Goal: Information Seeking & Learning: Find specific fact

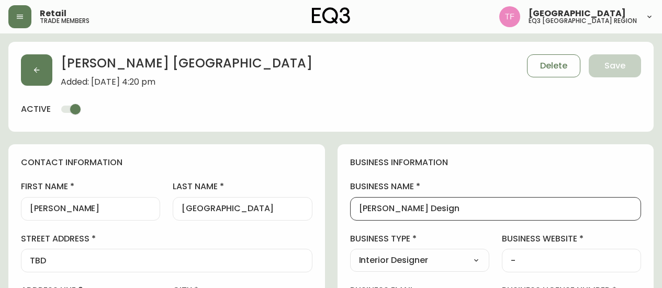
select select "QC"
select select "CA"
select select "CA_FR"
select select "Other"
select select "Interior Designer"
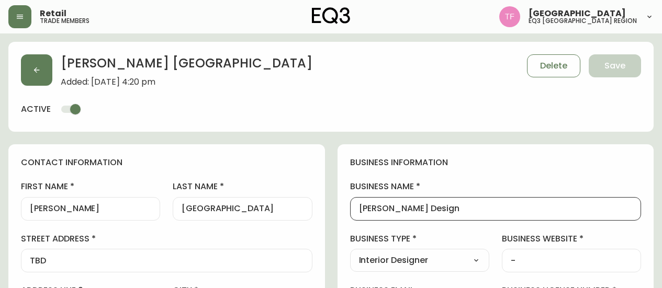
select select "cjw10z96t00cw6gs04aeyfqxf"
select select "false"
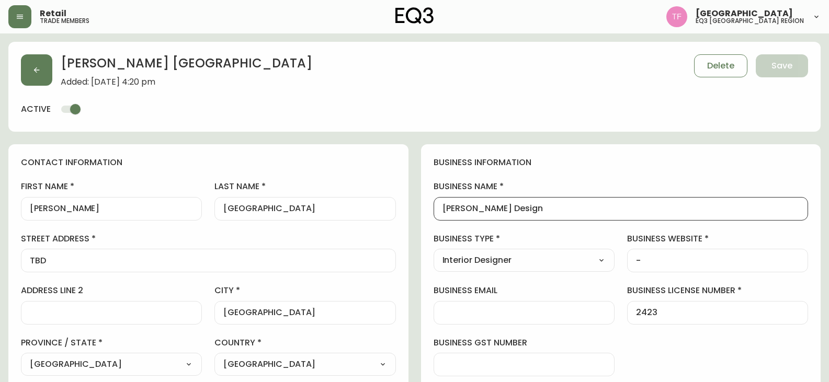
click at [53, 73] on div "[PERSON_NAME] Added: [DATE] 4:20 pm Delete Save" at bounding box center [414, 70] width 787 height 32
click at [46, 63] on button "button" at bounding box center [36, 69] width 31 height 31
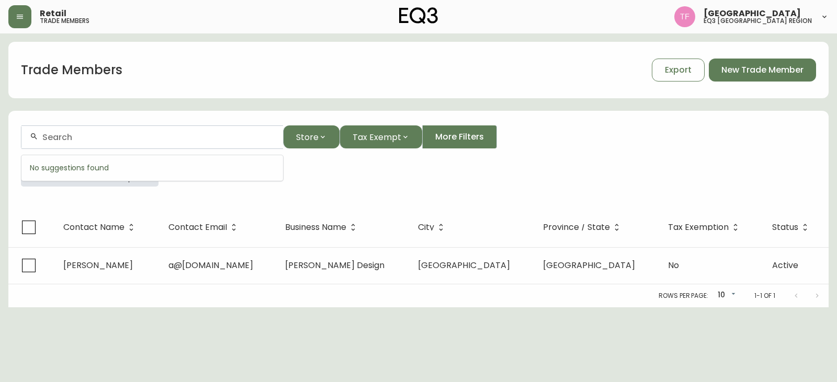
click at [121, 133] on input "text" at bounding box center [158, 137] width 232 height 10
click at [116, 138] on input "text" at bounding box center [158, 137] width 232 height 10
click at [140, 172] on icon "button" at bounding box center [144, 172] width 8 height 8
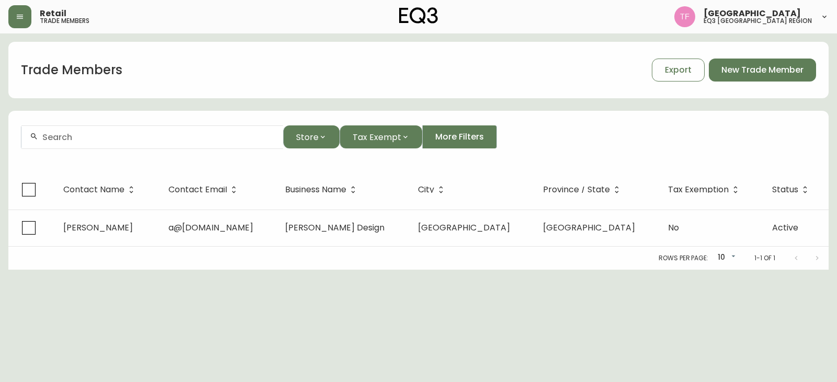
click at [110, 142] on div at bounding box center [152, 138] width 262 height 24
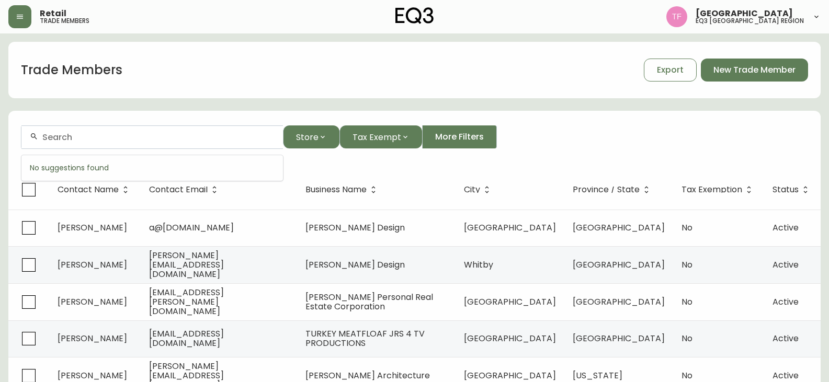
paste input "BRIT ALWIS DESIGN"
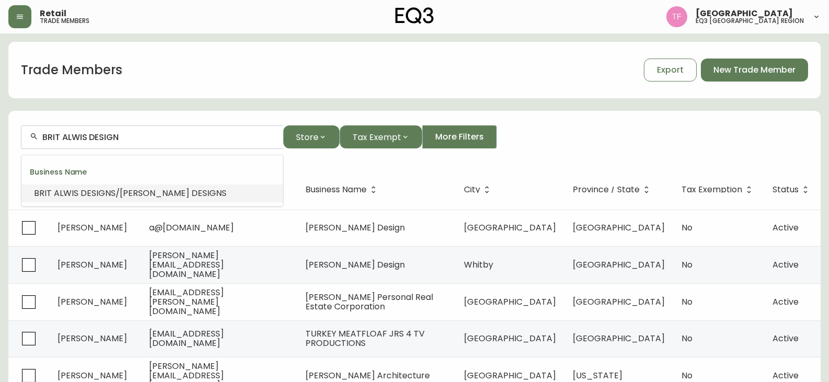
click at [157, 194] on span "S/[PERSON_NAME] DESIGNS" at bounding box center [169, 193] width 116 height 12
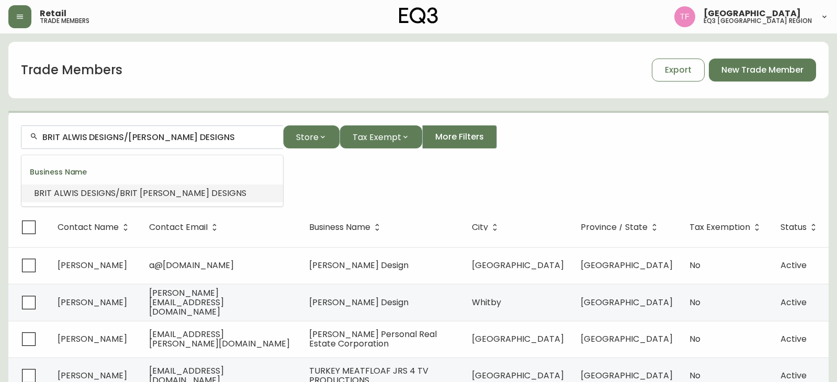
click at [153, 139] on input "BRIT ALWIS DESIGNS/[PERSON_NAME] DESIGNS" at bounding box center [158, 137] width 232 height 10
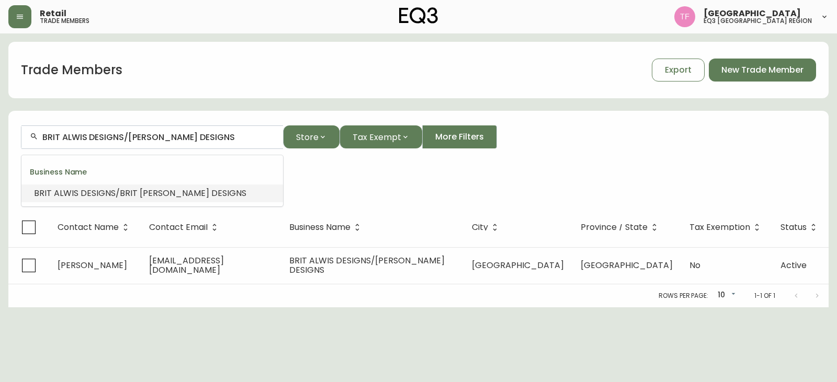
click at [153, 139] on input "BRIT ALWIS DESIGNS/[PERSON_NAME] DESIGNS" at bounding box center [158, 137] width 232 height 10
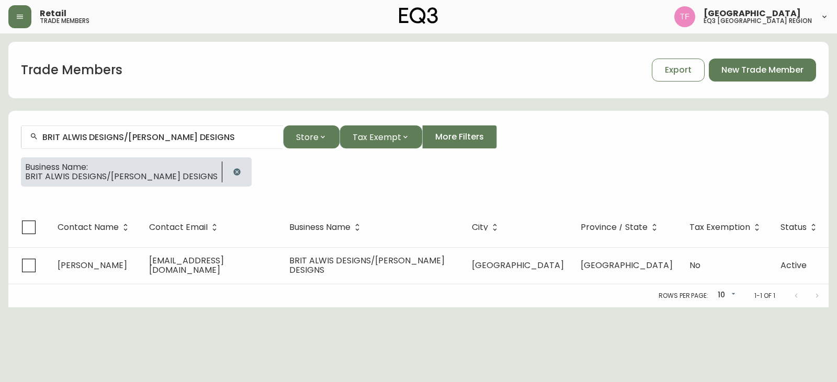
click at [233, 168] on icon "button" at bounding box center [237, 172] width 8 height 8
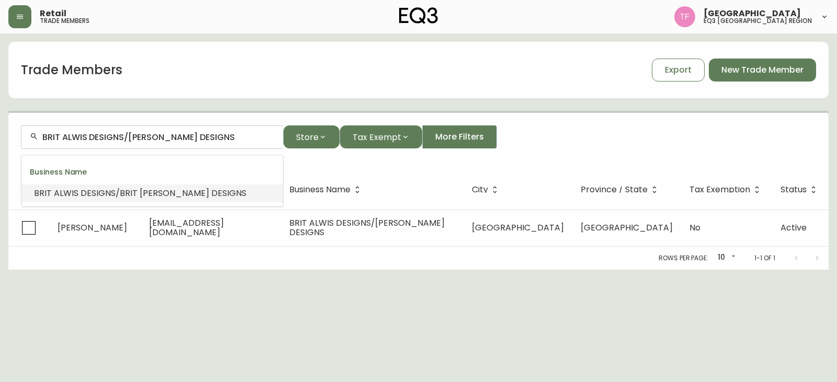
click at [189, 138] on input "BRIT ALWIS DESIGNS/[PERSON_NAME] DESIGNS" at bounding box center [158, 137] width 232 height 10
click at [189, 135] on input "BRIT ALWIS DESIGNS/[PERSON_NAME] DESIGNS" at bounding box center [158, 137] width 232 height 10
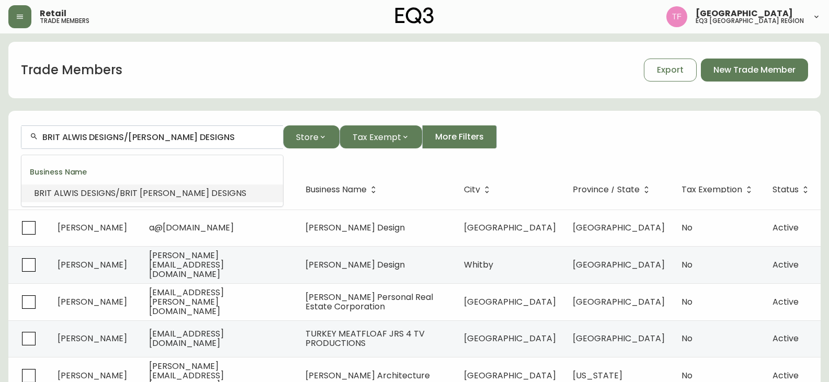
click at [189, 135] on input "BRIT ALWIS DESIGNS/[PERSON_NAME] DESIGNS" at bounding box center [158, 137] width 232 height 10
paste input "MARIC HOME"
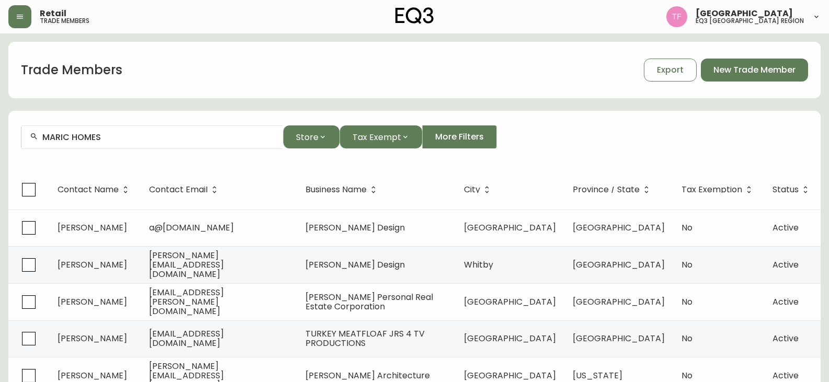
click at [119, 143] on div "MARIC HOMES" at bounding box center [152, 138] width 262 height 24
paste input "UNIT 7 ARCHITECTURE INC."
click at [152, 138] on input "UNIT 7 ARCHITECTURE INC." at bounding box center [158, 137] width 232 height 10
paste input "SMALL ACHIEVABLE GOALS"
click at [196, 193] on li "Small Achievable Goals Season 2" at bounding box center [152, 194] width 262 height 18
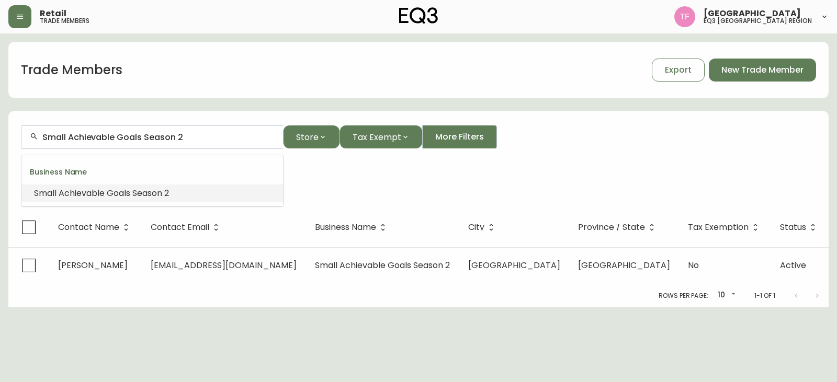
click at [171, 135] on input "Small Achievable Goals Season 2" at bounding box center [158, 137] width 232 height 10
click at [171, 134] on input "Small Achievable Goals Season 2" at bounding box center [158, 137] width 232 height 10
drag, startPoint x: 171, startPoint y: 134, endPoint x: 127, endPoint y: 141, distance: 44.5
click at [127, 141] on input "Small Achievable Goals Season 2" at bounding box center [158, 137] width 232 height 10
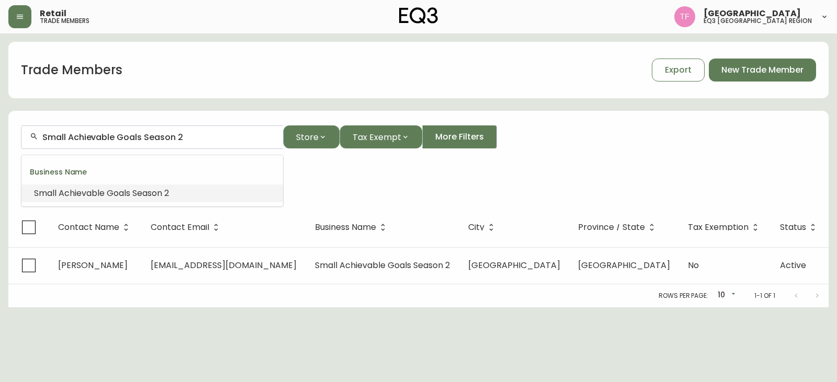
drag, startPoint x: 127, startPoint y: 141, endPoint x: 128, endPoint y: 132, distance: 9.0
click at [128, 132] on div "Small Achievable Goals Season 2" at bounding box center [152, 138] width 262 height 24
click at [157, 141] on input "Small Achievable Goals Season 2" at bounding box center [158, 137] width 232 height 10
drag, startPoint x: 202, startPoint y: 138, endPoint x: 151, endPoint y: 138, distance: 51.8
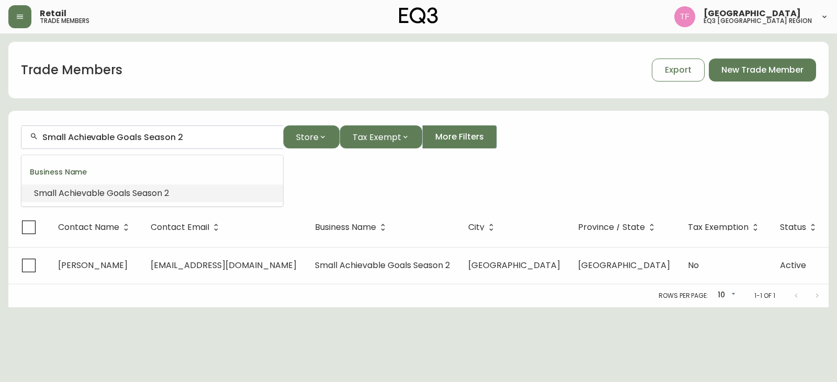
click at [151, 138] on input "Small Achievable Goals Season 2" at bounding box center [158, 137] width 232 height 10
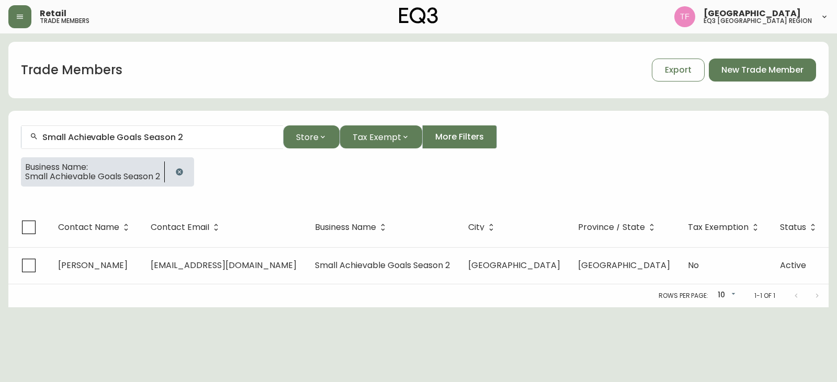
click at [171, 170] on div at bounding box center [179, 171] width 29 height 29
click at [177, 170] on button "button" at bounding box center [179, 172] width 21 height 21
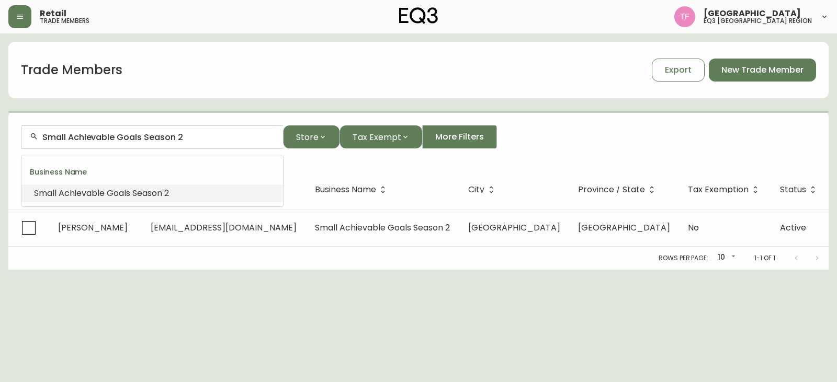
click at [193, 136] on input "Small Achievable Goals Season 2" at bounding box center [158, 137] width 232 height 10
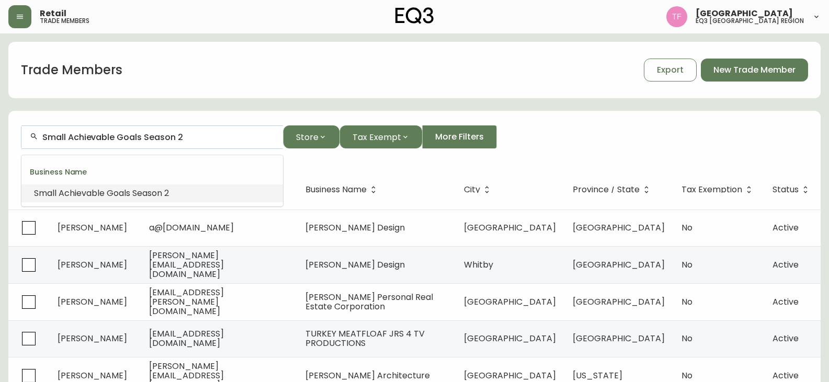
paste input "PROCURE BY DESIGN LTD"
click at [163, 135] on input "PROCURE BY DESIGN LTD" at bounding box center [158, 137] width 232 height 10
click at [111, 196] on li "Procure by Design" at bounding box center [152, 194] width 262 height 18
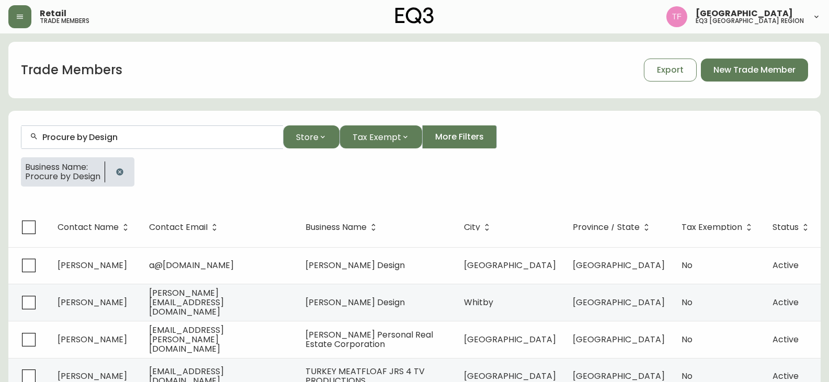
click at [106, 140] on input "Procure by Design" at bounding box center [158, 137] width 232 height 10
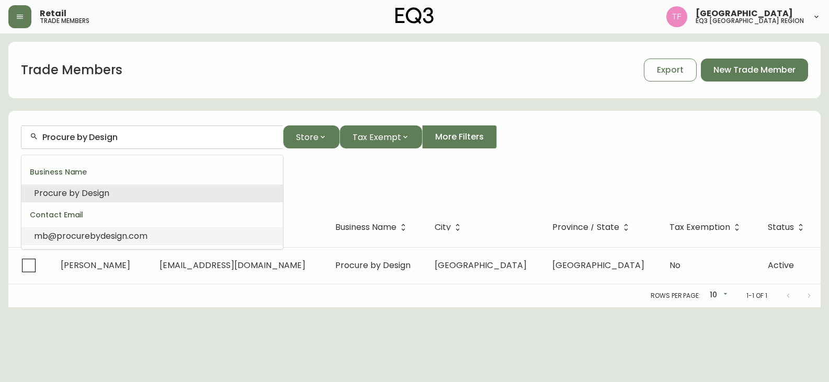
click at [106, 140] on input "Procure by Design" at bounding box center [158, 137] width 232 height 10
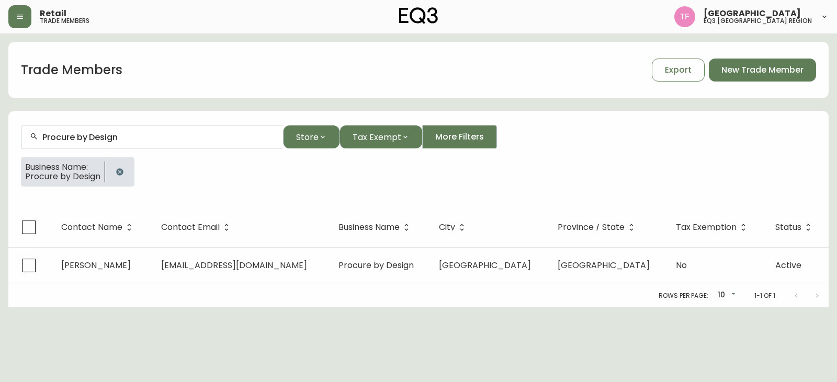
click at [125, 171] on button "button" at bounding box center [119, 172] width 21 height 21
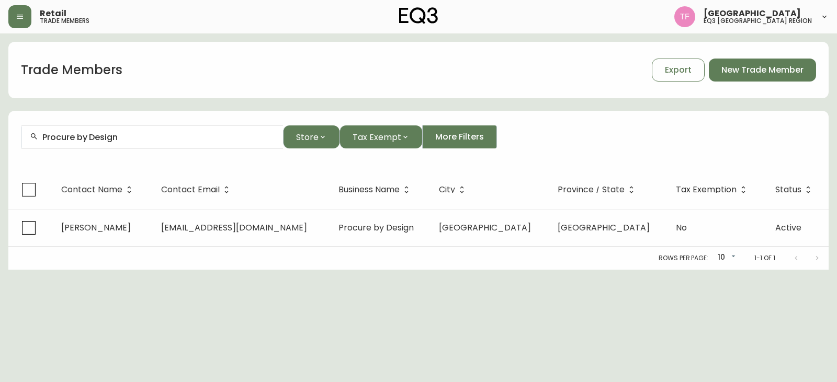
click at [141, 137] on input "Procure by Design" at bounding box center [158, 137] width 232 height 10
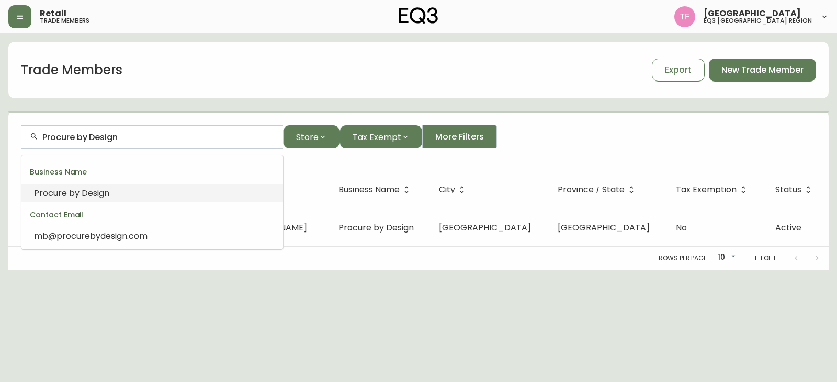
drag, startPoint x: 141, startPoint y: 137, endPoint x: 127, endPoint y: 137, distance: 14.1
click at [127, 137] on input "Procure by Design" at bounding box center [158, 137] width 232 height 10
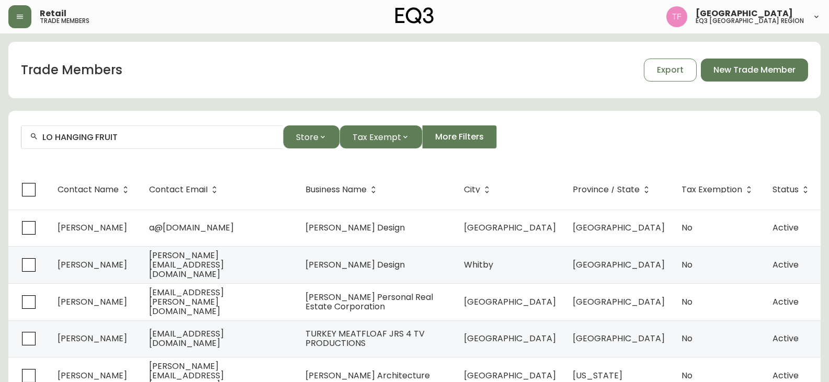
click at [172, 141] on input "LO HANGING FRUIT" at bounding box center [158, 137] width 232 height 10
paste input "[PERSON_NAME] Electric Supp"
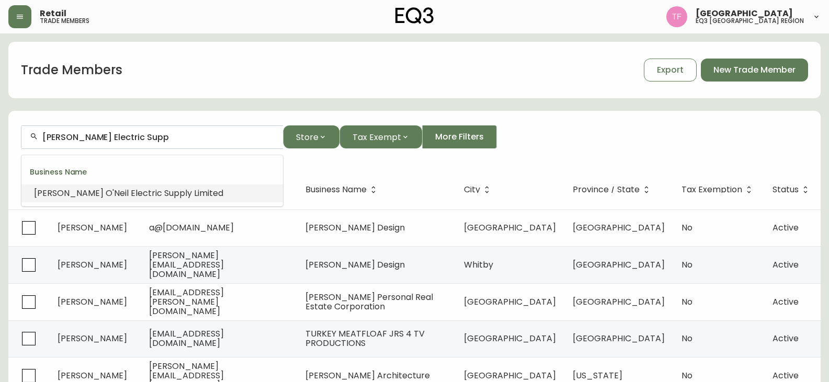
click at [204, 190] on li "[PERSON_NAME] Electric Supp ly Limited" at bounding box center [152, 194] width 262 height 18
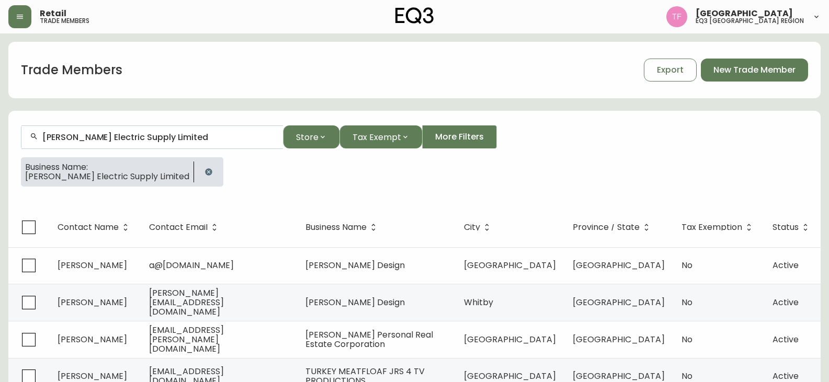
click at [161, 142] on div "[PERSON_NAME] Electric Supply Limited" at bounding box center [152, 138] width 262 height 24
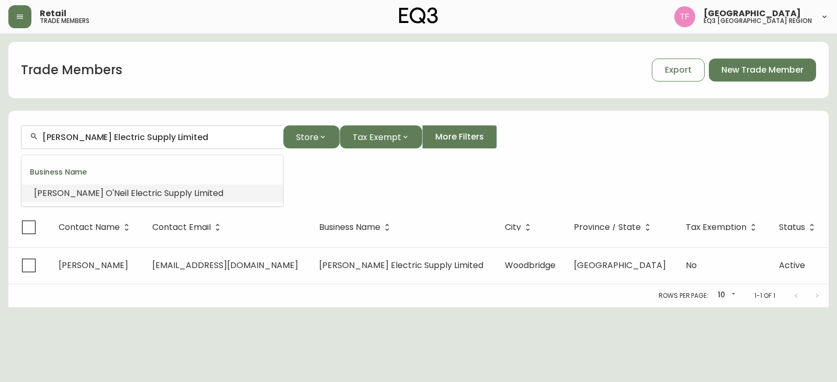
click at [160, 137] on input "[PERSON_NAME] Electric Supply Limited" at bounding box center [158, 137] width 232 height 10
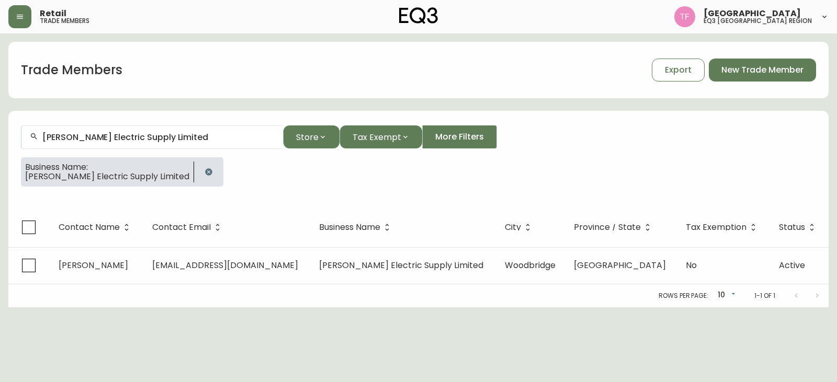
click at [198, 173] on button "button" at bounding box center [208, 172] width 21 height 21
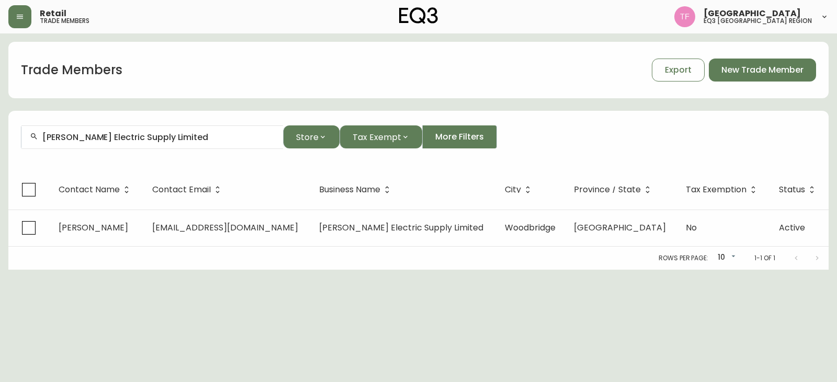
click at [180, 132] on div "[PERSON_NAME] Electric Supply Limited" at bounding box center [152, 138] width 262 height 24
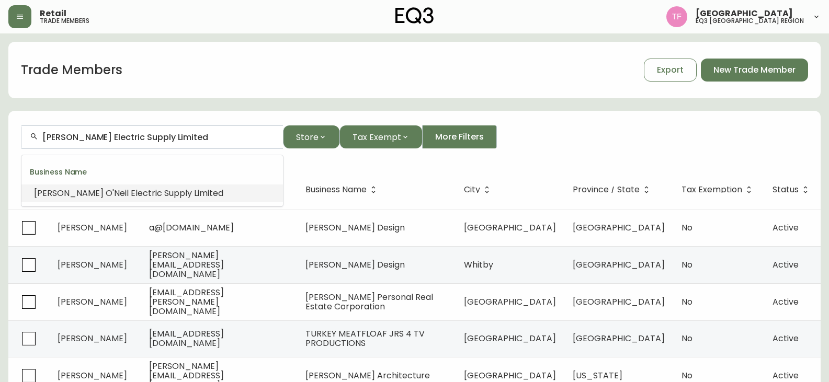
paste input "Matte Mood Studio"
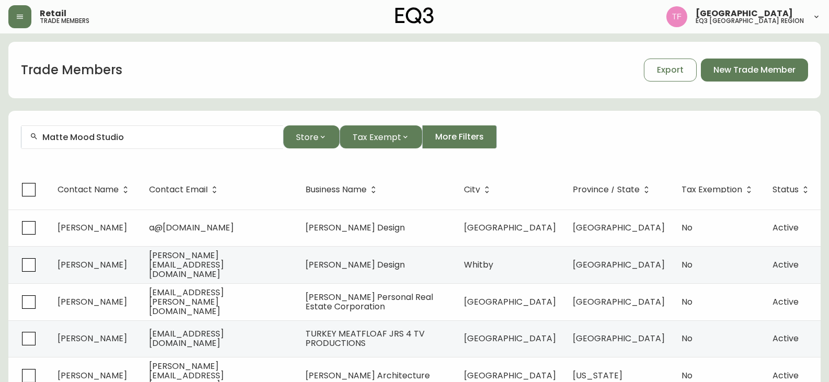
click at [140, 141] on input "Matte Mood Studio" at bounding box center [158, 137] width 232 height 10
paste input "Kindred Works Inc."
click at [149, 138] on input "Kindred Works Inc." at bounding box center [158, 137] width 232 height 10
paste input "[GEOGRAPHIC_DATA]"
click at [121, 140] on input "[GEOGRAPHIC_DATA]" at bounding box center [158, 137] width 232 height 10
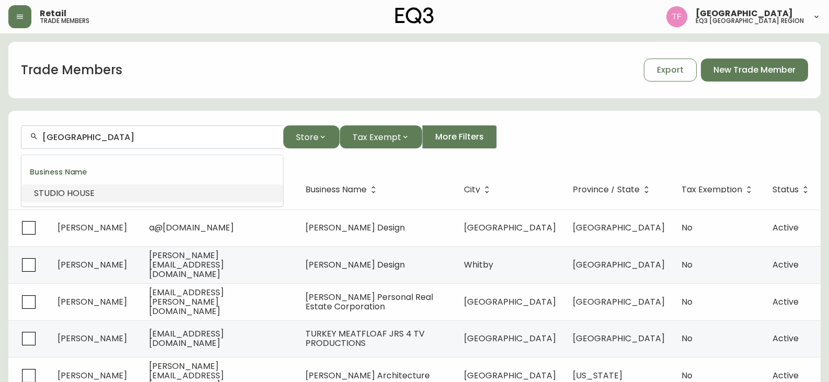
paste input "Daydream Editorial Inc"
click at [152, 133] on input "Daydream Editorial Inc" at bounding box center [158, 137] width 232 height 10
paste input "BCKGRND."
drag, startPoint x: 96, startPoint y: 147, endPoint x: 108, endPoint y: 138, distance: 14.5
click at [96, 147] on div "BCKGRND." at bounding box center [152, 138] width 262 height 24
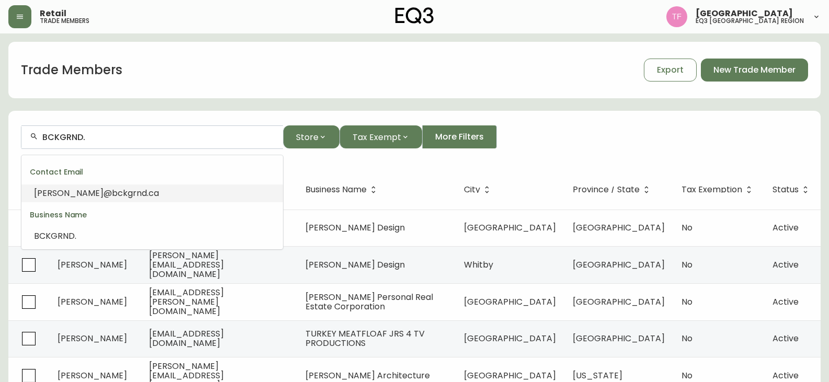
paste input "PULP & LOOM"
click at [111, 234] on li "Pulp and Loom" at bounding box center [152, 237] width 262 height 18
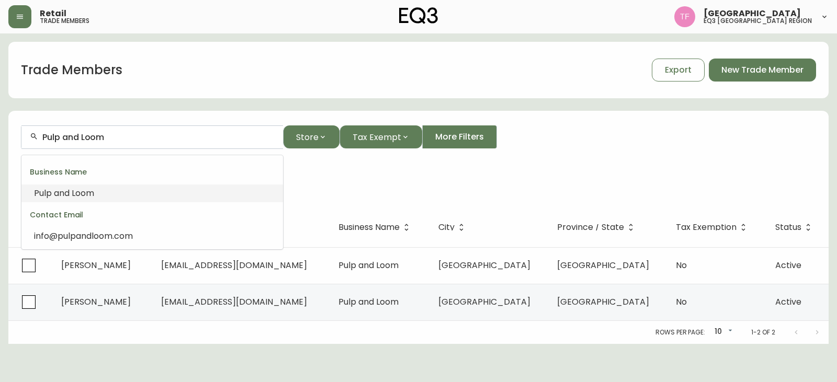
click at [98, 138] on input "Pulp and Loom" at bounding box center [158, 137] width 232 height 10
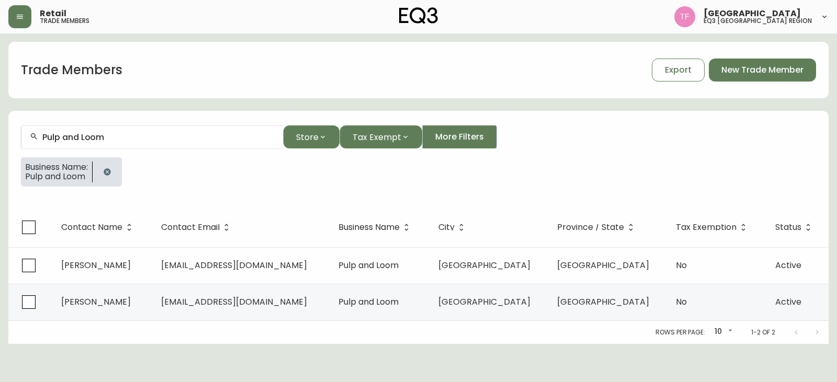
click at [111, 173] on icon "button" at bounding box center [107, 172] width 8 height 8
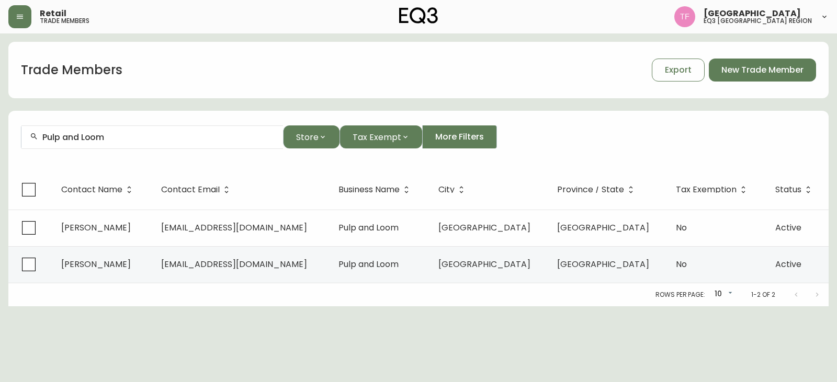
click at [134, 138] on input "Pulp and Loom" at bounding box center [158, 137] width 232 height 10
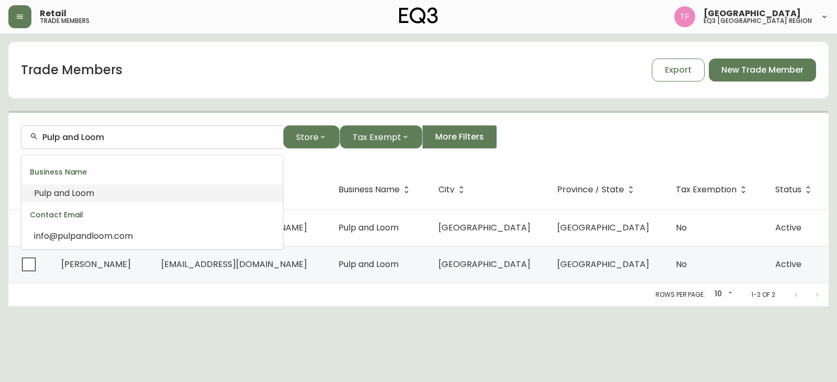
click at [134, 138] on input "Pulp and Loom" at bounding box center [158, 137] width 232 height 10
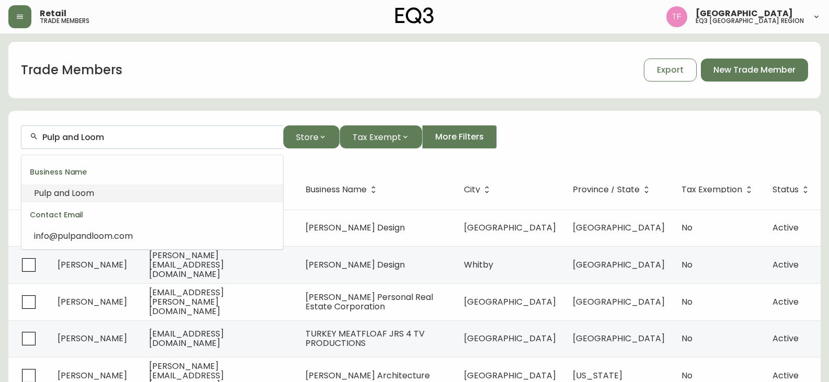
paste input "SALT DESIGN GROUP"
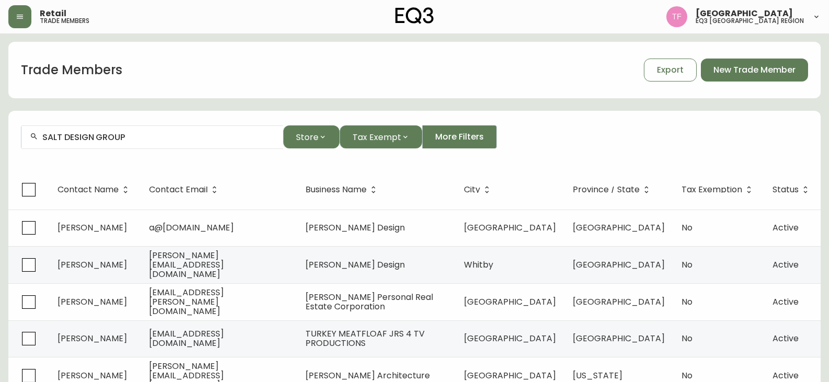
click at [165, 148] on div "SALT DESIGN GROUP" at bounding box center [152, 138] width 262 height 24
paste input "Merigo Designs Inc"
click at [140, 139] on input "Merigo Designs Inc" at bounding box center [158, 137] width 232 height 10
paste input "[PERSON_NAME] ARCHITECT INC"
click at [177, 140] on input "[PERSON_NAME] ARCHITECT INC" at bounding box center [158, 137] width 232 height 10
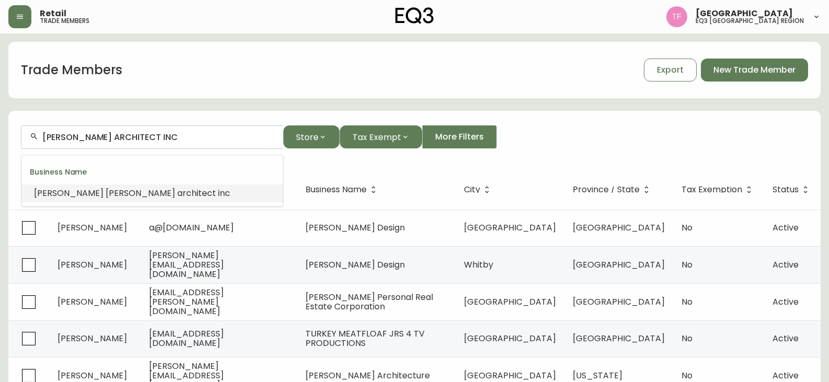
paste input "STUDIO [PERSON_NAME]"
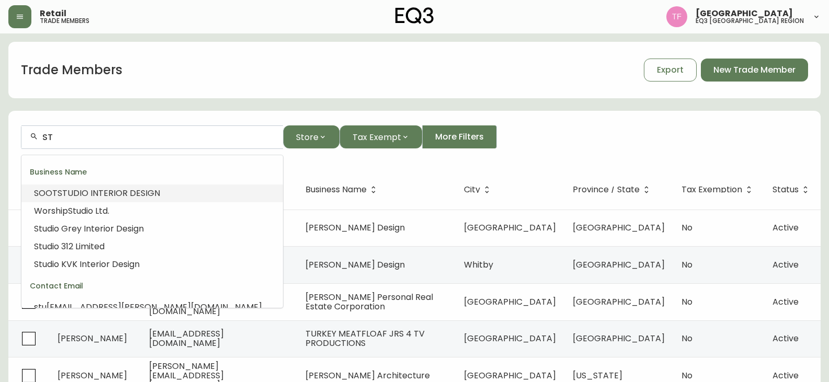
type input "S"
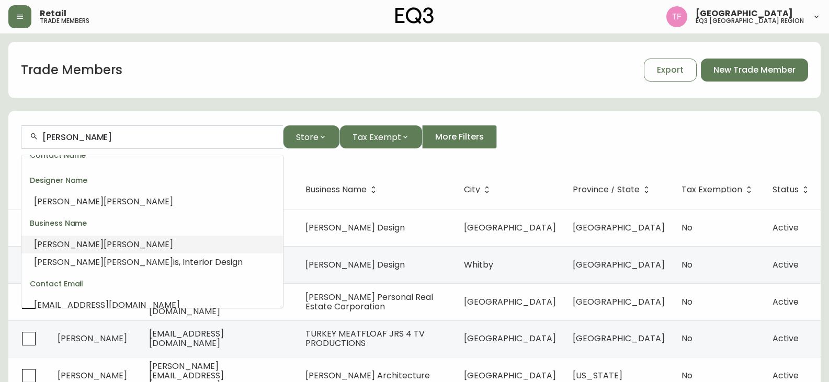
scroll to position [81, 0]
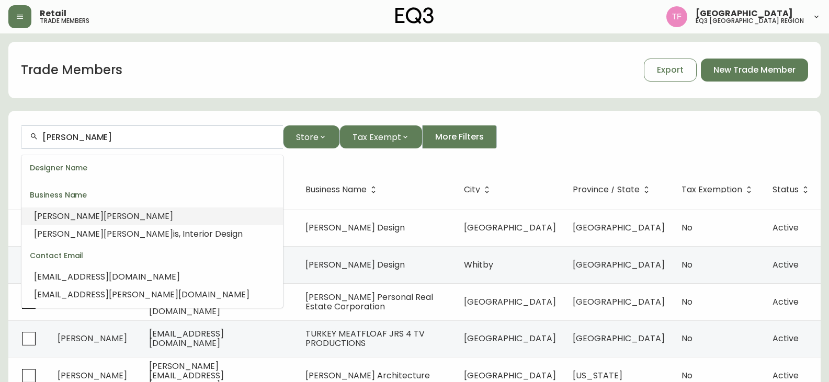
click at [163, 213] on li "[PERSON_NAME]" at bounding box center [152, 217] width 262 height 18
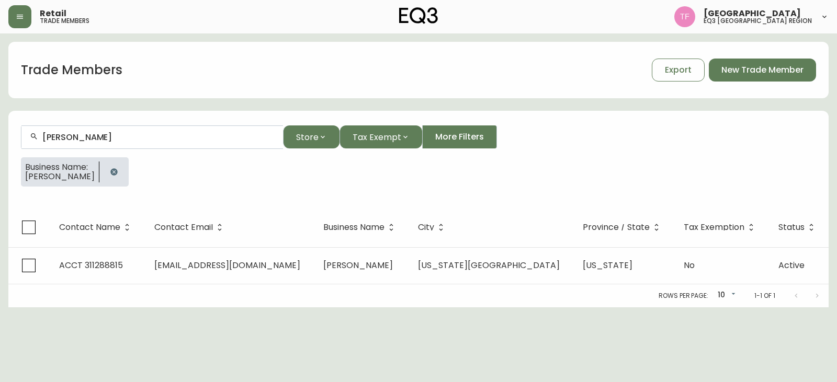
click at [121, 171] on div at bounding box center [113, 171] width 29 height 29
click at [99, 171] on div at bounding box center [113, 171] width 29 height 29
click at [110, 169] on icon "button" at bounding box center [114, 172] width 8 height 8
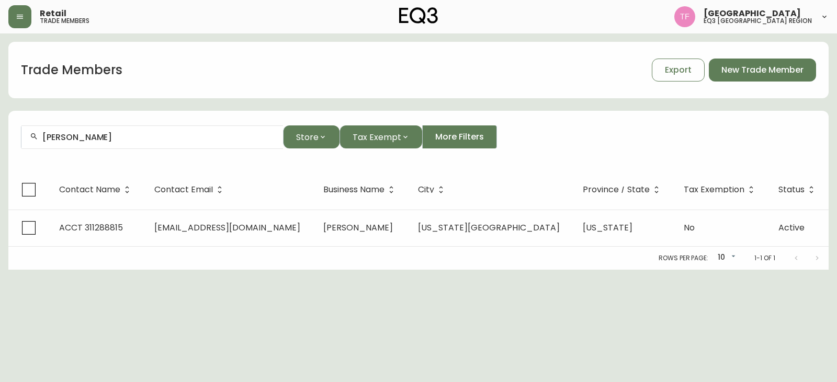
click at [132, 146] on div "[PERSON_NAME]" at bounding box center [152, 138] width 262 height 24
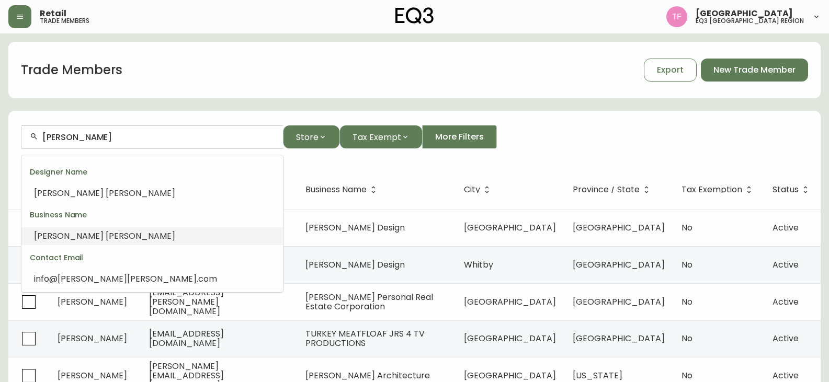
paste input "[PERSON_NAME] INTERIORS"
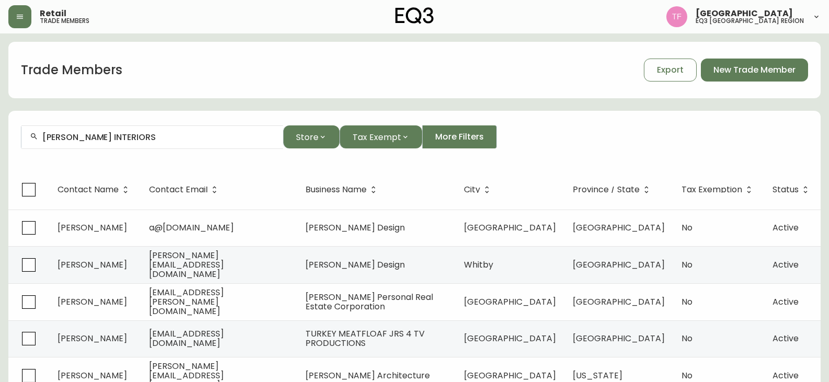
click at [115, 141] on input "[PERSON_NAME] INTERIORS" at bounding box center [158, 137] width 232 height 10
paste input "MARLEY STUDIO"
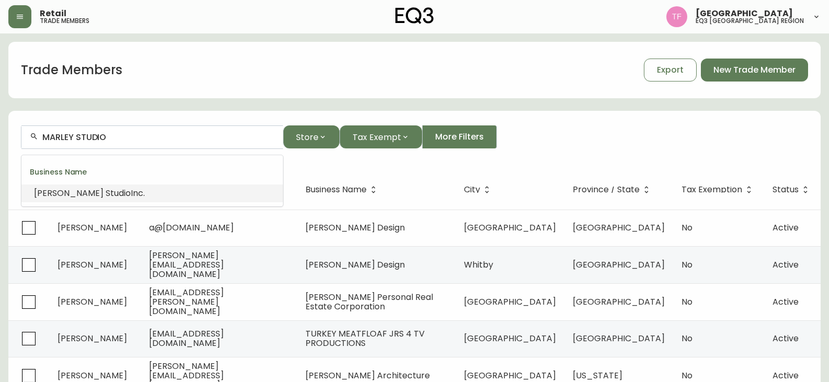
click at [157, 193] on li "Marley Studio Inc." at bounding box center [152, 194] width 262 height 18
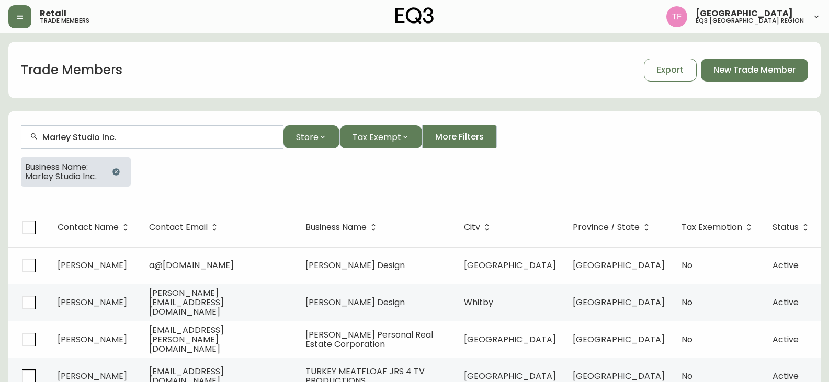
click at [105, 140] on input "Marley Studio Inc." at bounding box center [158, 137] width 232 height 10
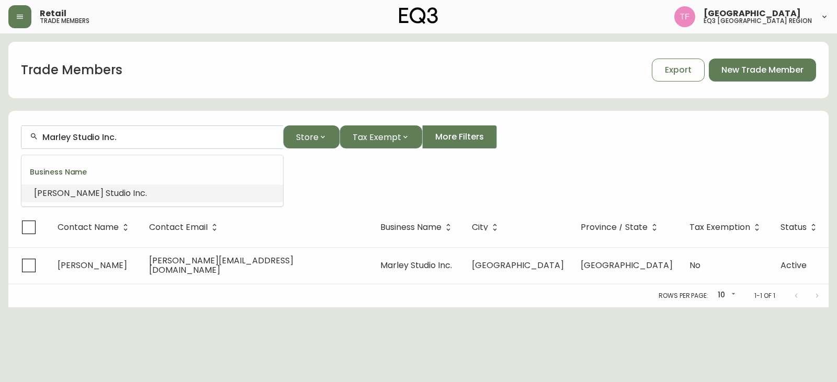
click at [105, 140] on input "Marley Studio Inc." at bounding box center [158, 137] width 232 height 10
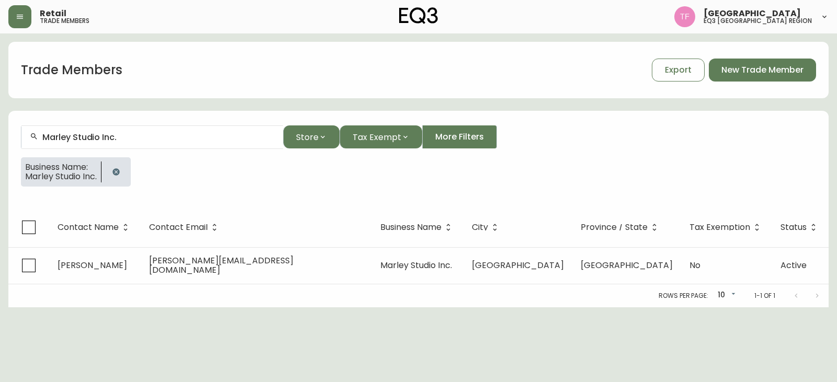
click at [115, 171] on icon "button" at bounding box center [115, 171] width 7 height 7
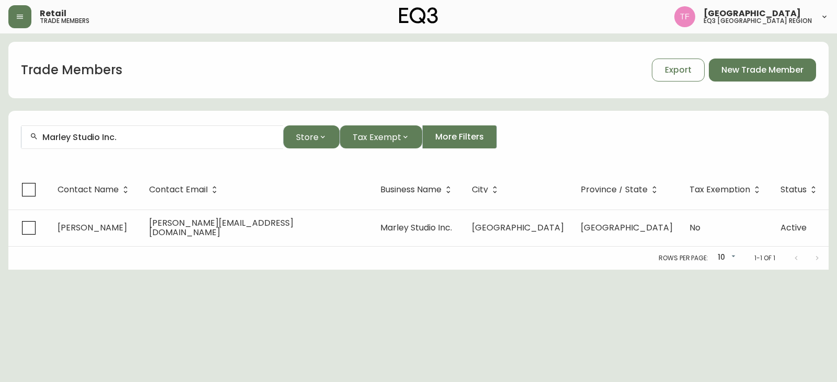
click at [129, 134] on input "Marley Studio Inc." at bounding box center [158, 137] width 232 height 10
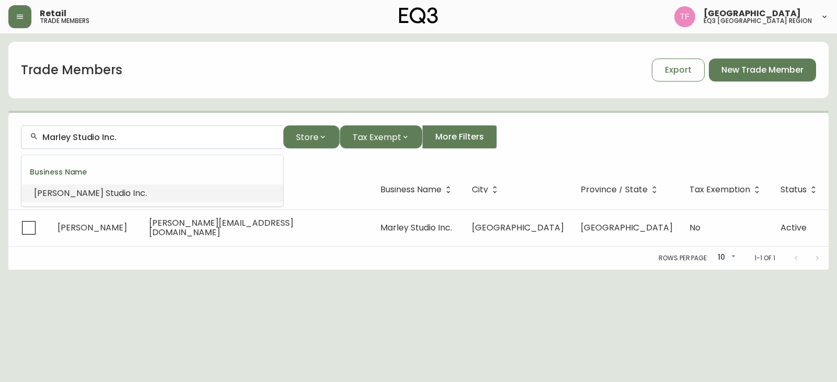
click at [128, 136] on input "Marley Studio Inc." at bounding box center [158, 137] width 232 height 10
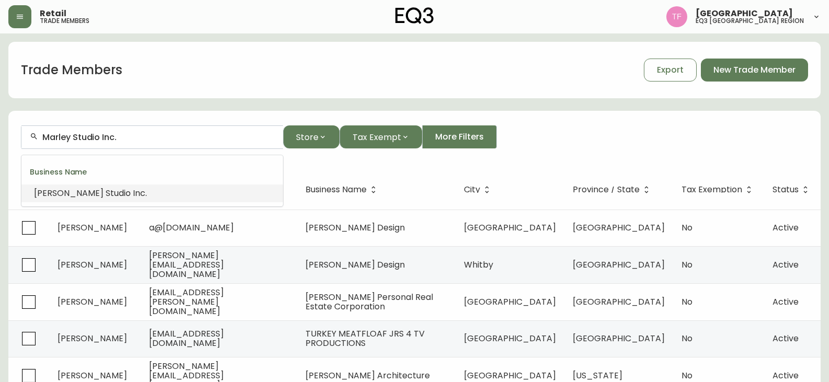
click at [128, 136] on input "Marley Studio Inc." at bounding box center [158, 137] width 232 height 10
paste input "[PERSON_NAME] Prot Interiors Inc"
click at [159, 195] on li "Meagan Prot Interiors Inc ." at bounding box center [152, 194] width 262 height 18
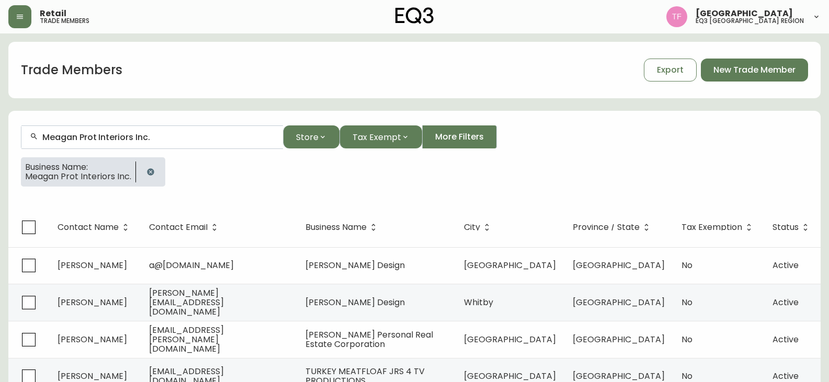
click at [139, 137] on input "Meagan Prot Interiors Inc." at bounding box center [158, 137] width 232 height 10
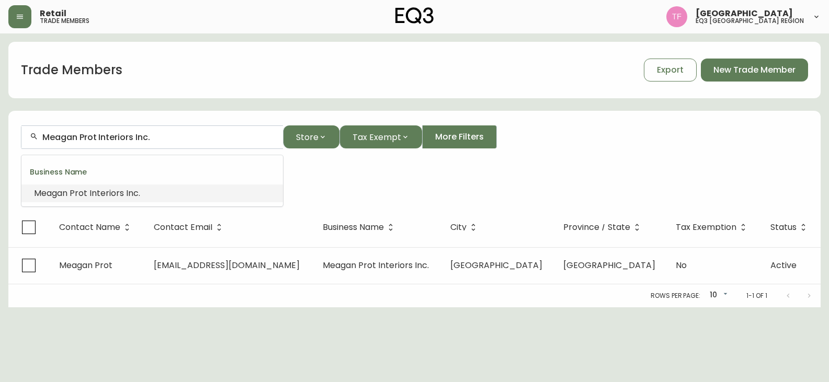
click at [139, 137] on input "Meagan Prot Interiors Inc." at bounding box center [158, 137] width 232 height 10
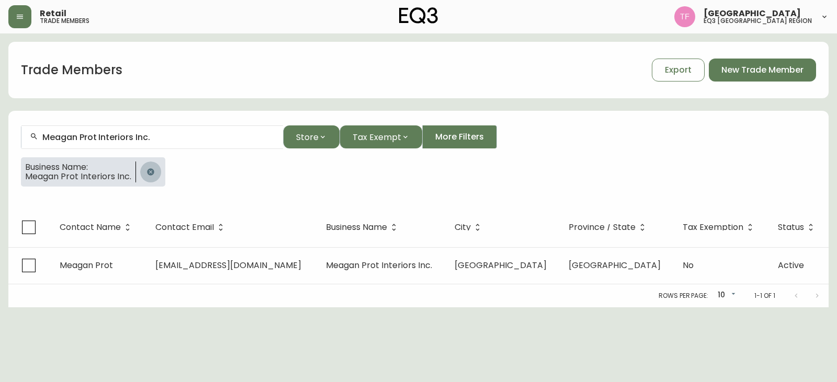
click at [149, 175] on icon "button" at bounding box center [150, 171] width 7 height 7
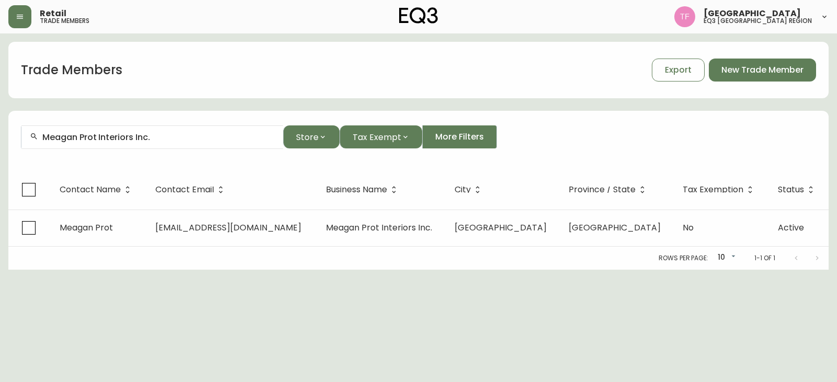
click at [167, 138] on input "Meagan Prot Interiors Inc." at bounding box center [158, 137] width 232 height 10
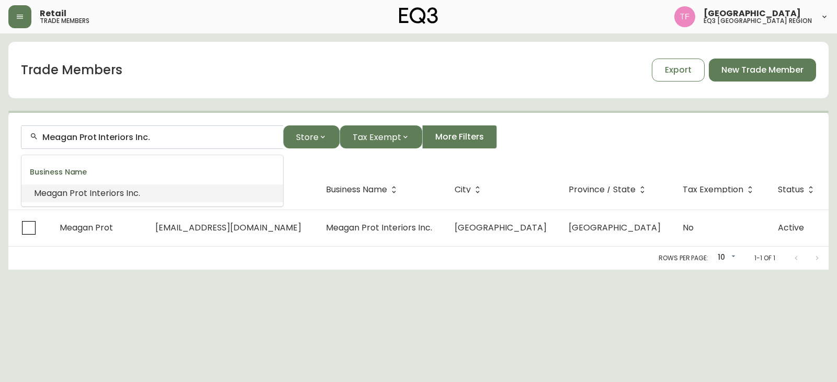
click at [167, 138] on input "Meagan Prot Interiors Inc." at bounding box center [158, 137] width 232 height 10
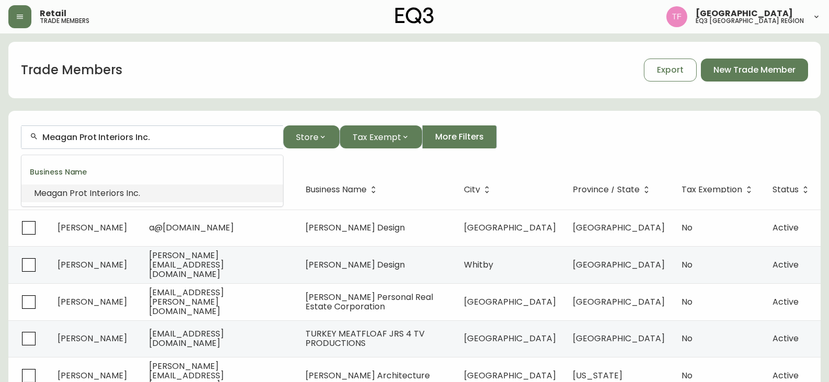
paste input "[PERSON_NAME] DESIGN"
click at [129, 139] on input "[PERSON_NAME] DESIGN" at bounding box center [158, 137] width 232 height 10
click at [155, 138] on input "[PERSON_NAME] DESIGN" at bounding box center [158, 137] width 232 height 10
click at [164, 130] on div "[PERSON_NAME] DESIGN" at bounding box center [152, 138] width 262 height 24
click at [150, 135] on input "[PERSON_NAME] DESIGN" at bounding box center [158, 137] width 232 height 10
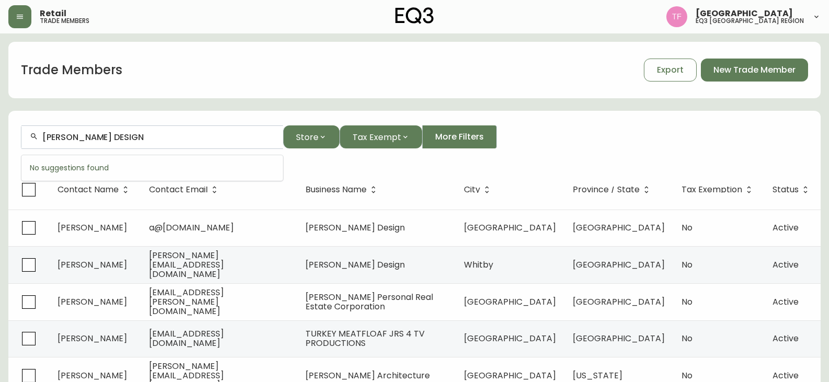
click at [110, 137] on input "[PERSON_NAME] DESIGN" at bounding box center [158, 137] width 232 height 10
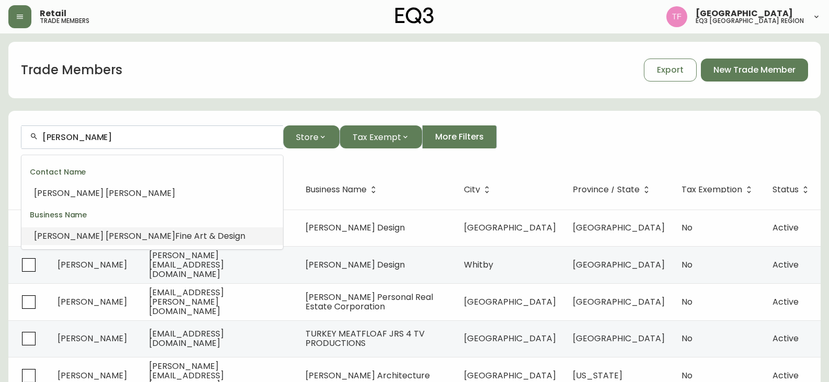
click at [175, 231] on span "Fine Art & Design" at bounding box center [210, 236] width 70 height 12
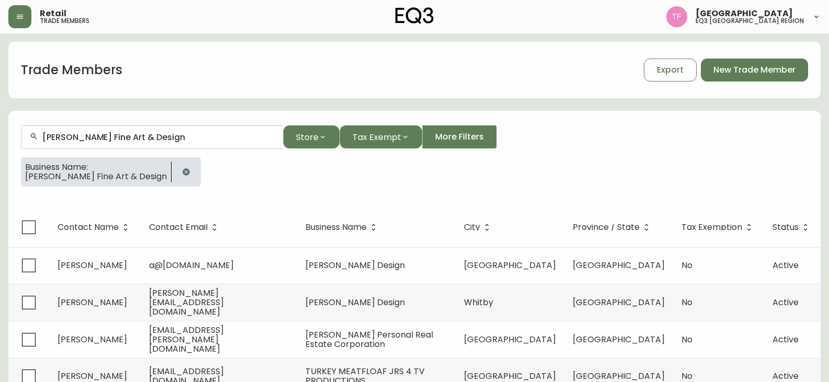
click at [130, 133] on input "[PERSON_NAME] Fine Art & Design" at bounding box center [158, 137] width 232 height 10
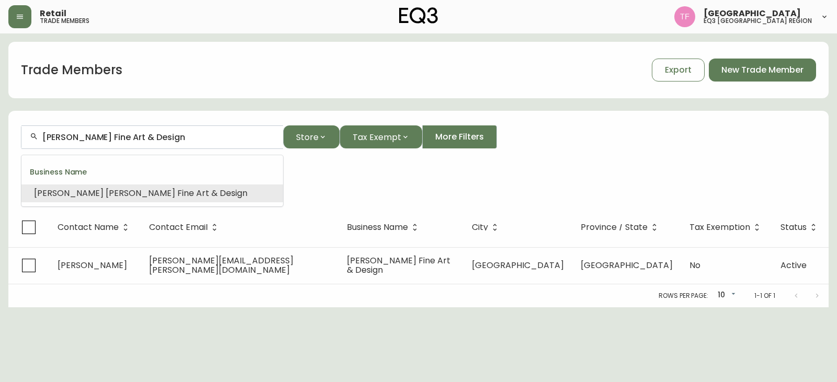
click at [130, 135] on input "[PERSON_NAME] Fine Art & Design" at bounding box center [158, 137] width 232 height 10
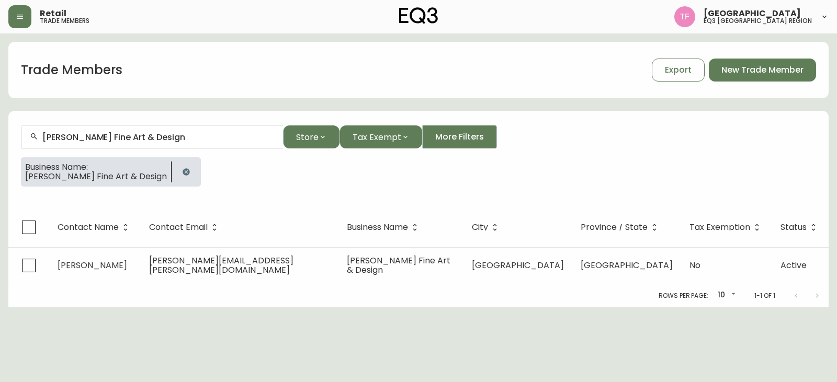
click at [182, 168] on icon "button" at bounding box center [186, 172] width 8 height 8
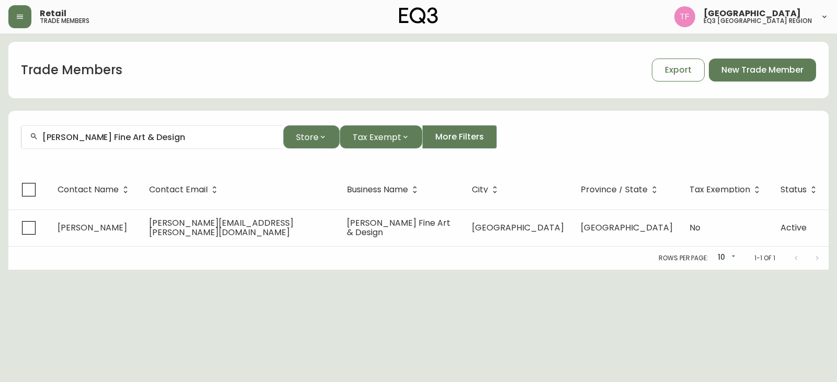
click at [174, 132] on div "[PERSON_NAME] Fine Art & Design" at bounding box center [152, 138] width 262 height 24
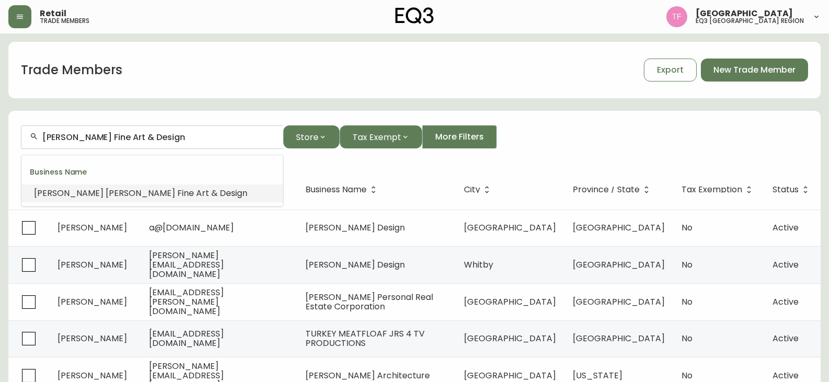
paste input "STEPH HOPE WHITE DESIGN"
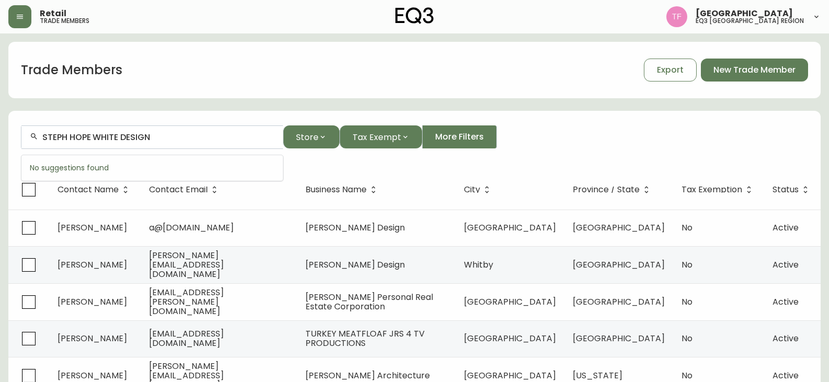
click at [164, 134] on input "STEPH HOPE WHITE DESIGN" at bounding box center [158, 137] width 232 height 10
click at [332, 174] on th "Business Name" at bounding box center [376, 190] width 159 height 40
drag, startPoint x: 171, startPoint y: 152, endPoint x: 172, endPoint y: 145, distance: 6.8
click at [171, 151] on form "STEPH HOPE WHITE DESIGN Store Tax Exempt More Filters" at bounding box center [414, 141] width 812 height 57
click at [174, 140] on input "STEPH HOPE WHITE DESIGN" at bounding box center [158, 137] width 232 height 10
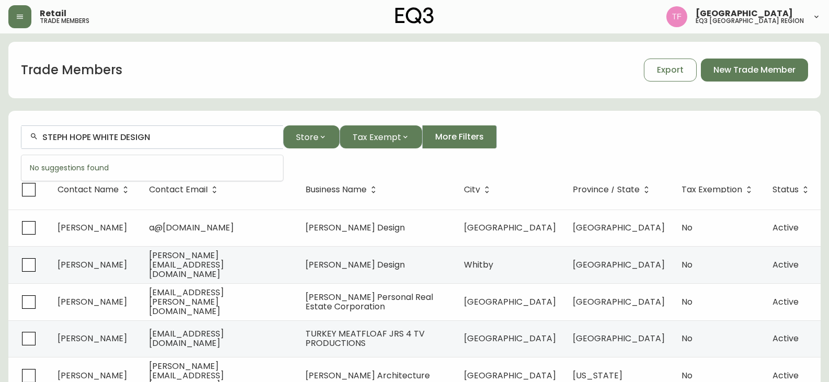
click at [194, 136] on input "STEPH HOPE WHITE DESIGN" at bounding box center [158, 137] width 232 height 10
type input "S"
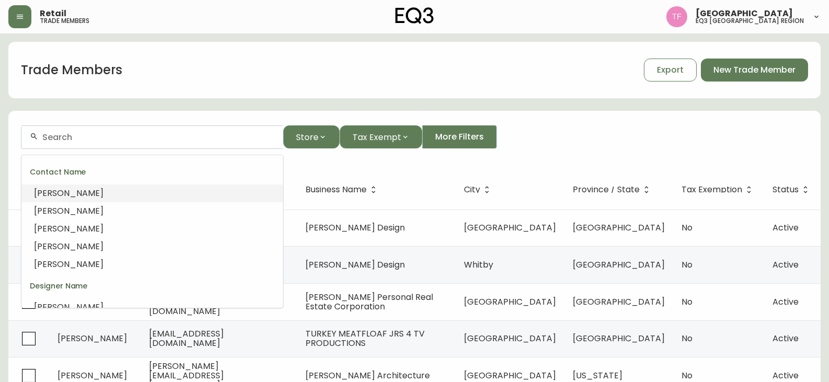
paste input "[PERSON_NAME] INTERIOR DE"
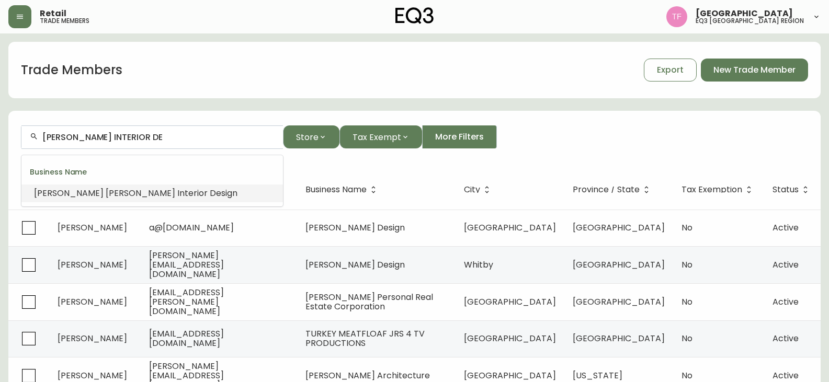
click at [177, 195] on span "Interior" at bounding box center [192, 193] width 30 height 12
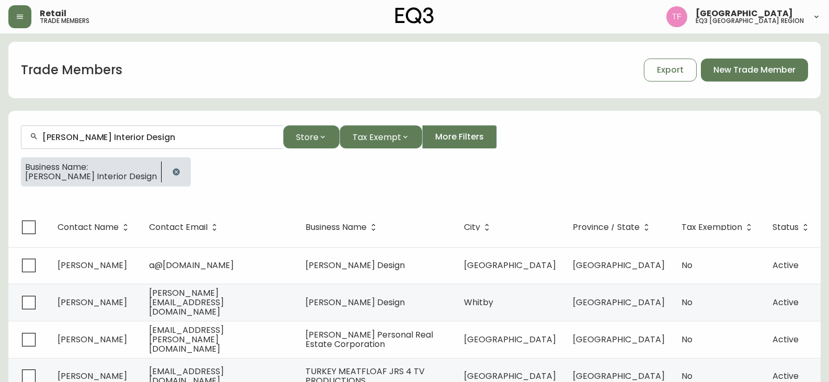
click at [150, 137] on input "[PERSON_NAME] Interior Design" at bounding box center [158, 137] width 232 height 10
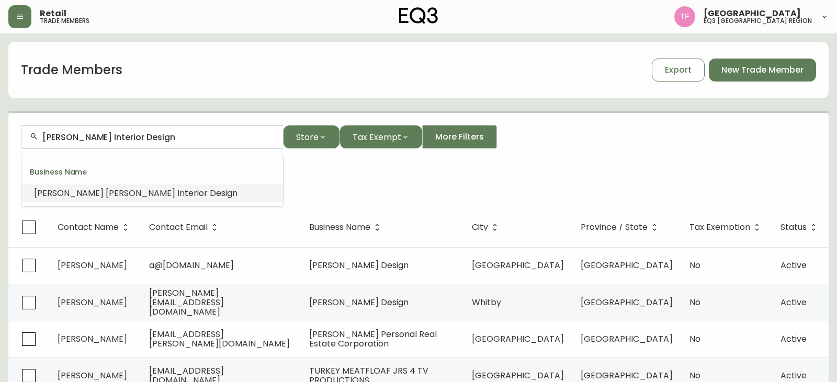
click at [150, 137] on input "[PERSON_NAME] Interior Design" at bounding box center [158, 137] width 232 height 10
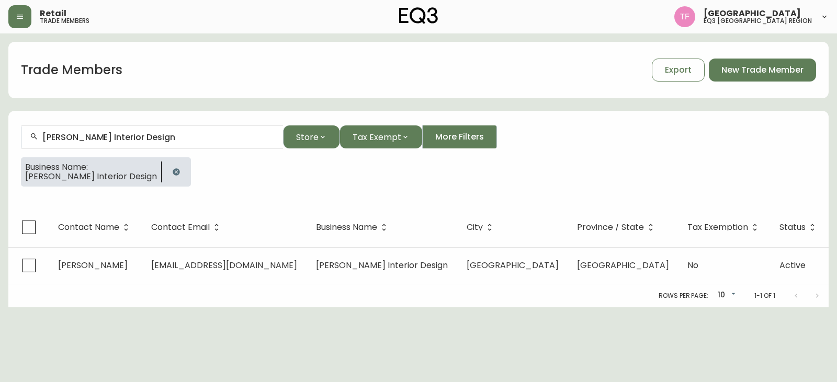
click at [175, 173] on icon "button" at bounding box center [176, 171] width 7 height 7
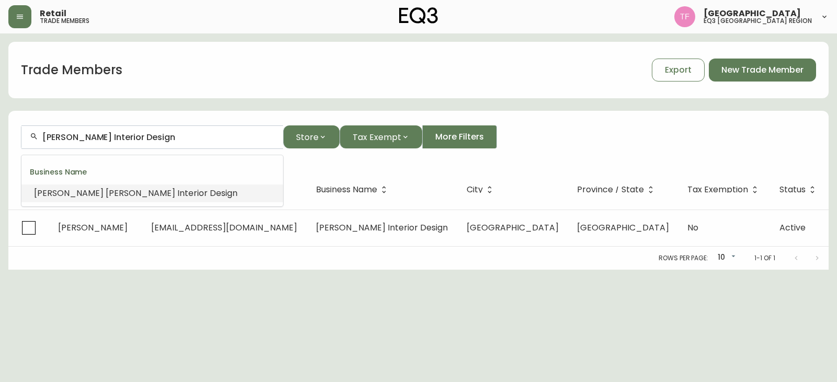
click at [176, 141] on input "[PERSON_NAME] Interior Design" at bounding box center [158, 137] width 232 height 10
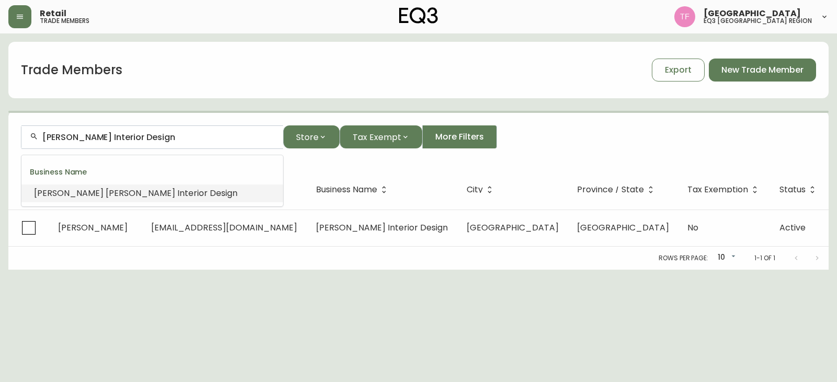
click at [174, 138] on input "[PERSON_NAME] Interior Design" at bounding box center [158, 137] width 232 height 10
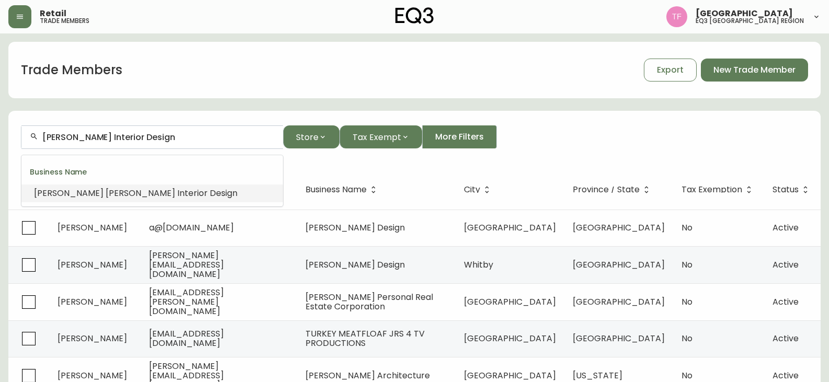
click at [174, 138] on input "[PERSON_NAME] Interior Design" at bounding box center [158, 137] width 232 height 10
paste input "QUEEN CITY STAGING"
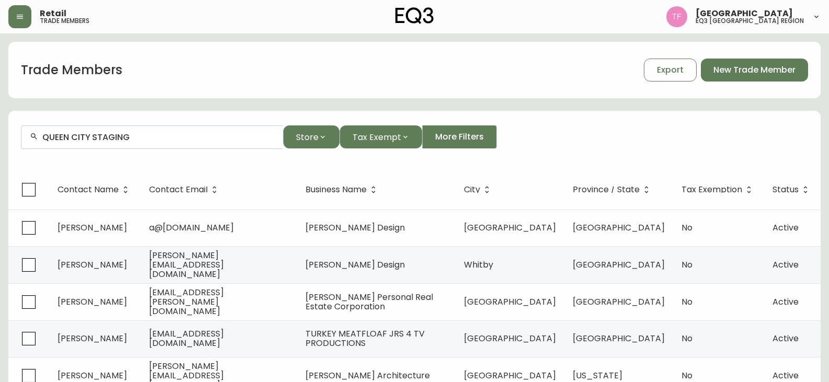
click at [154, 143] on div "QUEEN CITY STAGING" at bounding box center [152, 138] width 262 height 24
click at [154, 140] on input "QUEEN CITY STAGING" at bounding box center [158, 137] width 232 height 10
click at [100, 132] on input "QUEEN CITY STAGING" at bounding box center [158, 137] width 232 height 10
paste input "LN STUDIO INC"
click at [180, 134] on input "LN STUDIO INC" at bounding box center [158, 137] width 232 height 10
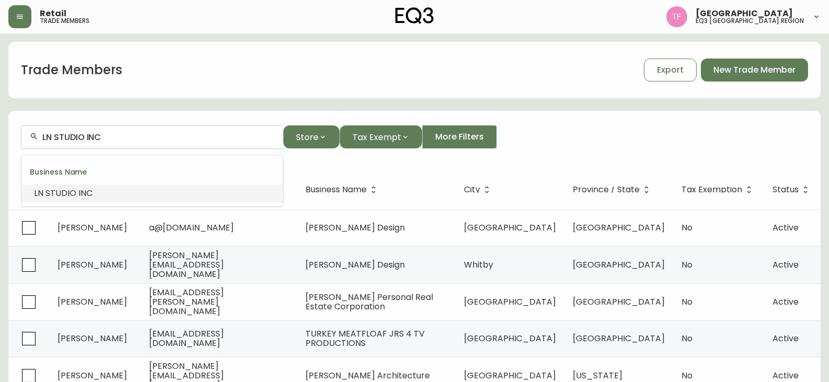
paste input "HEY LOVE DESIGN"
click at [104, 140] on input "HEY LOVE DESIGN" at bounding box center [158, 137] width 232 height 10
paste input "JA CONSULTING"
click at [114, 135] on input "JA CONSULTING" at bounding box center [158, 137] width 232 height 10
paste input "Creative Ensemble Studio"
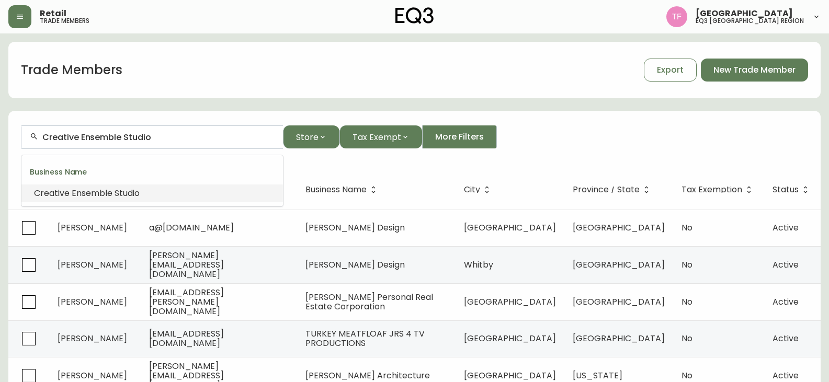
click at [133, 139] on input "Creative Ensemble Studio" at bounding box center [158, 137] width 232 height 10
paste input "DESIGNSTROM"
click at [164, 196] on span ".com" at bounding box center [174, 193] width 20 height 12
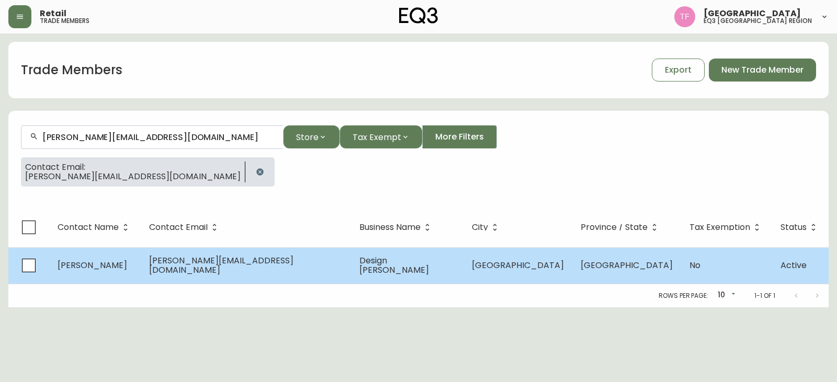
type input "[PERSON_NAME][EMAIL_ADDRESS][DOMAIN_NAME]"
click at [359, 270] on span "Design [PERSON_NAME]" at bounding box center [394, 265] width 70 height 21
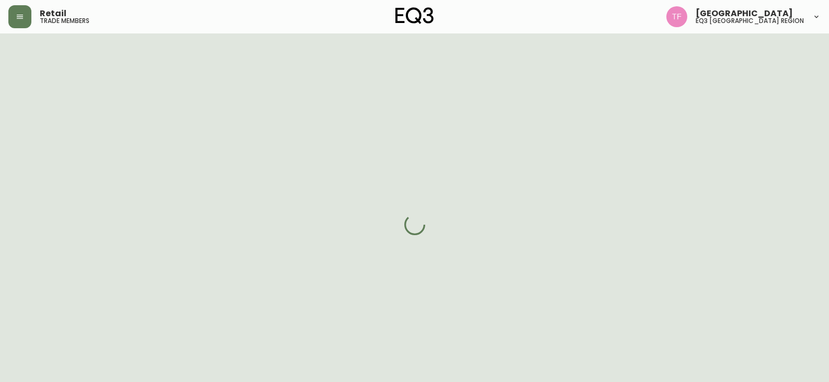
select select "ON"
select select "CA"
select select "CA_EN"
select select "Other"
select select "Interior Designer"
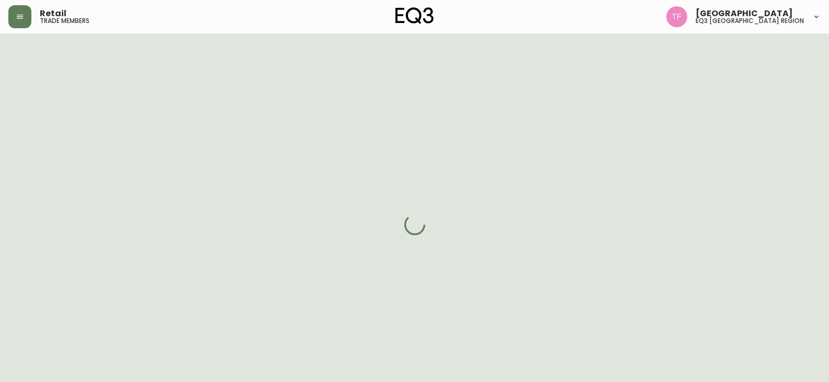
select select "cjw10z96r007p6gs0hn5531do"
select select "false"
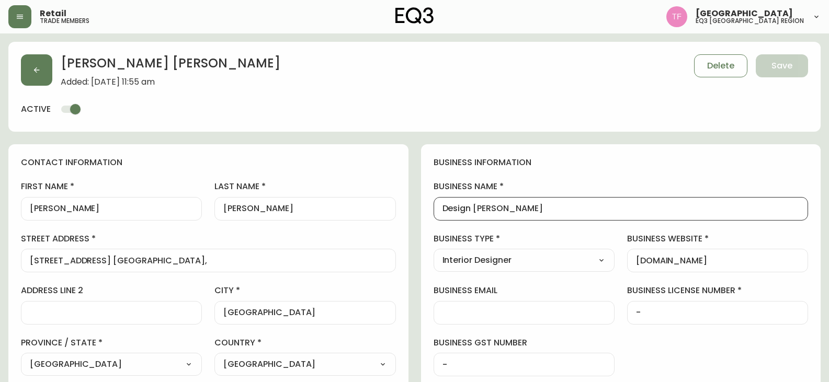
drag, startPoint x: 537, startPoint y: 208, endPoint x: 464, endPoint y: 205, distance: 73.3
click at [53, 75] on div "[PERSON_NAME] Added: [DATE] 11:55 am Delete Save" at bounding box center [414, 70] width 787 height 32
click at [40, 71] on icon "button" at bounding box center [36, 70] width 8 height 8
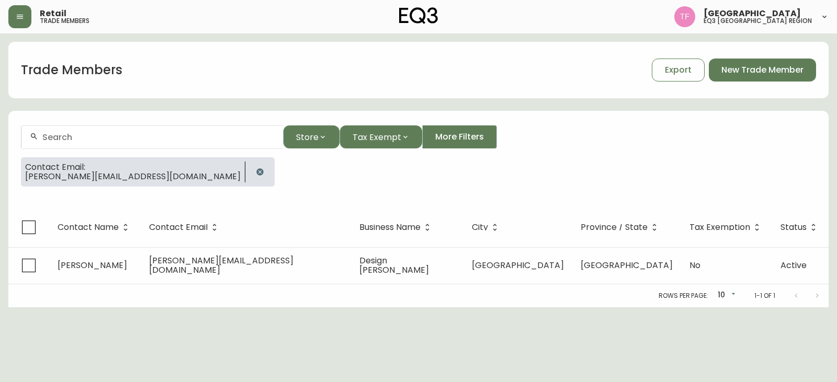
click at [250, 175] on button "button" at bounding box center [260, 172] width 21 height 21
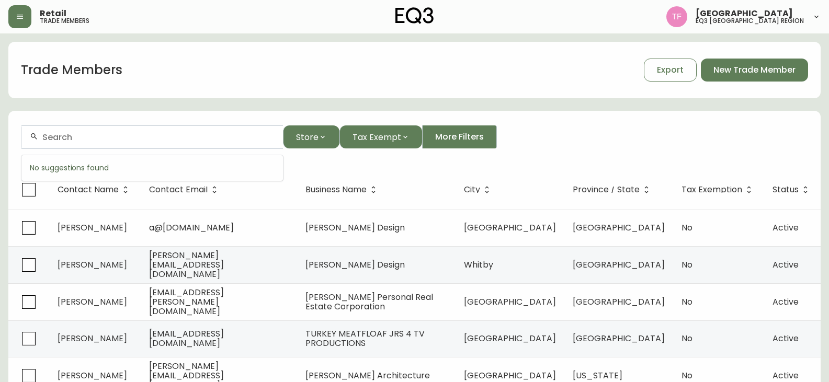
paste input "PENCIL DESIGN"
click at [98, 136] on input "PENCIL DESIGN" at bounding box center [158, 137] width 232 height 10
paste input "SM Procurement"
click at [120, 143] on div "SM Procurement" at bounding box center [152, 138] width 262 height 24
paste input "[PERSON_NAME] DESIGN"
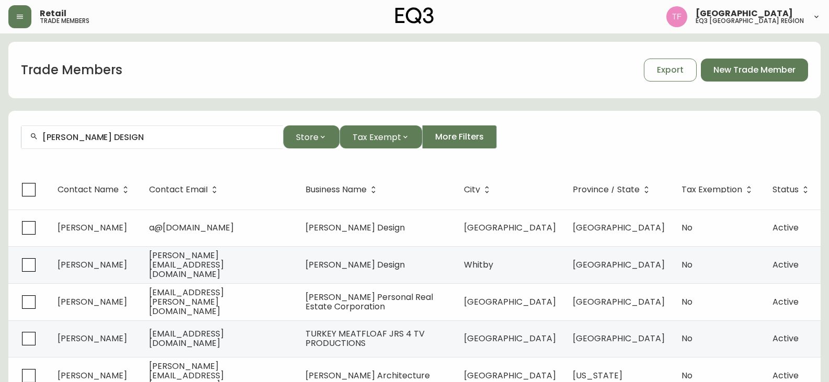
click at [128, 134] on input "[PERSON_NAME] DESIGN" at bounding box center [158, 137] width 232 height 10
paste input "WHITE PICKET FENCE"
click at [154, 140] on input "WHITE PICKET FENCE DESIGN" at bounding box center [158, 137] width 232 height 10
click at [119, 136] on input "WHITE PICKET FENCE" at bounding box center [158, 137] width 232 height 10
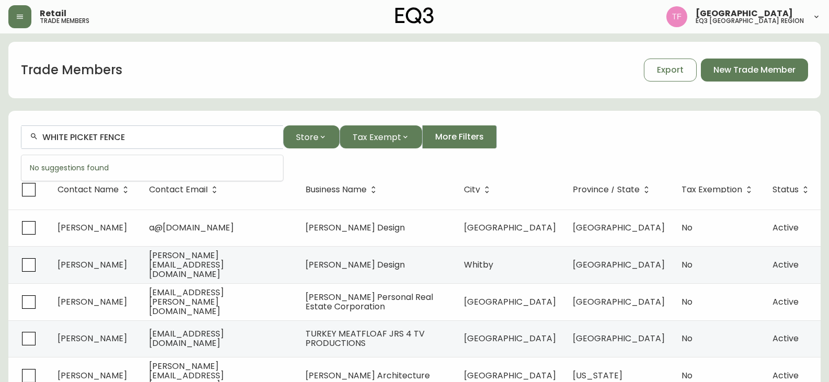
click at [119, 136] on input "WHITE PICKET FENCE" at bounding box center [158, 137] width 232 height 10
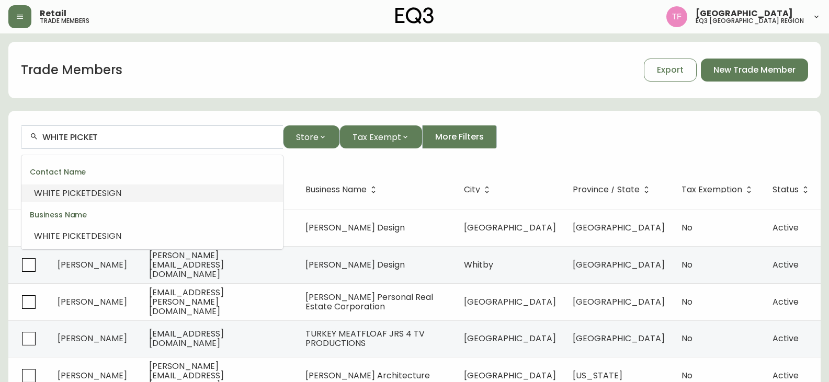
click at [114, 192] on span "DESIGN" at bounding box center [106, 193] width 30 height 12
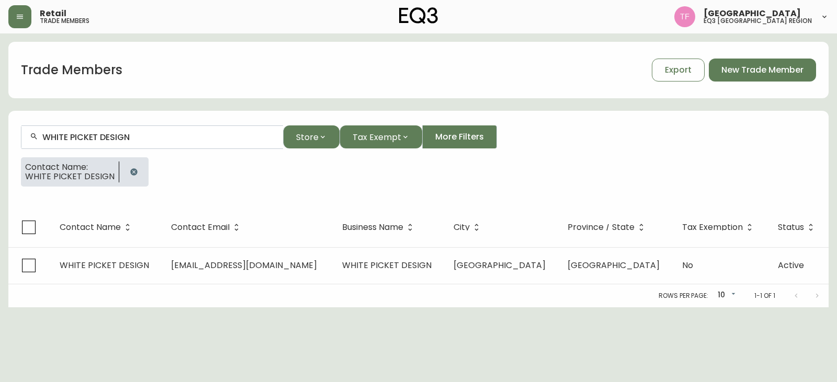
click at [115, 131] on div "WHITE PICKET DESIGN" at bounding box center [152, 138] width 262 height 24
click at [115, 137] on input "WHITE PICKET DESIGN" at bounding box center [158, 137] width 232 height 10
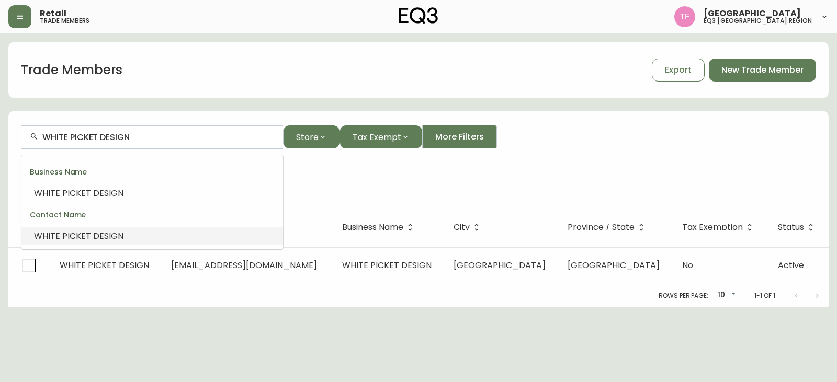
click at [115, 137] on input "WHITE PICKET DESIGN" at bounding box center [158, 137] width 232 height 10
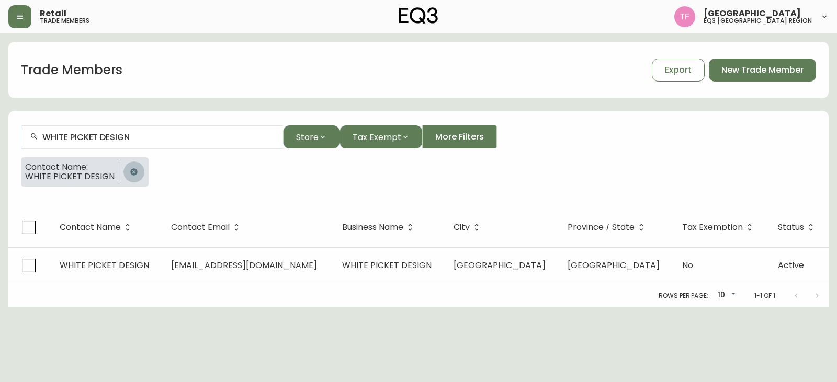
click at [123, 171] on button "button" at bounding box center [133, 172] width 21 height 21
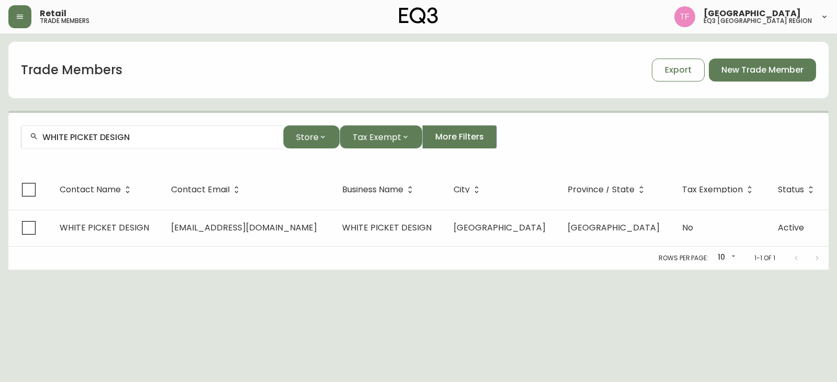
click at [143, 139] on input "WHITE PICKET DESIGN" at bounding box center [158, 137] width 232 height 10
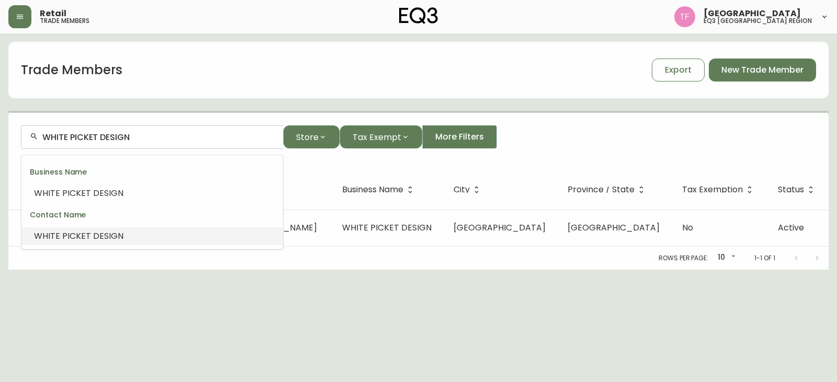
click at [143, 139] on input "WHITE PICKET DESIGN" at bounding box center [158, 137] width 232 height 10
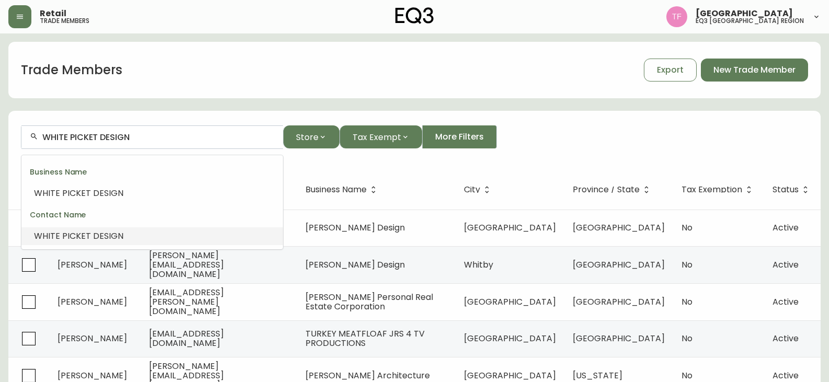
paste input "[PERSON_NAME] Architects"
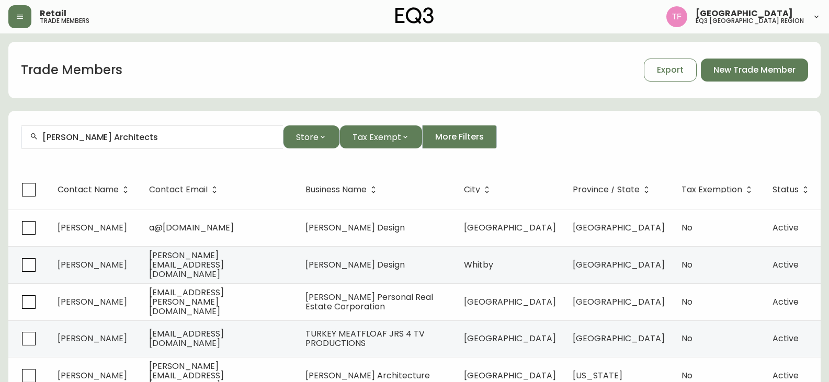
click at [118, 137] on input "[PERSON_NAME] Architects" at bounding box center [158, 137] width 232 height 10
paste input "[PERSON_NAME]"
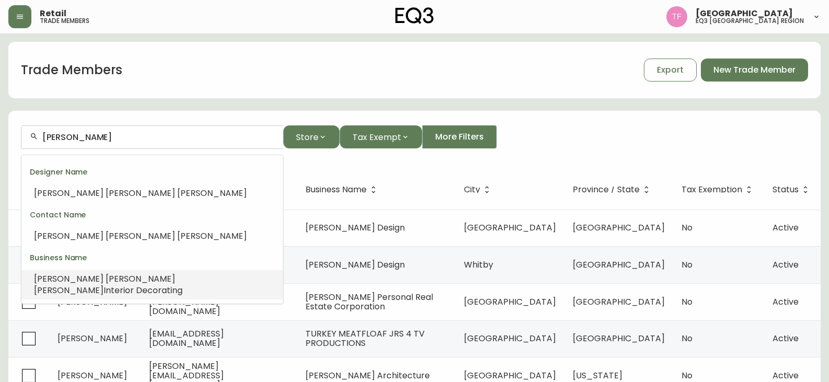
click at [126, 272] on li "[PERSON_NAME] Interior Decorating" at bounding box center [152, 284] width 262 height 29
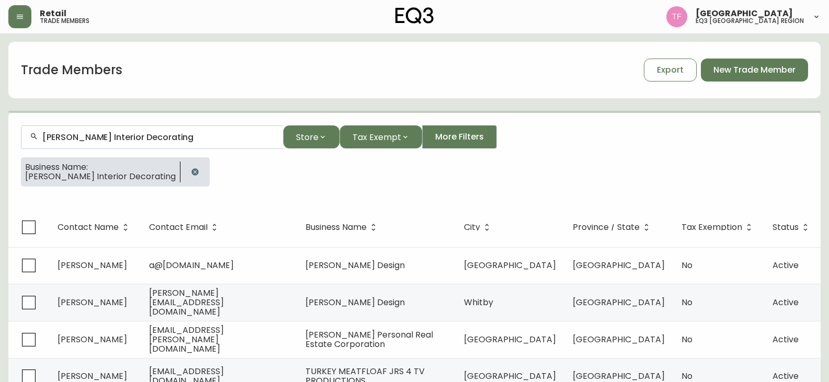
click at [156, 137] on input "[PERSON_NAME] Interior Decorating" at bounding box center [158, 137] width 232 height 10
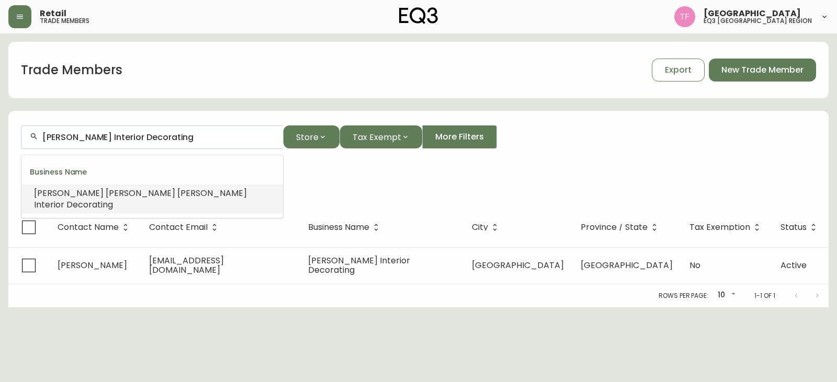
click at [156, 137] on input "[PERSON_NAME] Interior Decorating" at bounding box center [158, 137] width 232 height 10
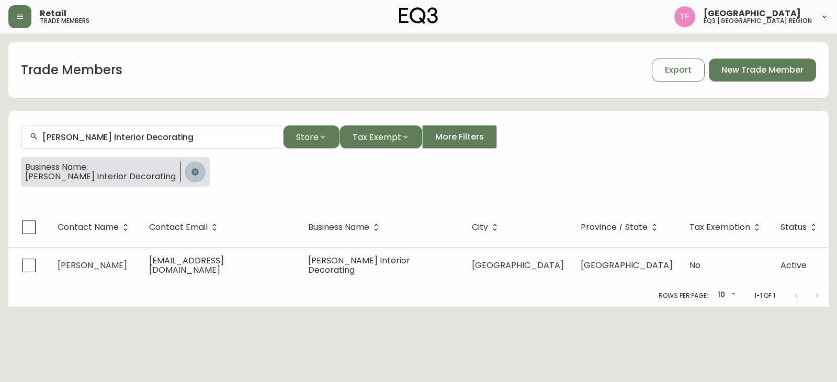
click at [206, 167] on button "button" at bounding box center [195, 172] width 21 height 21
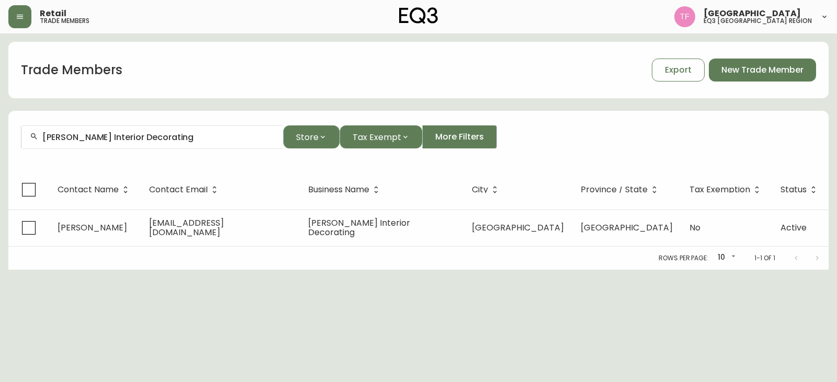
click at [204, 132] on input "[PERSON_NAME] Interior Decorating" at bounding box center [158, 137] width 232 height 10
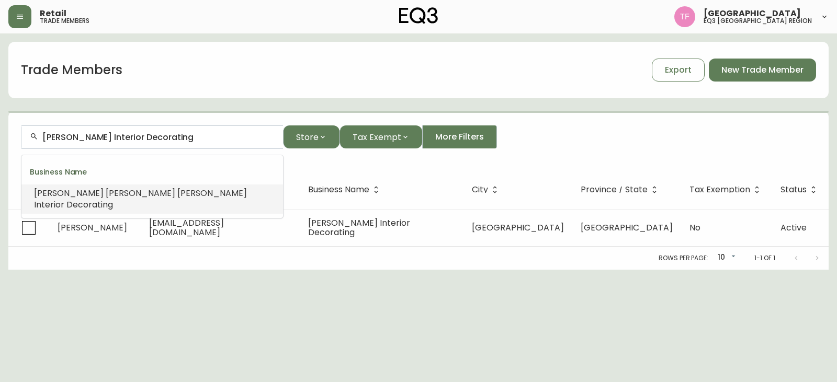
click at [191, 136] on input "[PERSON_NAME] Interior Decorating" at bounding box center [158, 137] width 232 height 10
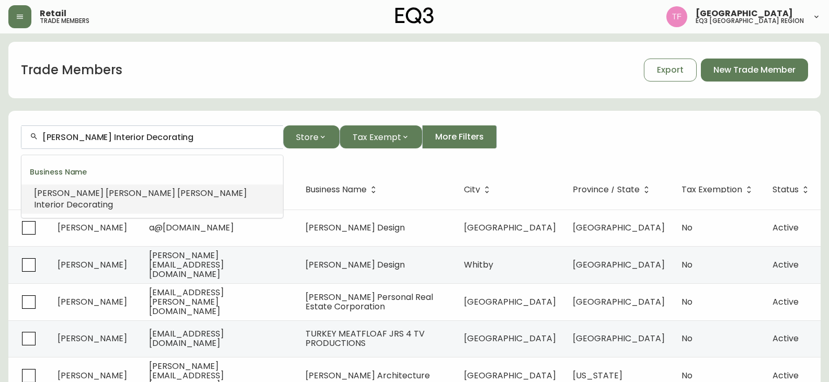
paste input "NCPM PROJECT MANAGEMENT"
click at [241, 197] on span "for Custom Construction" at bounding box center [200, 193] width 103 height 12
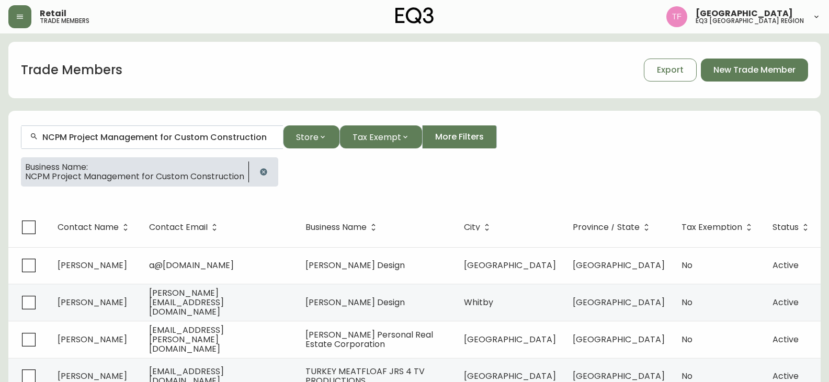
click at [175, 140] on input "NCPM Project Management for Custom Construction" at bounding box center [158, 137] width 232 height 10
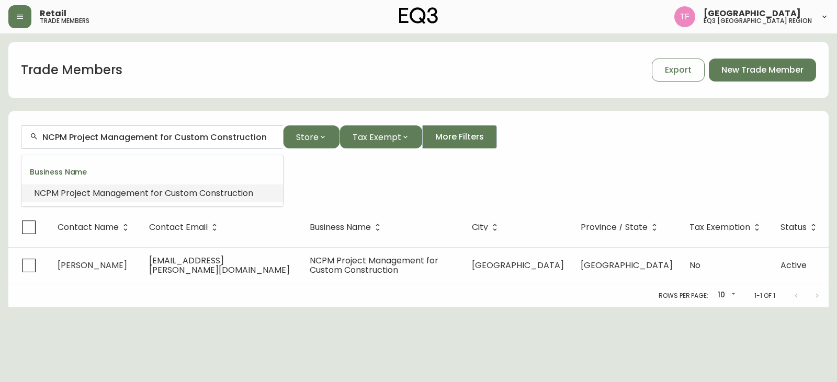
click at [175, 140] on input "NCPM Project Management for Custom Construction" at bounding box center [158, 137] width 232 height 10
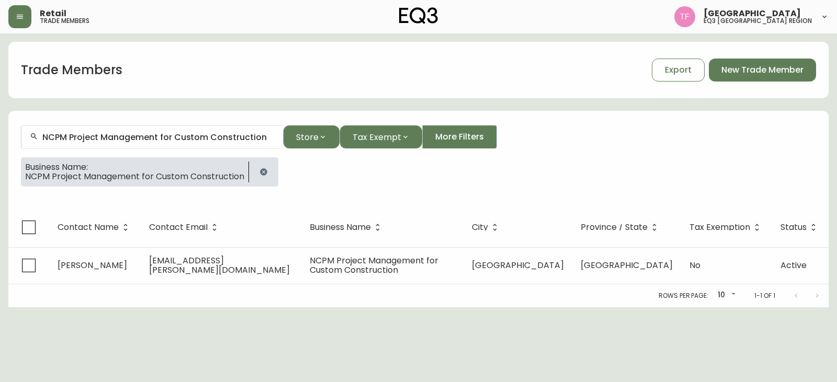
click at [274, 175] on button "button" at bounding box center [263, 172] width 21 height 21
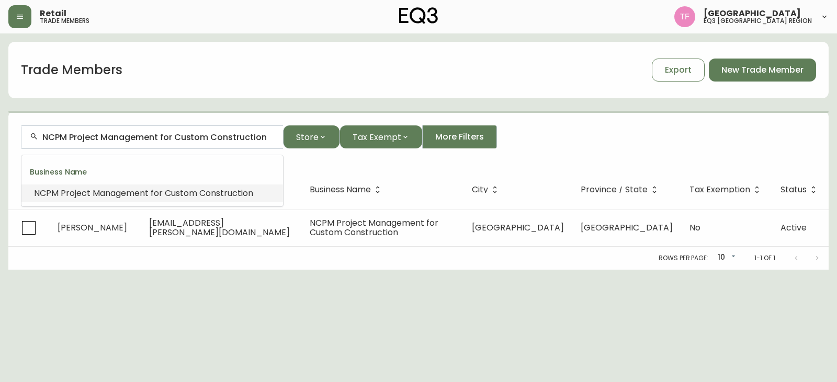
click at [224, 139] on input "NCPM Project Management for Custom Construction" at bounding box center [158, 137] width 232 height 10
click at [224, 136] on input "NCPM Project Management for Custom Construction" at bounding box center [158, 137] width 232 height 10
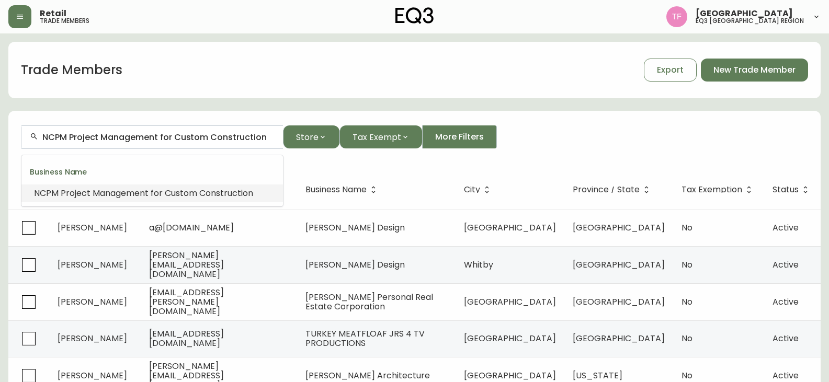
paste input "[PERSON_NAME] INTERIORS"
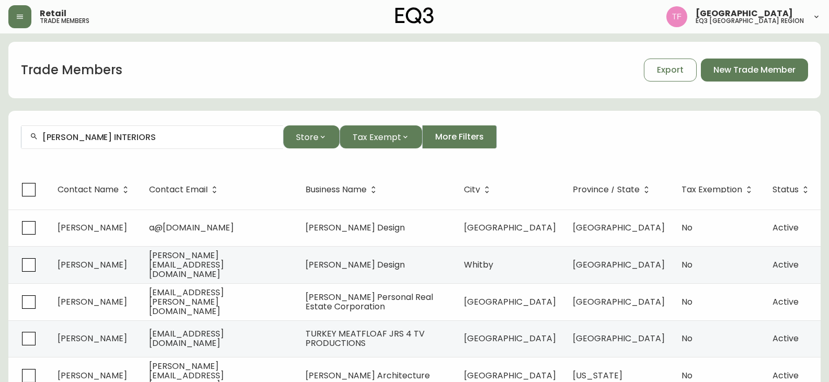
click at [141, 137] on input "[PERSON_NAME] INTERIORS" at bounding box center [158, 137] width 232 height 10
paste input "Real Estate Sales"
click at [116, 138] on input "Real Estate Sales" at bounding box center [158, 137] width 232 height 10
paste input "Studio A. Design co. inc."
click at [133, 142] on input "Studio A. Design co. inc." at bounding box center [158, 137] width 232 height 10
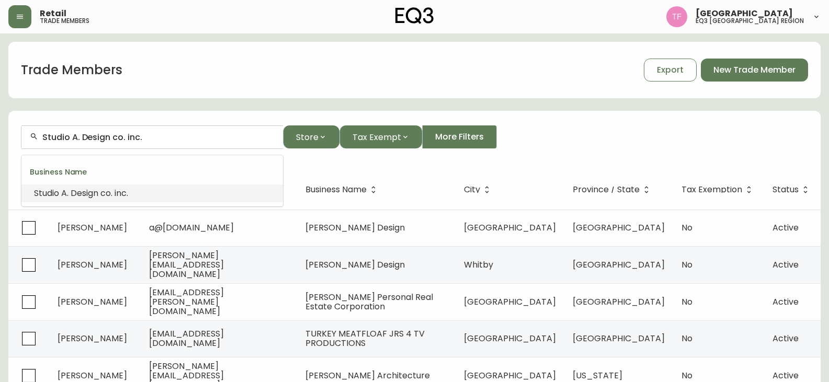
paste input "[PERSON_NAME] [PERSON_NAME] Design"
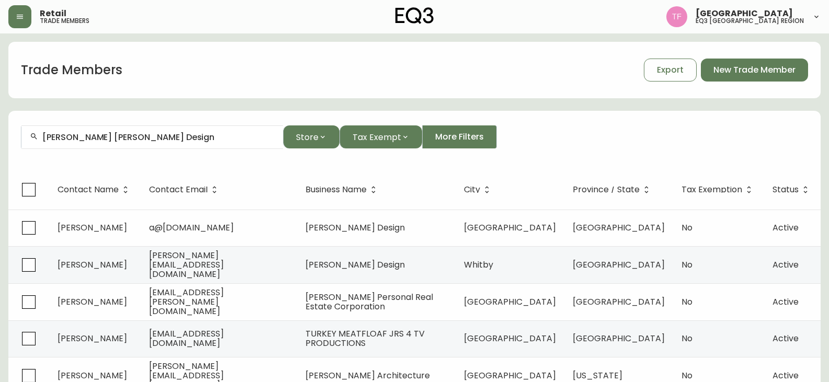
click at [149, 140] on input "[PERSON_NAME] [PERSON_NAME] Design" at bounding box center [158, 137] width 232 height 10
paste input "ON Design Planning"
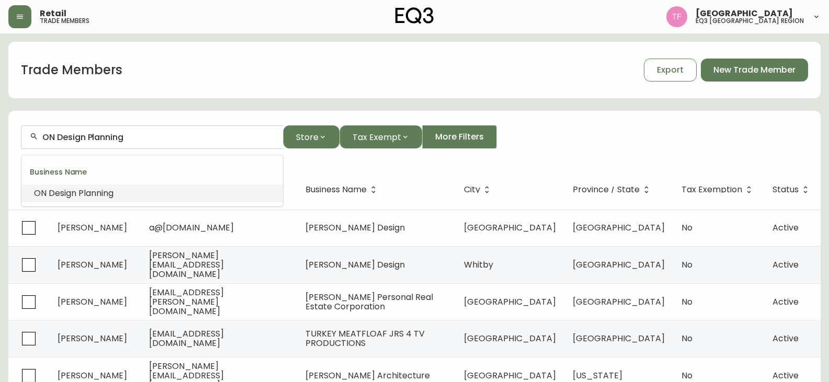
click at [122, 136] on input "ON Design Planning" at bounding box center [158, 137] width 232 height 10
paste input "[PERSON_NAME] & CO DESIGN STUDIO"
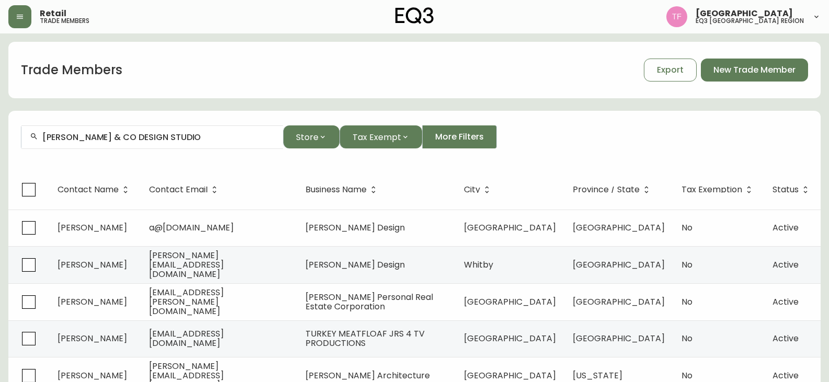
click at [159, 137] on input "[PERSON_NAME] & CO DESIGN STUDIO" at bounding box center [158, 137] width 232 height 10
paste input "ABODE REALTY"
click at [95, 138] on input "ABODE REALTY" at bounding box center [158, 137] width 232 height 10
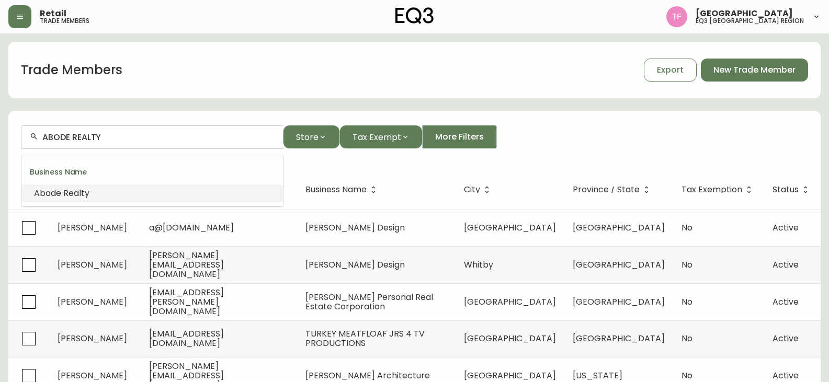
paste input "UNISON GROUP"
click at [111, 135] on input "UNISON GROUP" at bounding box center [158, 137] width 232 height 10
paste input "REMIX INTERIORS"
click at [106, 140] on input "REMIX INTERIORS" at bounding box center [158, 137] width 232 height 10
paste input "KF DESIGN"
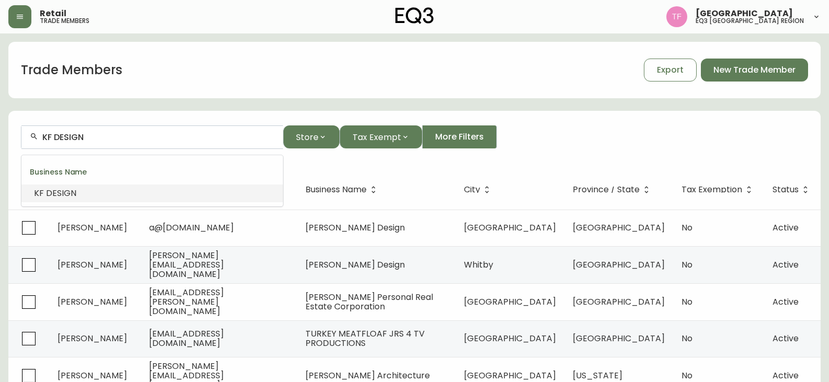
click at [125, 140] on input "KF DESIGN" at bounding box center [158, 137] width 232 height 10
paste input "STUDIO [PERSON_NAME] INC"
click at [128, 139] on input "STUDIO [PERSON_NAME]" at bounding box center [158, 137] width 232 height 10
paste input "DESIGNERS EDGE"
click at [134, 135] on input "DESIGNERS EDGE" at bounding box center [158, 137] width 232 height 10
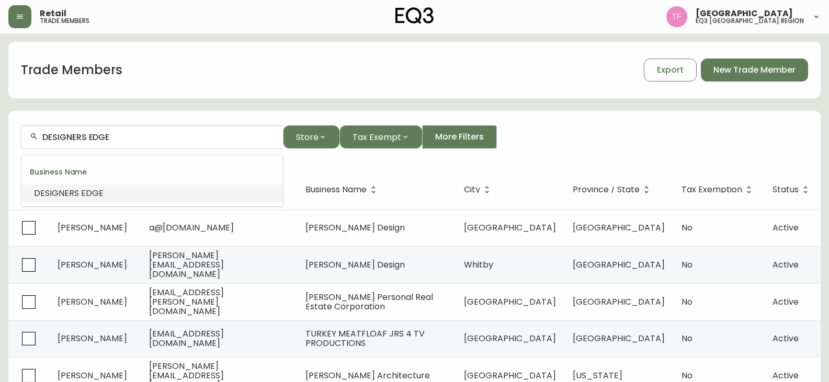
paste input "LOOP INTERIOR DESIGN"
click at [99, 189] on span "DESIGN" at bounding box center [113, 193] width 30 height 12
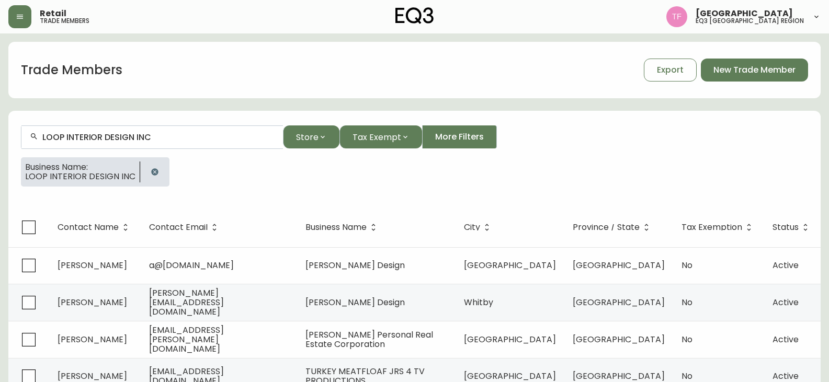
click at [128, 139] on input "LOOP INTERIOR DESIGN INC" at bounding box center [158, 137] width 232 height 10
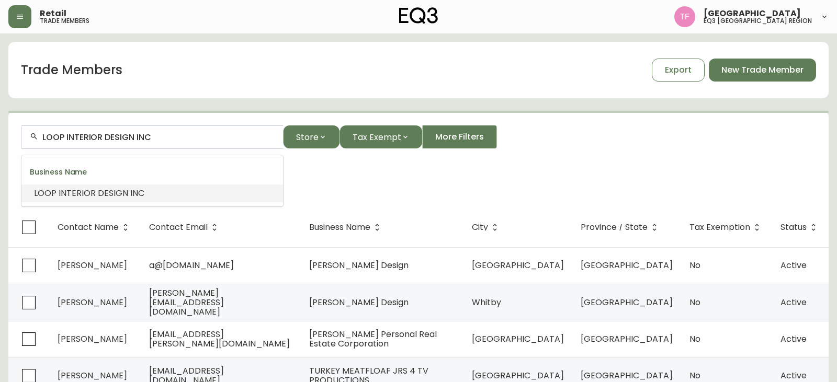
click at [128, 139] on input "LOOP INTERIOR DESIGN INC" at bounding box center [158, 137] width 232 height 10
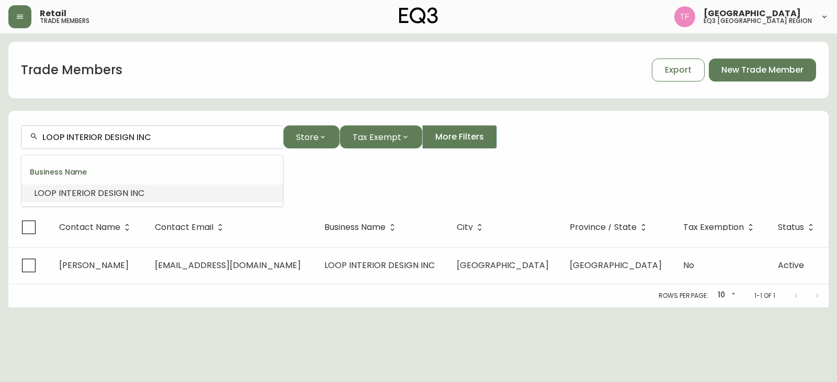
click at [128, 139] on input "LOOP INTERIOR DESIGN INC" at bounding box center [158, 137] width 232 height 10
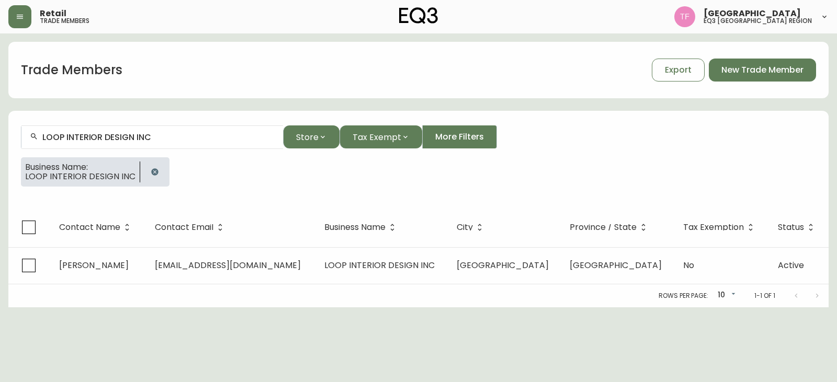
drag, startPoint x: 152, startPoint y: 177, endPoint x: 162, endPoint y: 166, distance: 14.8
click at [152, 177] on button "button" at bounding box center [154, 172] width 21 height 21
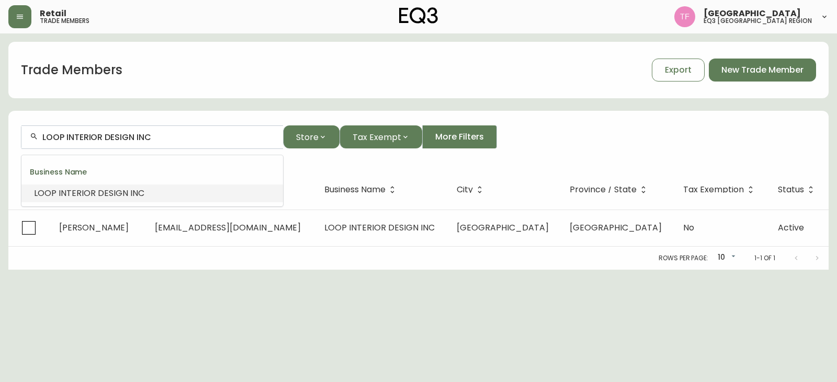
click at [164, 137] on input "LOOP INTERIOR DESIGN INC" at bounding box center [158, 137] width 232 height 10
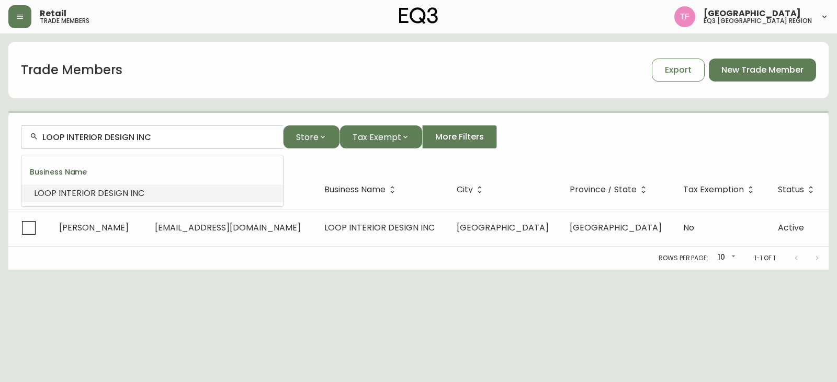
click at [164, 137] on input "LOOP INTERIOR DESIGN INC" at bounding box center [158, 137] width 232 height 10
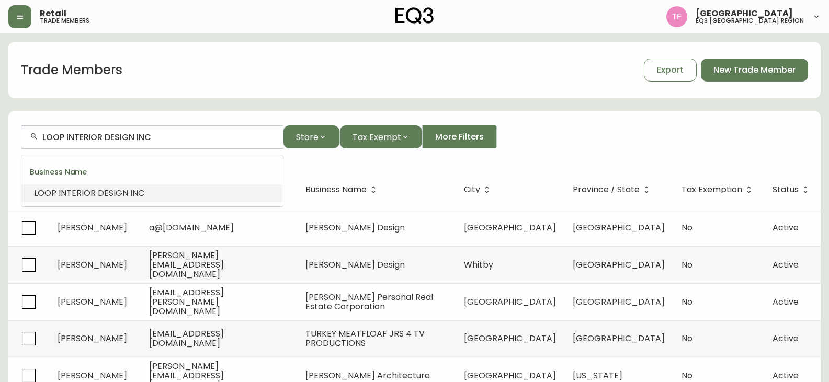
paste input "HOK"
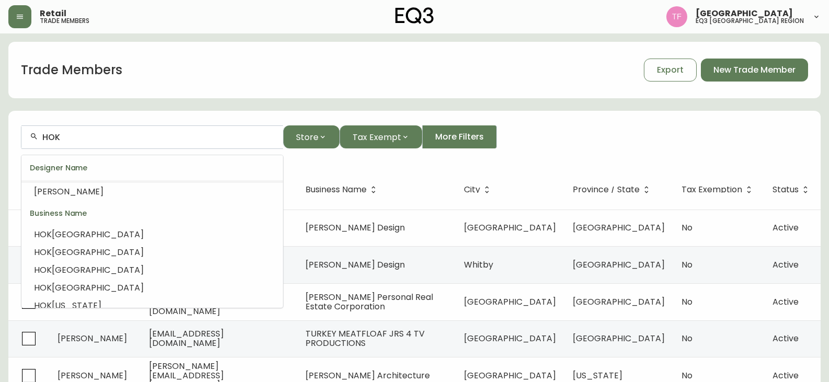
scroll to position [294, 0]
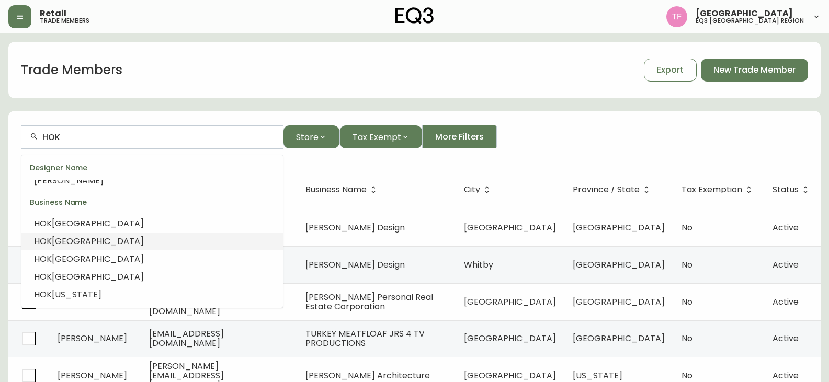
click at [176, 239] on li "HOK Toronto" at bounding box center [152, 242] width 262 height 18
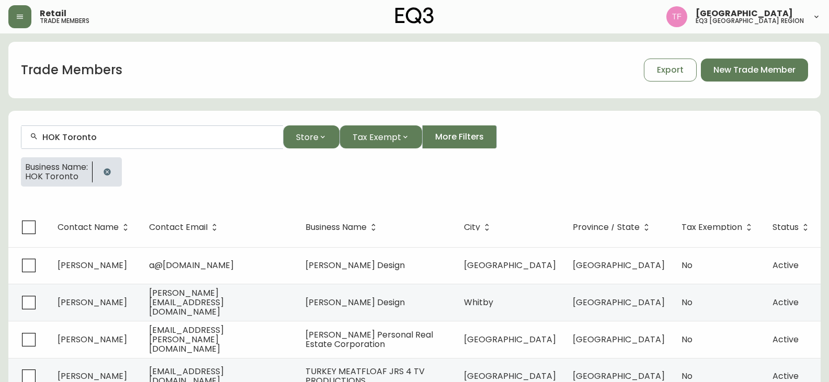
click at [66, 139] on input "HOK Toronto" at bounding box center [158, 137] width 232 height 10
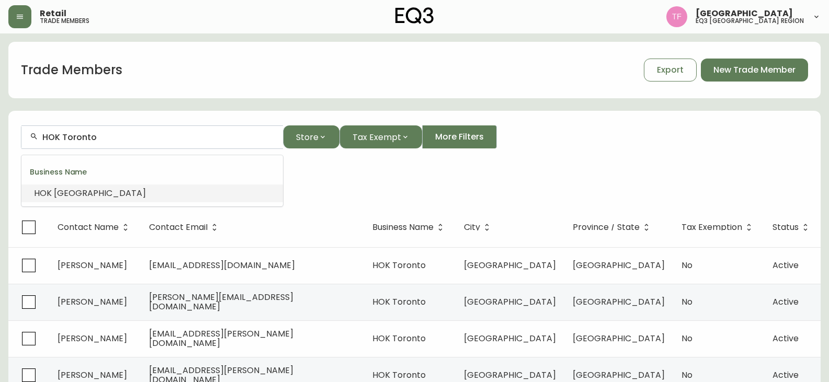
click at [66, 139] on input "HOK Toronto" at bounding box center [158, 137] width 232 height 10
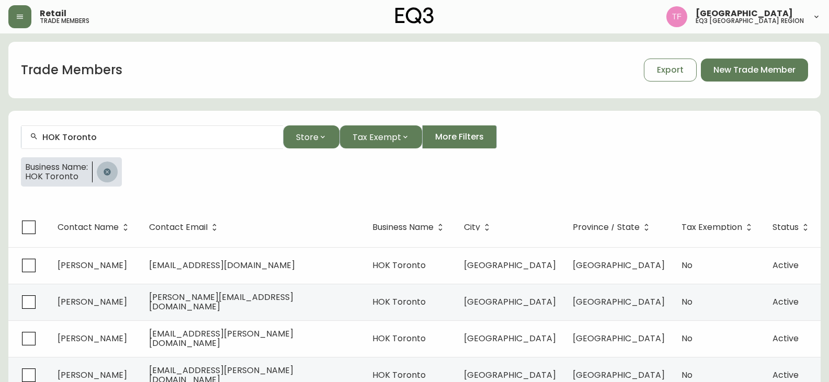
click at [105, 176] on button "button" at bounding box center [107, 172] width 21 height 21
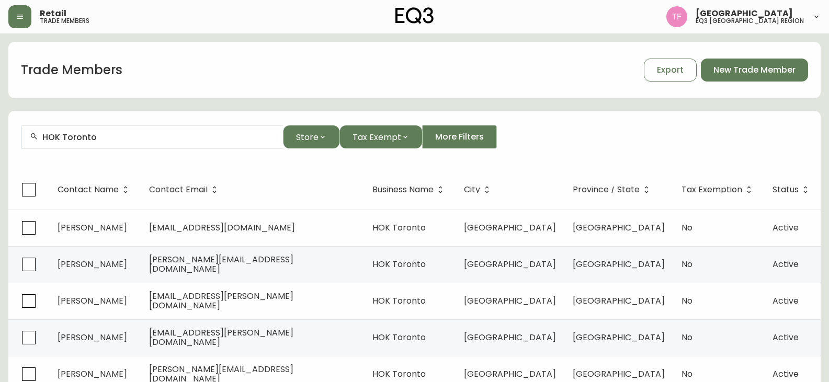
click at [117, 139] on input "HOK Toronto" at bounding box center [158, 137] width 232 height 10
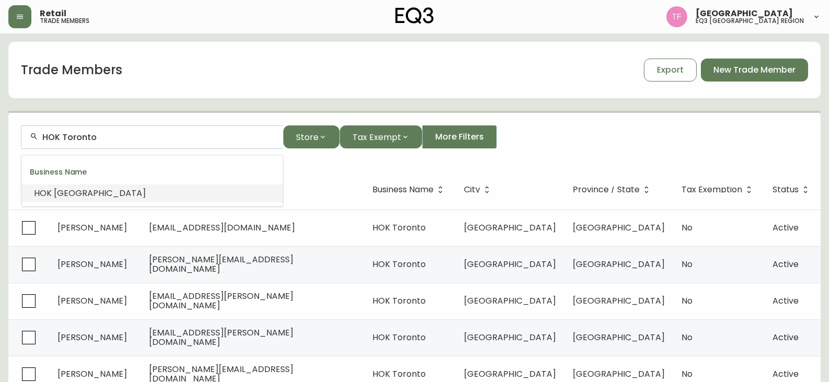
click at [118, 138] on input "HOK Toronto" at bounding box center [158, 137] width 232 height 10
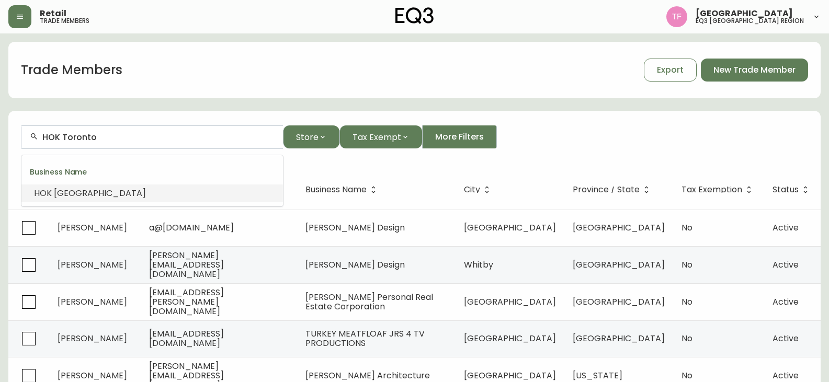
paste input "OFFICE CONCEPTS"
click at [148, 196] on li "Office Concepts Inc." at bounding box center [152, 194] width 262 height 18
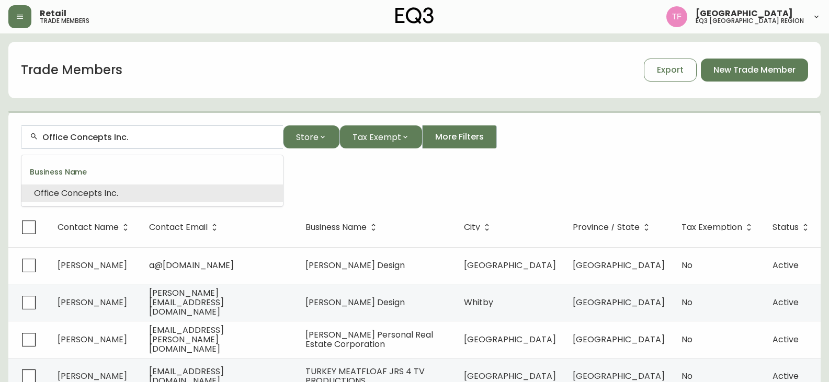
click at [108, 135] on input "Office Concepts Inc." at bounding box center [158, 137] width 232 height 10
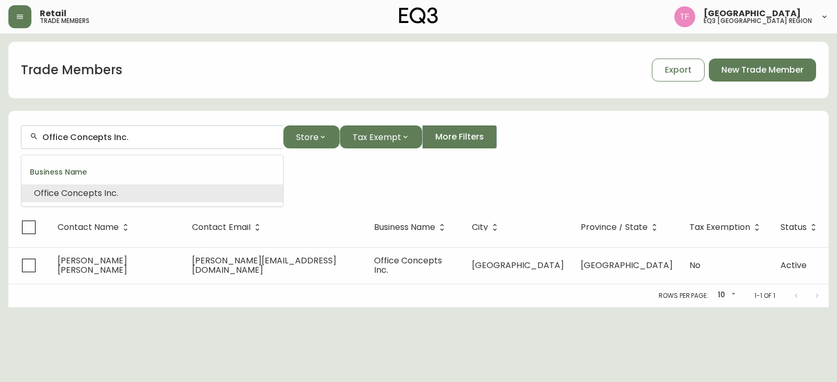
click at [108, 135] on input "Office Concepts Inc." at bounding box center [158, 137] width 232 height 10
paste input "HATCH INTERIOR DESIGN INC"
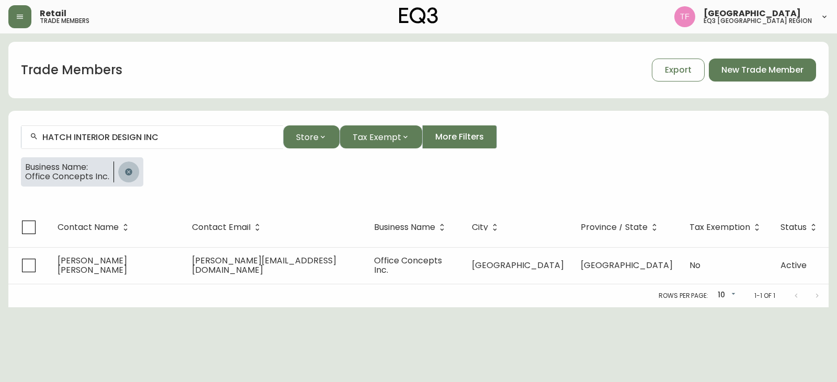
click at [130, 170] on icon "button" at bounding box center [128, 171] width 7 height 7
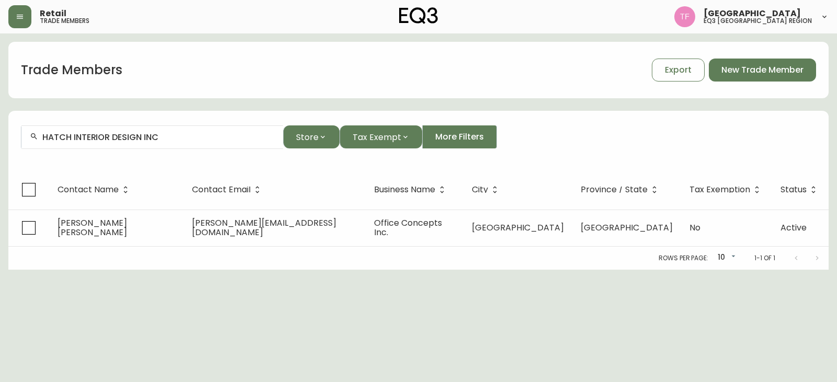
click at [163, 140] on input "HATCH INTERIOR DESIGN INC" at bounding box center [158, 137] width 232 height 10
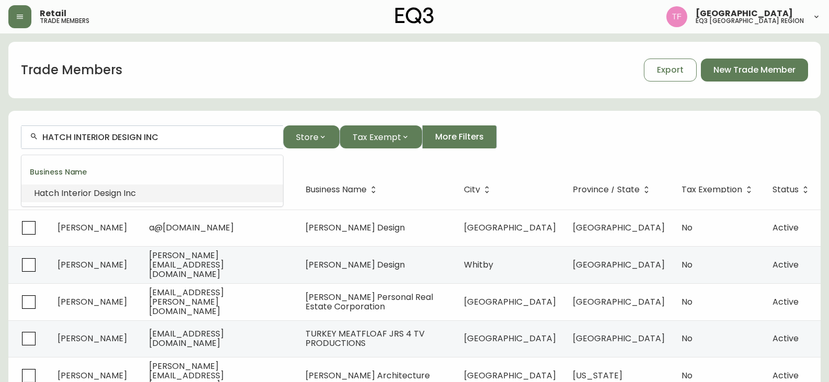
paste input "STAGED"
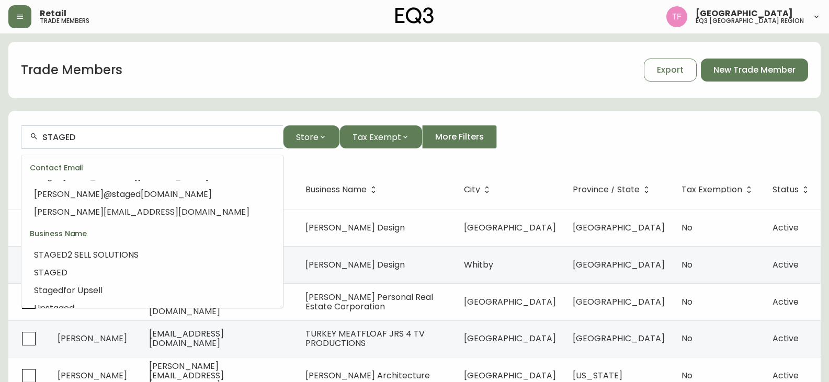
scroll to position [84, 0]
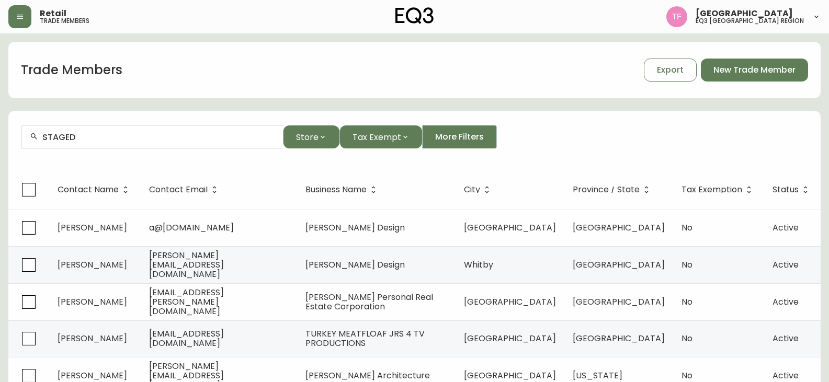
click at [118, 144] on div "STAGED" at bounding box center [152, 138] width 262 height 24
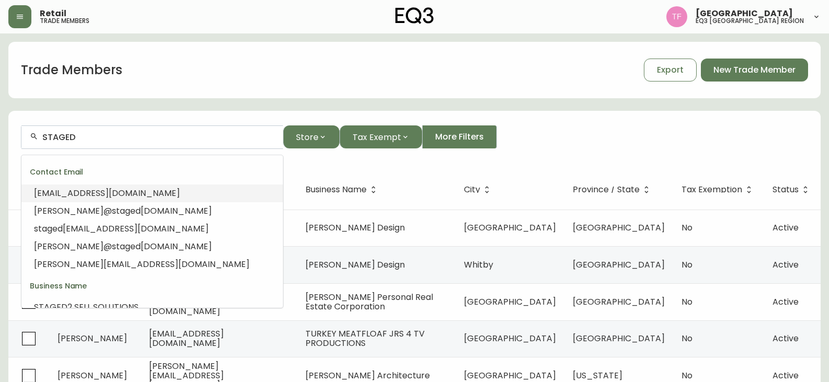
paste input "[PERSON_NAME] INTERIORS INC"
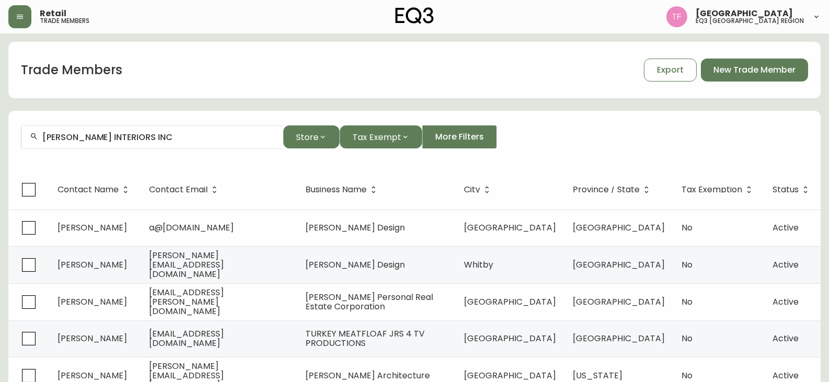
click at [115, 130] on div "[PERSON_NAME] INTERIORS INC" at bounding box center [152, 138] width 262 height 24
drag, startPoint x: 115, startPoint y: 131, endPoint x: 110, endPoint y: 140, distance: 10.1
paste input "CDL FLOORING"
click at [106, 135] on input "CDL FLOORING" at bounding box center [158, 137] width 232 height 10
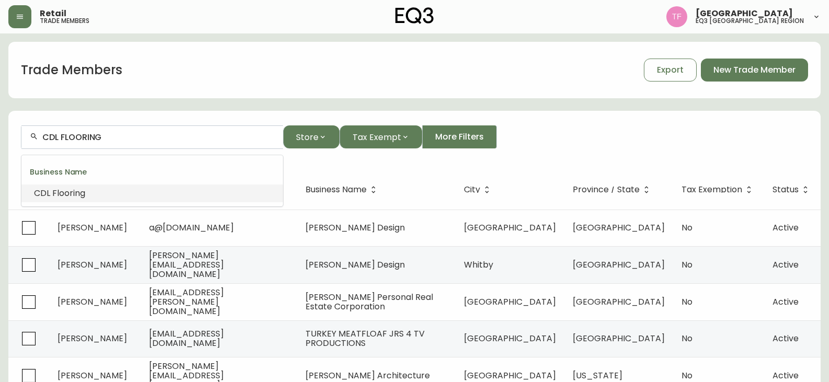
paste input "SQUARE ONE DEVELOPMENTS"
click at [145, 189] on span "Developments" at bounding box center [114, 193] width 61 height 12
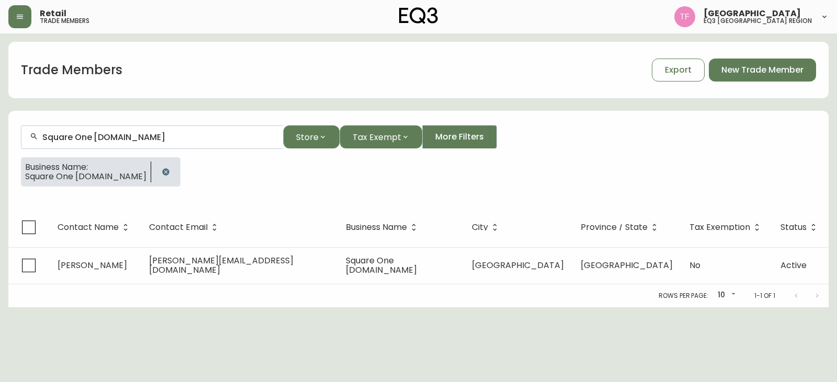
click at [173, 137] on input "Square One [DOMAIN_NAME]" at bounding box center [158, 137] width 232 height 10
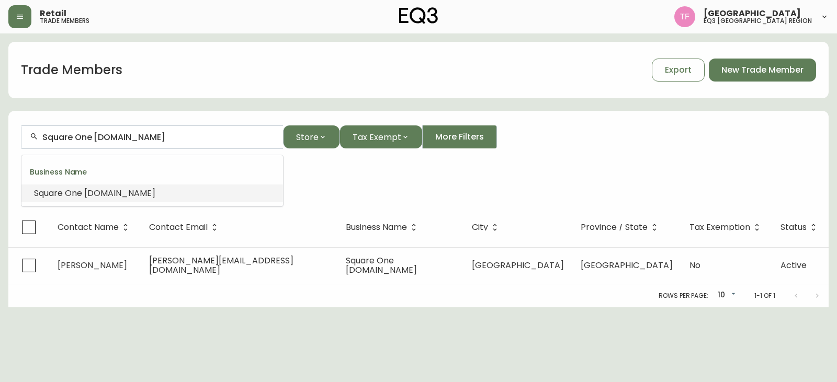
click at [173, 137] on input "Square One [DOMAIN_NAME]" at bounding box center [158, 137] width 232 height 10
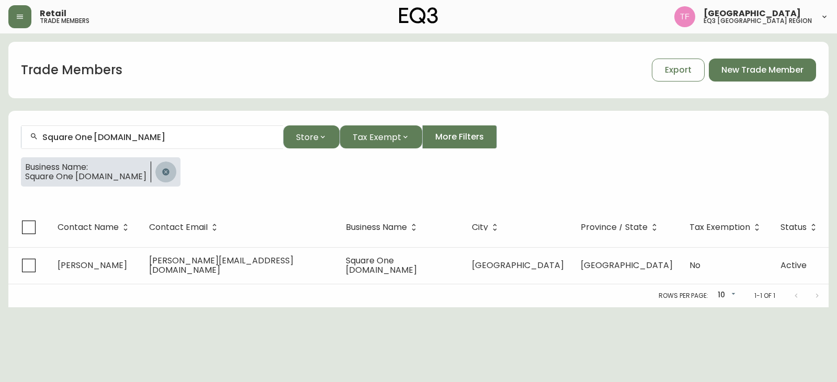
click at [175, 167] on button "button" at bounding box center [165, 172] width 21 height 21
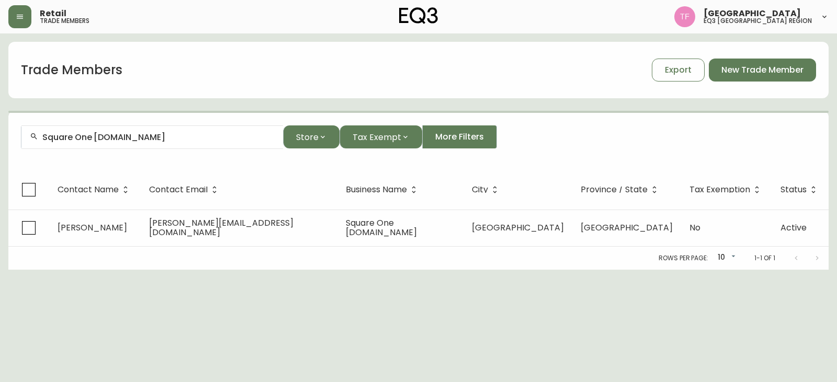
click at [165, 137] on input "Square One [DOMAIN_NAME]" at bounding box center [158, 137] width 232 height 10
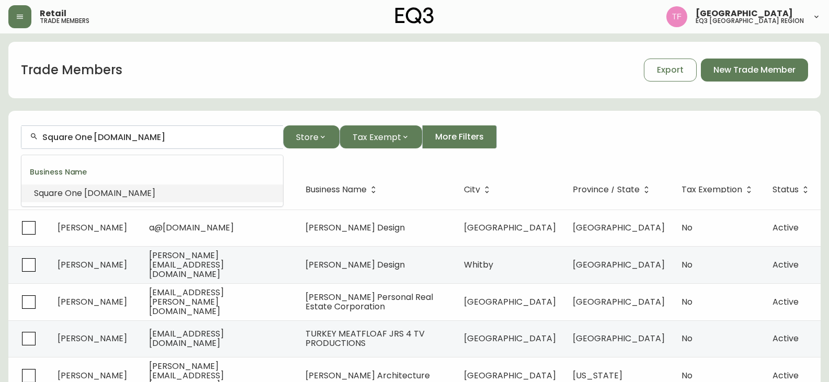
click at [155, 140] on input "Square One [DOMAIN_NAME]" at bounding box center [158, 137] width 232 height 10
click at [157, 139] on input "Square One [DOMAIN_NAME]" at bounding box center [158, 137] width 232 height 10
paste input "EXCEL HOMES"
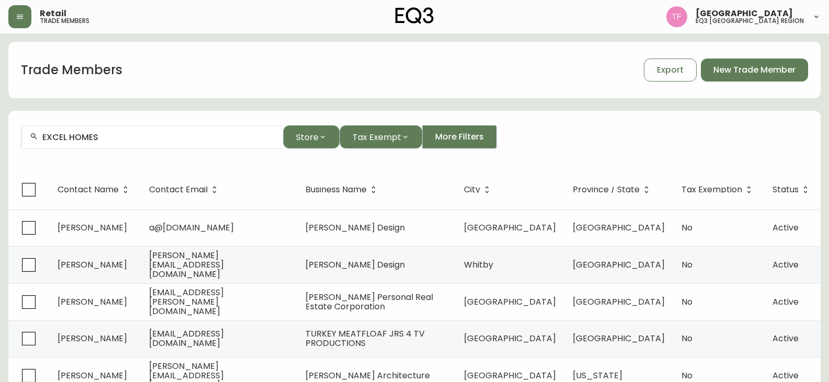
click at [149, 142] on div "EXCEL HOMES" at bounding box center [152, 138] width 262 height 24
paste input "spectro Architecture"
click at [148, 134] on input "Espectro Architecture" at bounding box center [158, 137] width 232 height 10
click at [111, 134] on input "Espectro Architecture" at bounding box center [158, 137] width 232 height 10
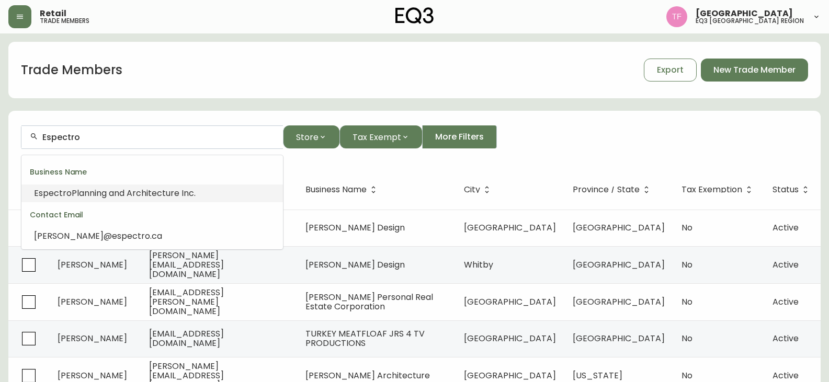
click at [125, 192] on span "Planning and Architecture Inc." at bounding box center [134, 193] width 124 height 12
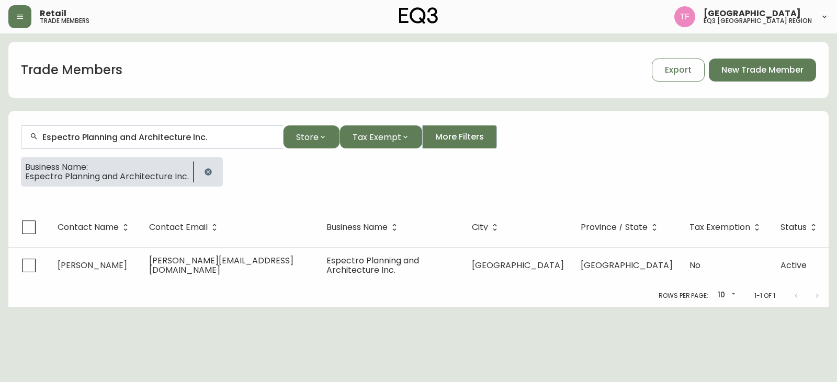
click at [115, 135] on input "Espectro Planning and Architecture Inc." at bounding box center [158, 137] width 232 height 10
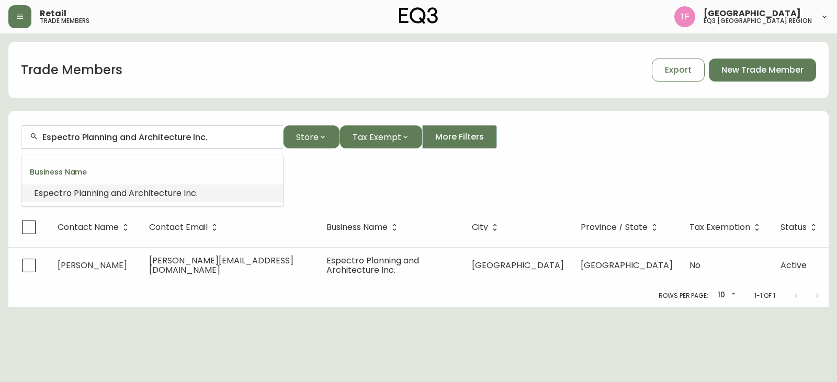
click at [115, 135] on input "Espectro Planning and Architecture Inc." at bounding box center [158, 137] width 232 height 10
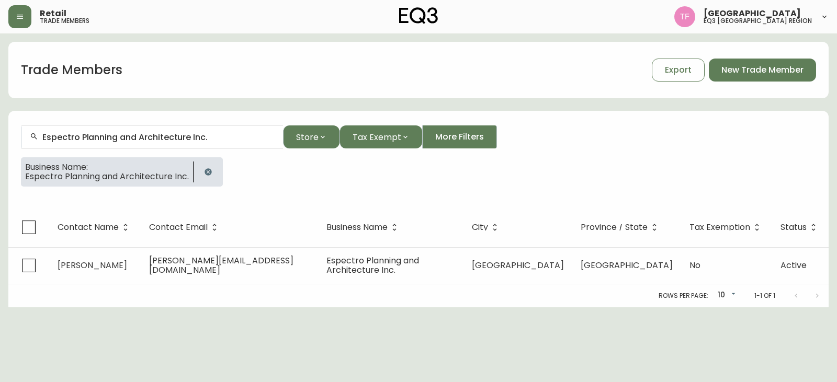
click at [204, 173] on icon "button" at bounding box center [208, 172] width 8 height 8
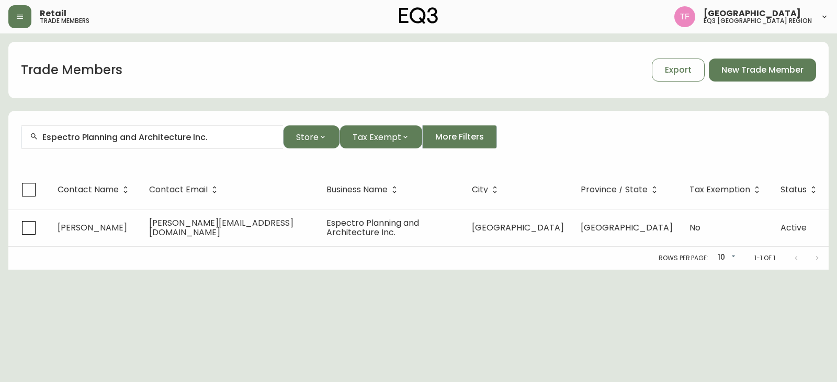
click at [183, 139] on input "Espectro Planning and Architecture Inc." at bounding box center [158, 137] width 232 height 10
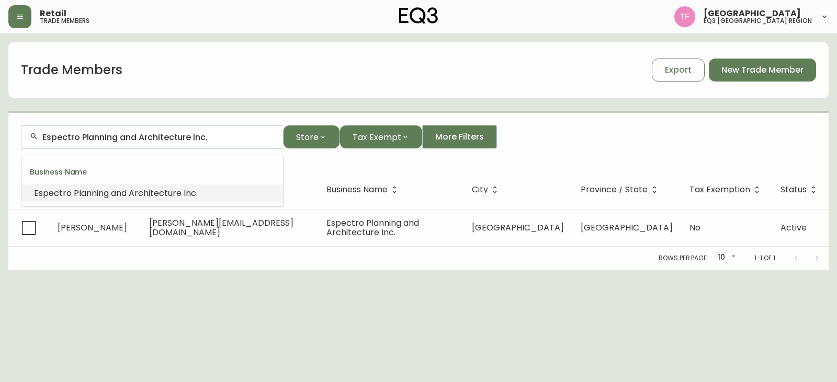
click at [183, 138] on input "Espectro Planning and Architecture Inc." at bounding box center [158, 137] width 232 height 10
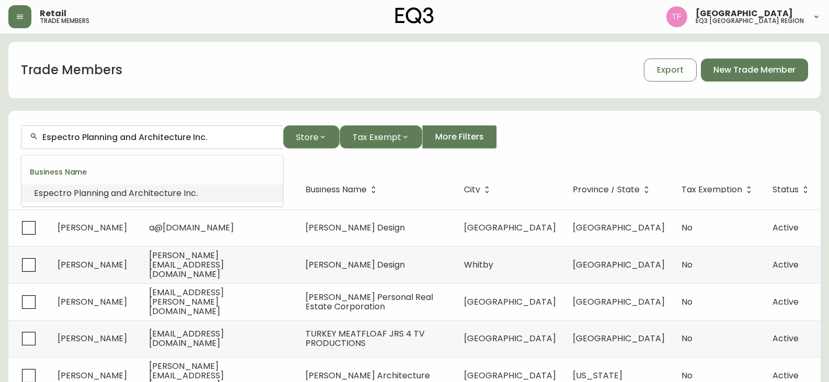
paste input "NOCRED DESIGN"
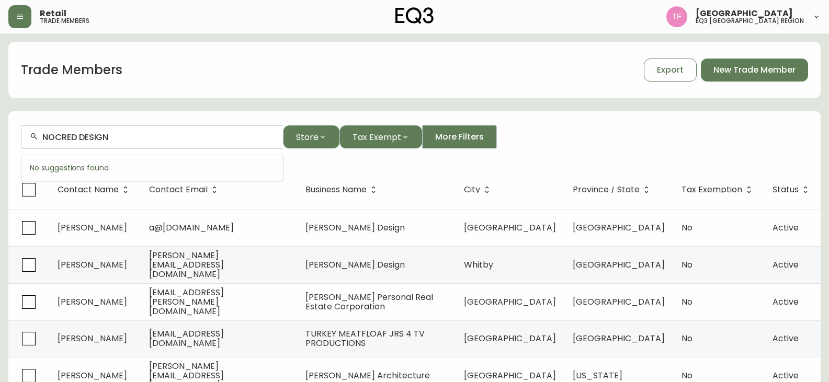
click at [103, 135] on input "NOCRED DESIGN" at bounding box center [158, 137] width 232 height 10
click at [83, 138] on input "NOCRED" at bounding box center [158, 137] width 232 height 10
click at [62, 138] on input "NOCRED" at bounding box center [158, 137] width 232 height 10
click at [109, 137] on input "NOCRED" at bounding box center [158, 137] width 232 height 10
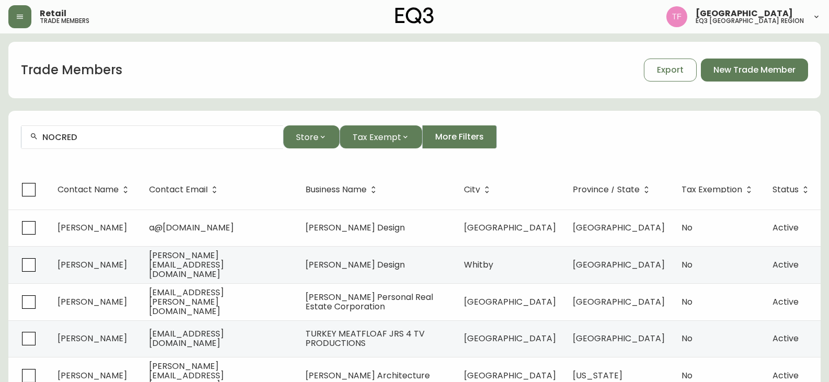
click at [100, 137] on input "NOCRED" at bounding box center [158, 137] width 232 height 10
paste input "[PERSON_NAME] Interiors"
click at [133, 130] on div "[PERSON_NAME] Interiors" at bounding box center [152, 138] width 262 height 24
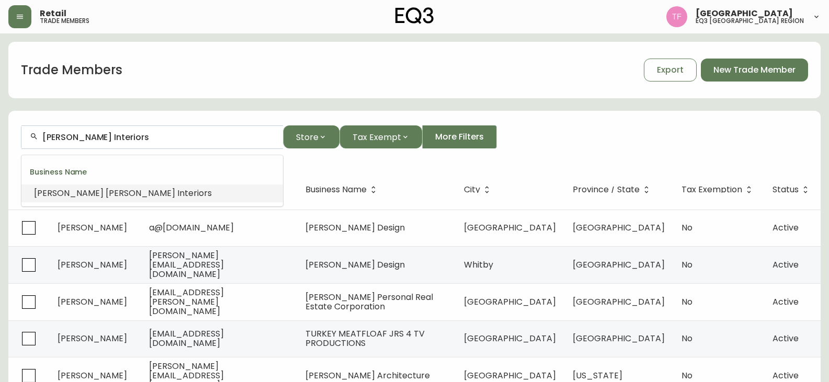
paste input "HAIDER DESIGN GROUP"
click at [120, 132] on div "HAIDER DESIGN GROUP" at bounding box center [152, 138] width 262 height 24
paste input "[PERSON_NAME]"
click at [123, 132] on input "[PERSON_NAME]" at bounding box center [158, 137] width 232 height 10
paste input "[PERSON_NAME]"
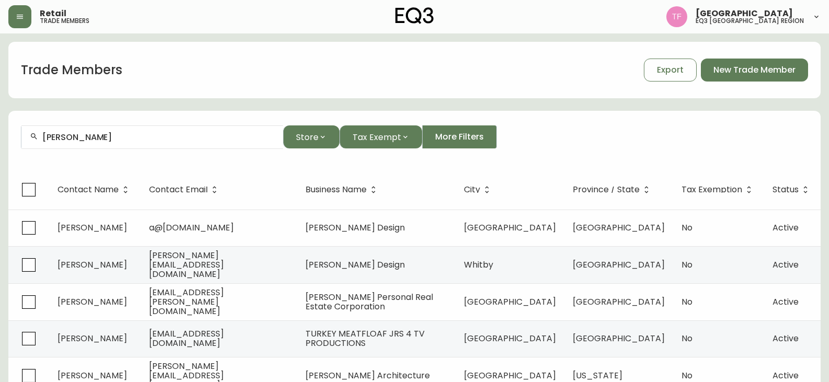
click at [116, 141] on input "[PERSON_NAME]" at bounding box center [158, 137] width 232 height 10
paste input "[PERSON_NAME]"
click at [126, 138] on input "[PERSON_NAME]" at bounding box center [158, 137] width 232 height 10
paste input "[PERSON_NAME] Design"
click at [130, 143] on div "[PERSON_NAME] Design" at bounding box center [152, 138] width 262 height 24
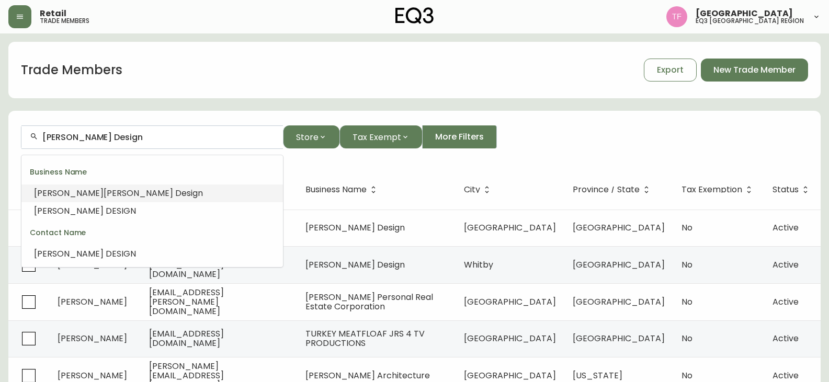
paste input "[PERSON_NAME]"
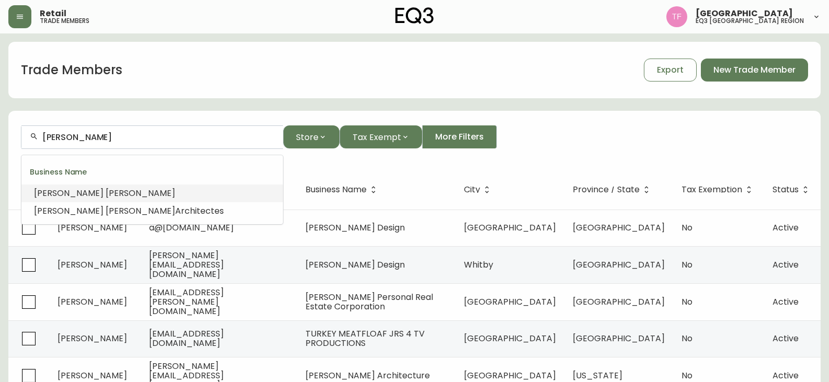
click at [137, 138] on input "[PERSON_NAME]" at bounding box center [158, 137] width 232 height 10
paste input "FUTURE SIMPLE STUDIO"
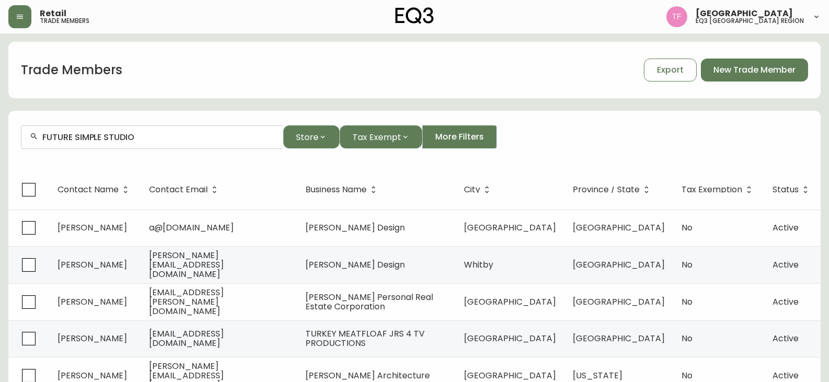
click at [122, 130] on div "FUTURE SIMPLE STUDIO" at bounding box center [152, 138] width 262 height 24
drag, startPoint x: 122, startPoint y: 130, endPoint x: 114, endPoint y: 141, distance: 13.8
paste input "ENTRE QUATRE MURS"
click at [110, 131] on div "ENTRE QUATRE MURS" at bounding box center [152, 138] width 262 height 24
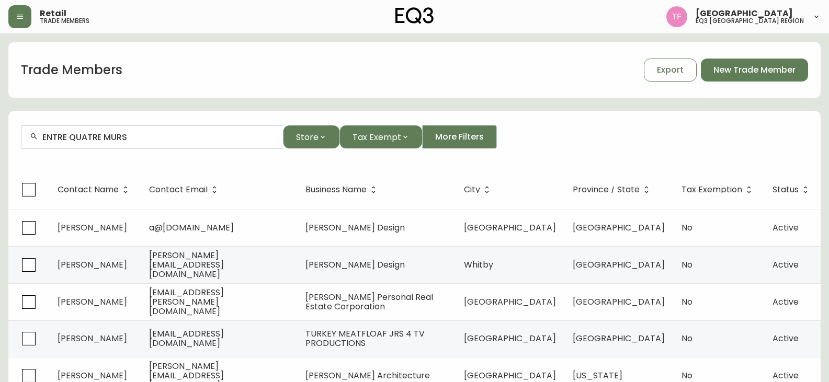
click at [149, 142] on div "ENTRE QUATRE MURS" at bounding box center [152, 138] width 262 height 24
click at [149, 140] on input "ENTRE QUATRE MURS" at bounding box center [158, 137] width 232 height 10
drag, startPoint x: 142, startPoint y: 139, endPoint x: 86, endPoint y: 137, distance: 56.0
click at [86, 137] on input "ENTRE QUATRE MURS" at bounding box center [158, 137] width 232 height 10
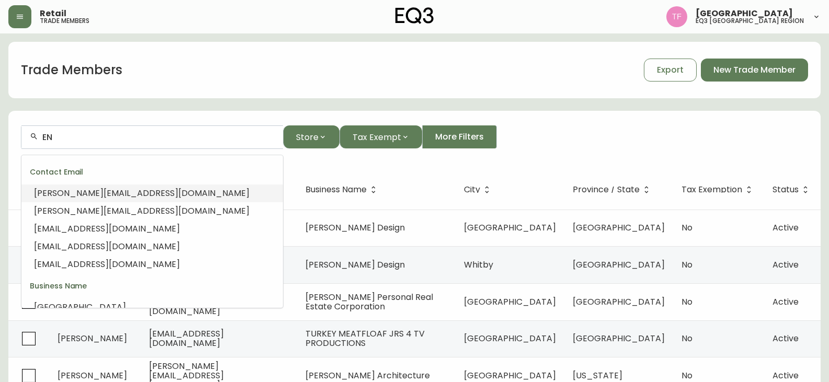
type input "E"
type input "w"
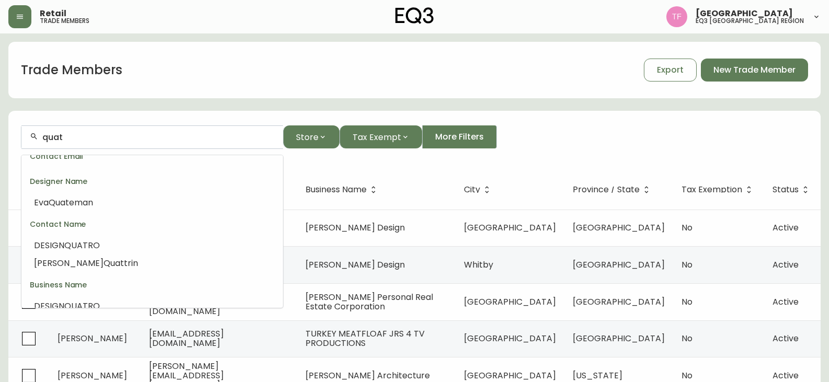
scroll to position [157, 0]
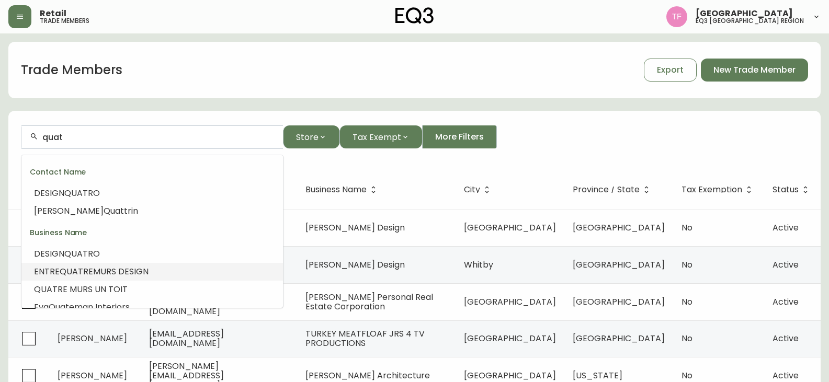
click at [149, 268] on li "ENTREQUATREMURS DESIGN" at bounding box center [152, 272] width 262 height 18
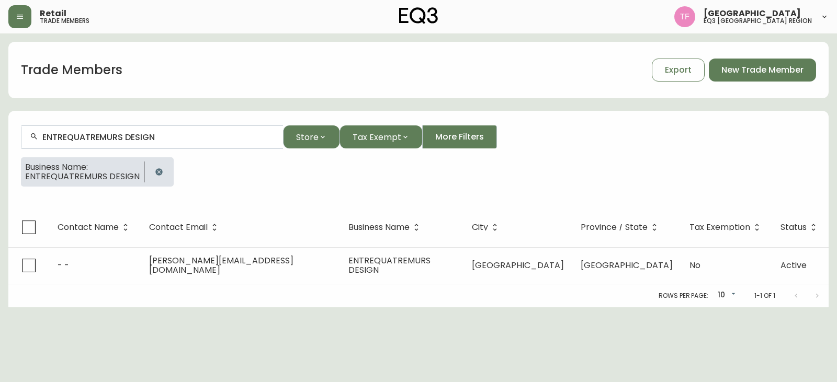
click at [151, 137] on input "ENTREQUATREMURS DESIGN" at bounding box center [158, 137] width 232 height 10
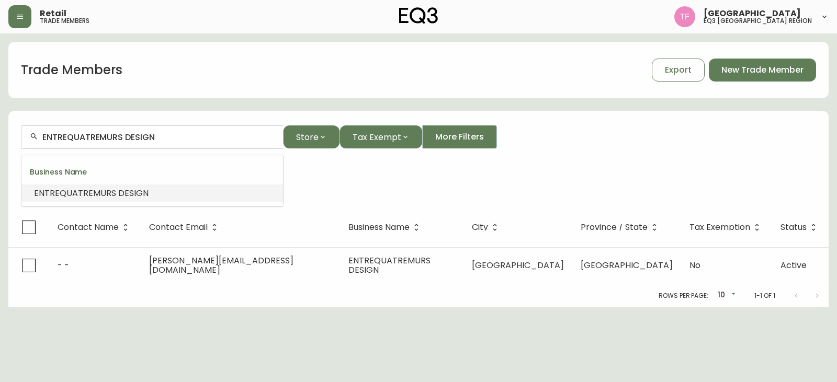
click at [151, 137] on input "ENTREQUATREMURS DESIGN" at bounding box center [158, 137] width 232 height 10
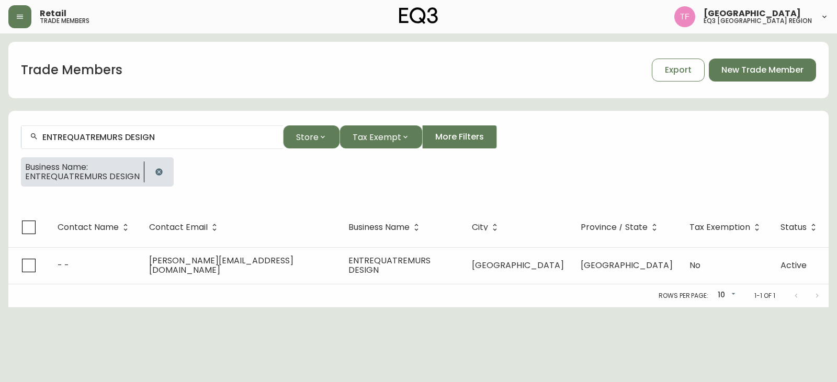
click at [155, 172] on icon "button" at bounding box center [159, 172] width 8 height 8
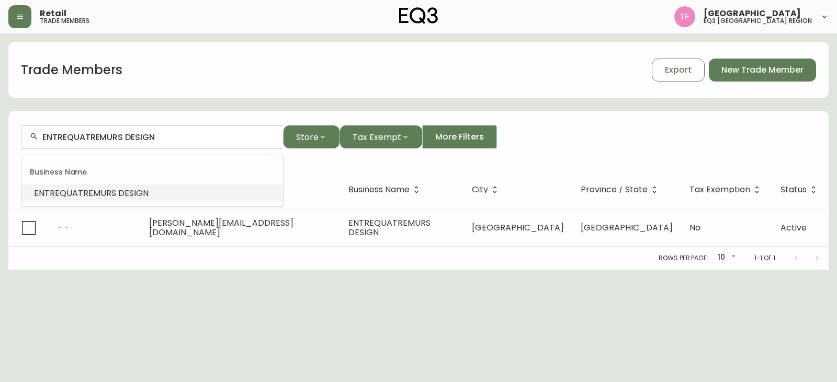
click at [159, 133] on input "ENTREQUATREMURS DESIGN" at bounding box center [158, 137] width 232 height 10
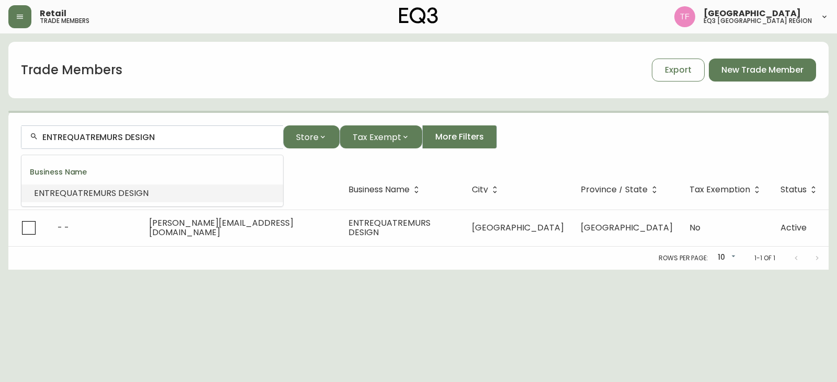
click at [144, 135] on input "ENTREQUATREMURS DESIGN" at bounding box center [158, 137] width 232 height 10
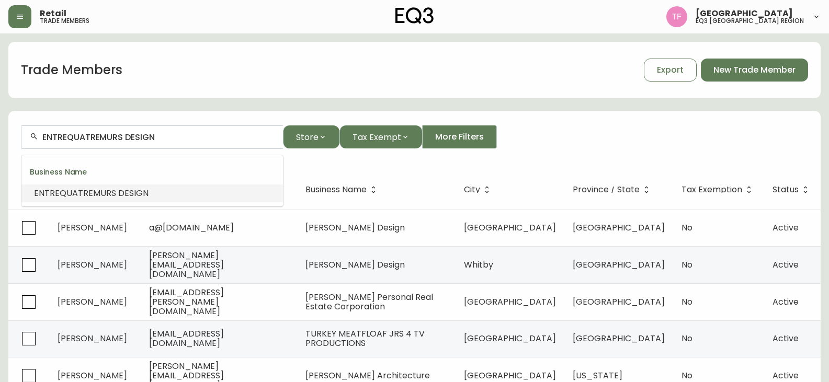
paste input "ATELIER [PERSON_NAME]"
click at [147, 143] on div "ATELIER [PERSON_NAME]" at bounding box center [152, 138] width 262 height 24
click at [130, 137] on input "ATELIER [PERSON_NAME]" at bounding box center [158, 137] width 232 height 10
click at [141, 137] on input "ATELIER [PERSON_NAME]" at bounding box center [158, 137] width 232 height 10
click at [74, 137] on input "ATELIER [PERSON_NAME]" at bounding box center [158, 137] width 232 height 10
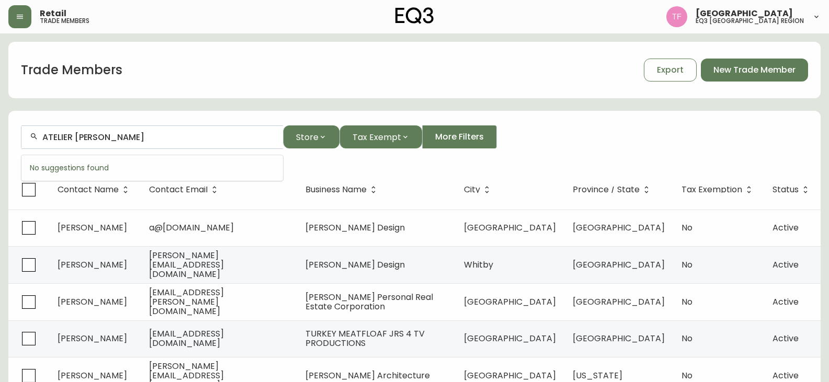
click at [138, 137] on input "ATELIER [PERSON_NAME]" at bounding box center [158, 137] width 232 height 10
click at [103, 135] on input "ATELIER [PERSON_NAME]" at bounding box center [158, 137] width 232 height 10
paste input "[PERSON_NAME] INTERNATIONAL REAL"
click at [155, 139] on input "[PERSON_NAME] INTERNATIONAL" at bounding box center [158, 137] width 232 height 10
paste input "[PERSON_NAME] DESIGN INC"
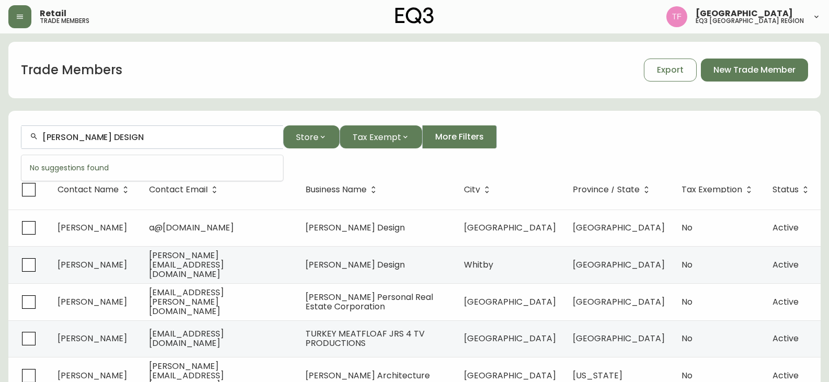
click at [118, 143] on div "[PERSON_NAME] DESIGN" at bounding box center [152, 138] width 262 height 24
click at [119, 141] on input "[PERSON_NAME] DESIGN" at bounding box center [158, 137] width 232 height 10
click at [139, 137] on input "[PERSON_NAME] DESIGN" at bounding box center [158, 137] width 232 height 10
click at [148, 141] on input "[PERSON_NAME]" at bounding box center [158, 137] width 232 height 10
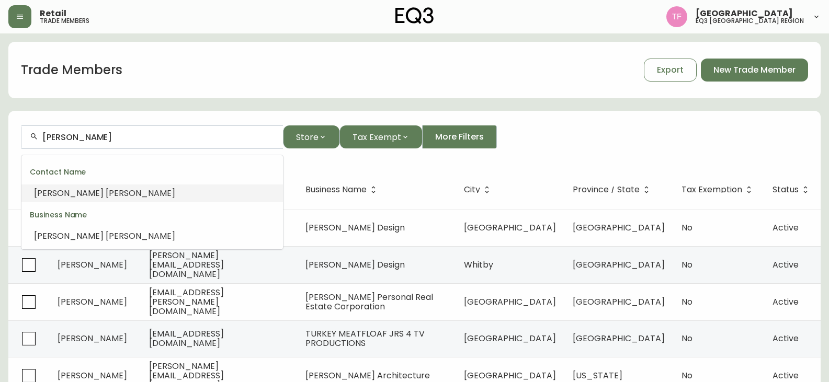
paste input "BOOM TOWN ARCHITECHTURE"
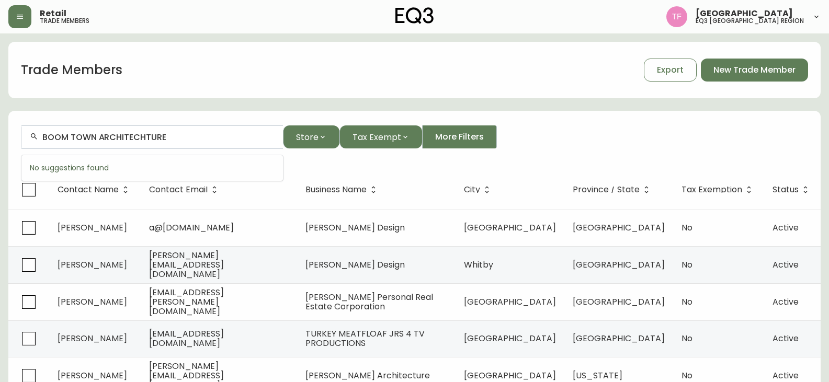
click at [152, 139] on input "BOOM TOWN ARCHITECHTURE" at bounding box center [158, 137] width 232 height 10
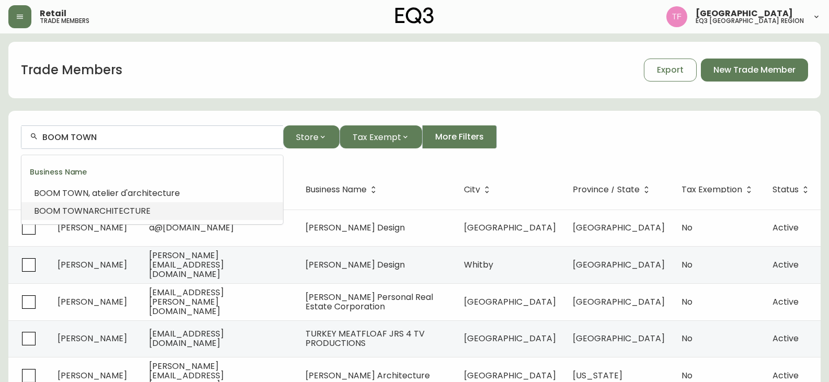
click at [156, 207] on li "BOOM TOWN ARCHITECTURE" at bounding box center [152, 211] width 262 height 18
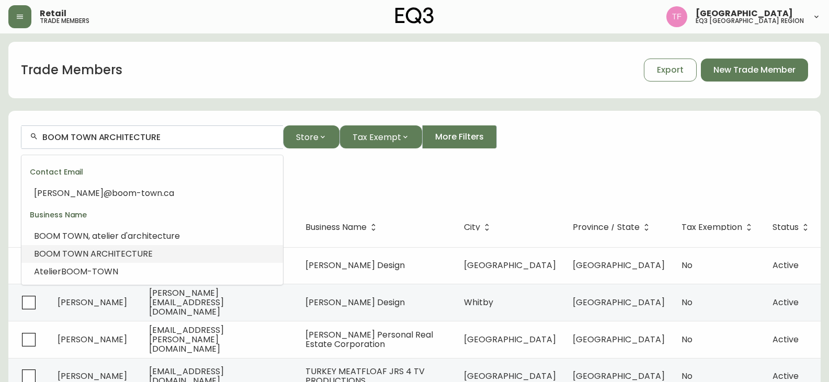
click at [138, 132] on input "BOOM TOWN ARCHITECTURE" at bounding box center [158, 137] width 232 height 10
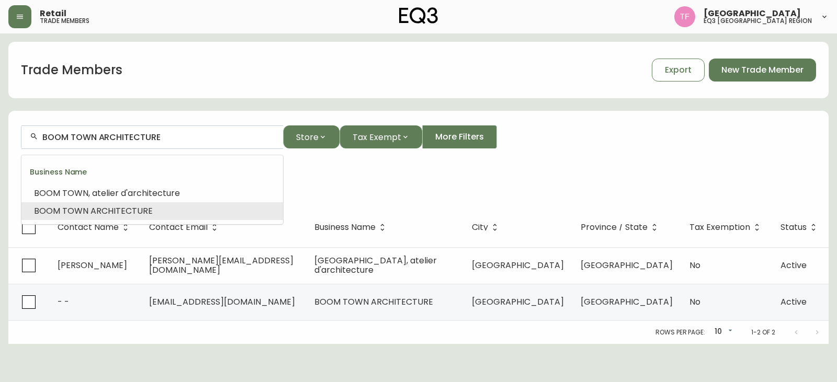
drag, startPoint x: 138, startPoint y: 132, endPoint x: 114, endPoint y: 137, distance: 23.9
click at [114, 137] on input "BOOM TOWN ARCHITECTURE" at bounding box center [158, 137] width 232 height 10
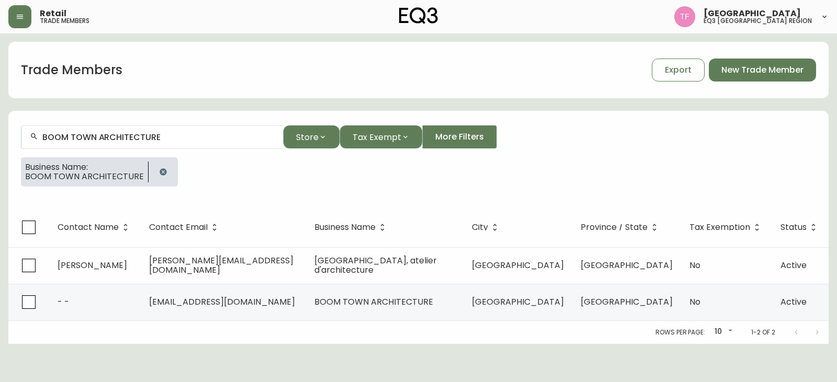
click at [154, 166] on button "button" at bounding box center [163, 172] width 21 height 21
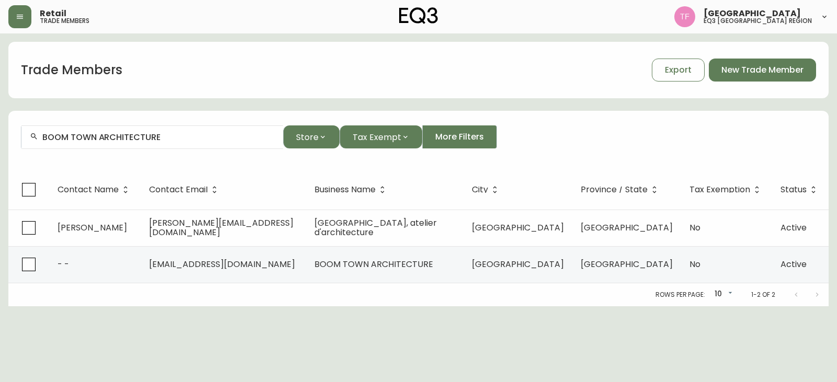
click at [155, 140] on input "BOOM TOWN ARCHITECTURE" at bounding box center [158, 137] width 232 height 10
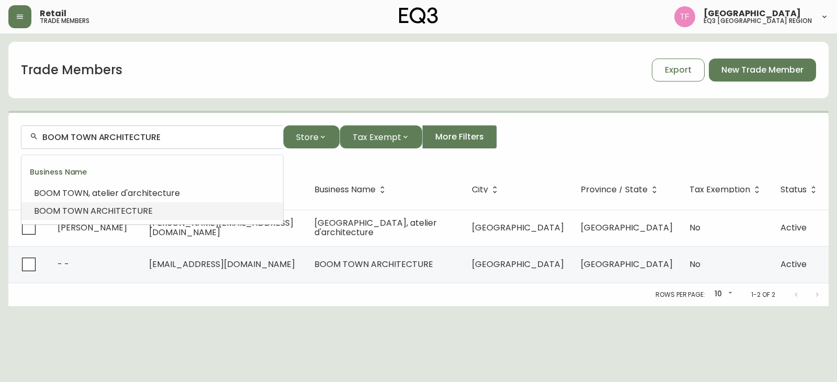
click at [155, 139] on input "BOOM TOWN ARCHITECTURE" at bounding box center [158, 137] width 232 height 10
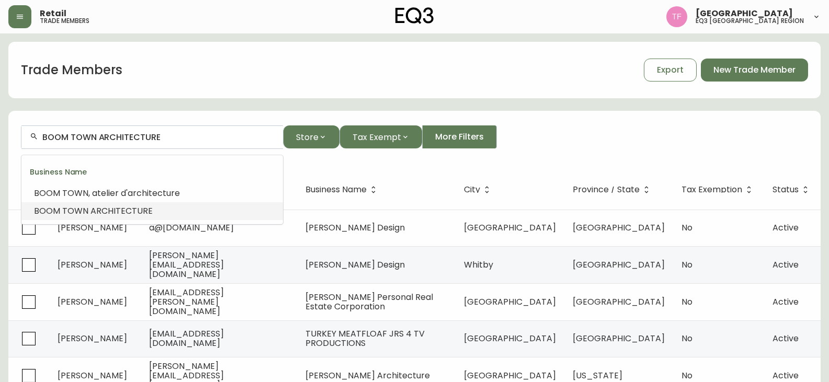
click at [155, 139] on input "BOOM TOWN ARCHITECTURE" at bounding box center [158, 137] width 232 height 10
paste input "[PERSON_NAME]"
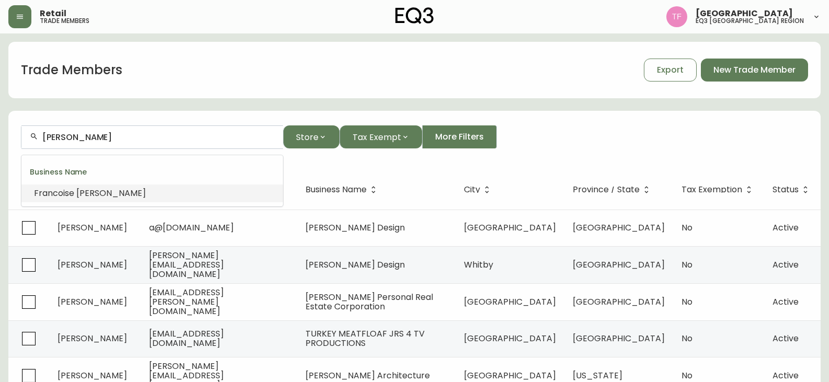
click at [131, 135] on input "[PERSON_NAME]" at bounding box center [158, 137] width 232 height 10
paste input "ETAT ARCHITECTES"
click at [143, 140] on input "ETAT ARCHITECTES" at bounding box center [158, 137] width 232 height 10
paste input "[PERSON_NAME] DESIGN"
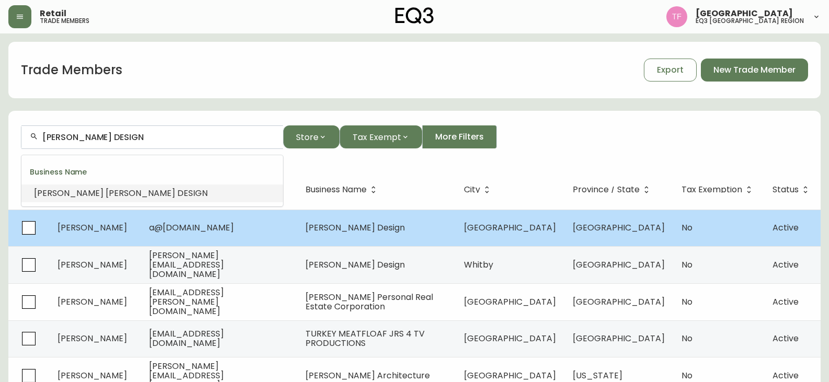
type input "[PERSON_NAME] DESIGN"
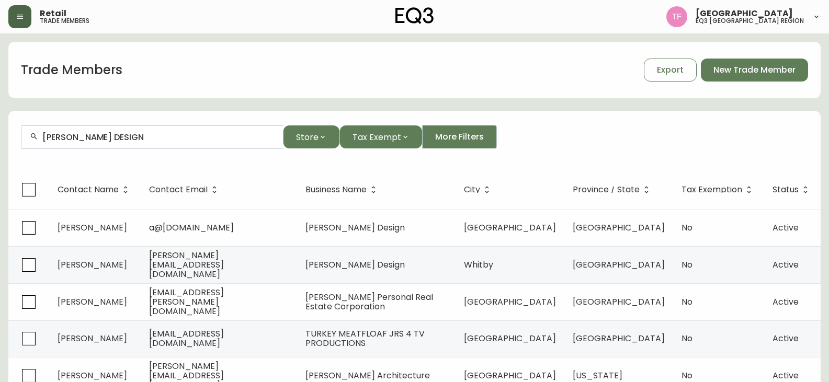
click at [16, 21] on button "button" at bounding box center [19, 16] width 23 height 23
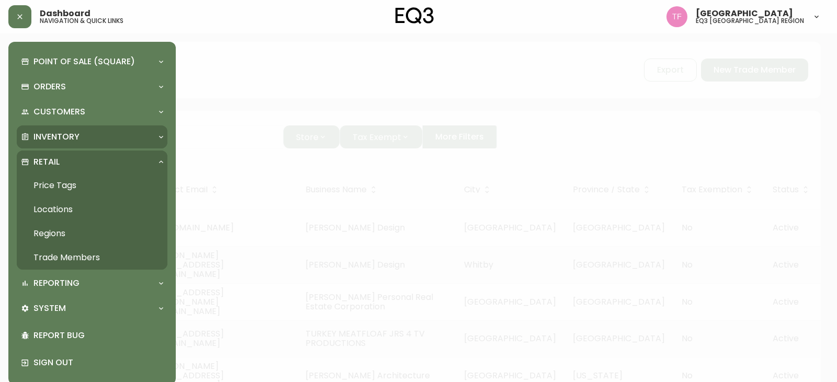
drag, startPoint x: 99, startPoint y: 138, endPoint x: 115, endPoint y: 144, distance: 16.6
click at [99, 138] on div "Inventory" at bounding box center [87, 137] width 132 height 12
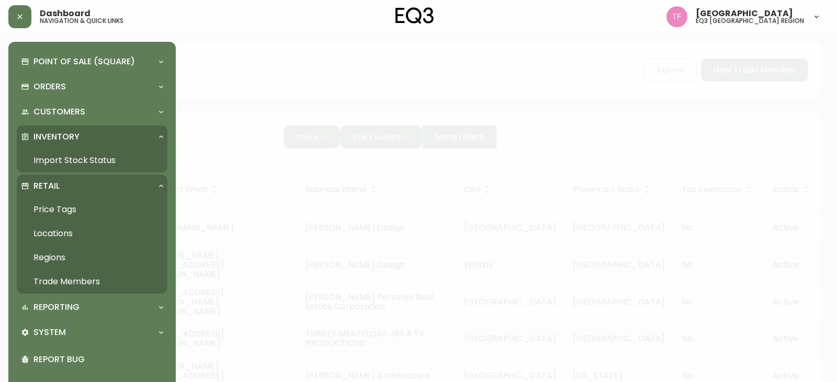
click at [91, 163] on link "Import Stock Status" at bounding box center [92, 161] width 151 height 24
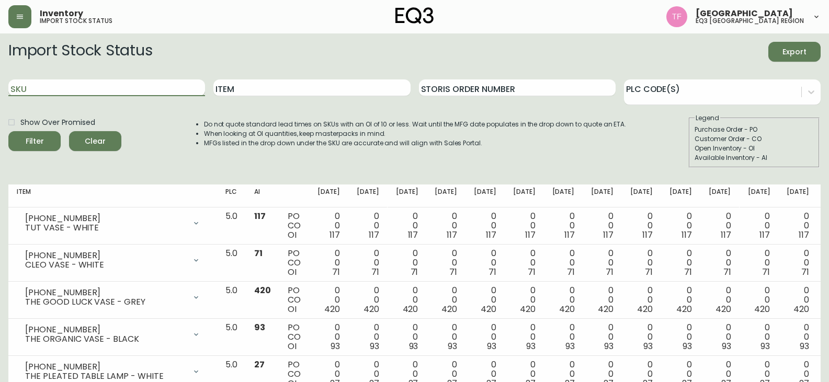
click at [96, 85] on input "SKU" at bounding box center [106, 88] width 197 height 17
type input "design"
click at [31, 146] on div "Filter" at bounding box center [35, 141] width 18 height 13
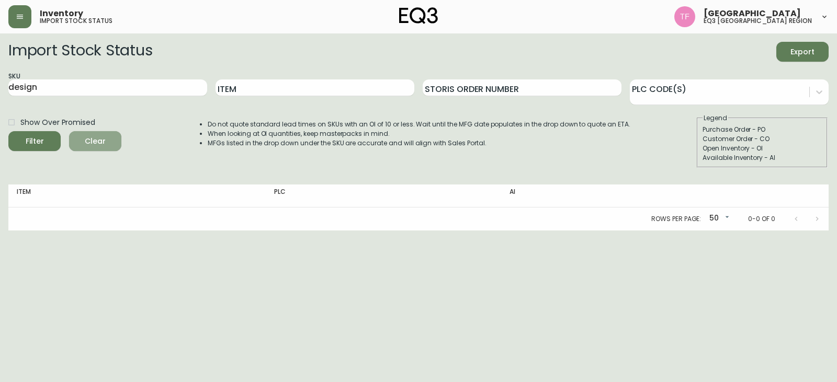
click at [83, 138] on span "Clear" at bounding box center [95, 141] width 36 height 13
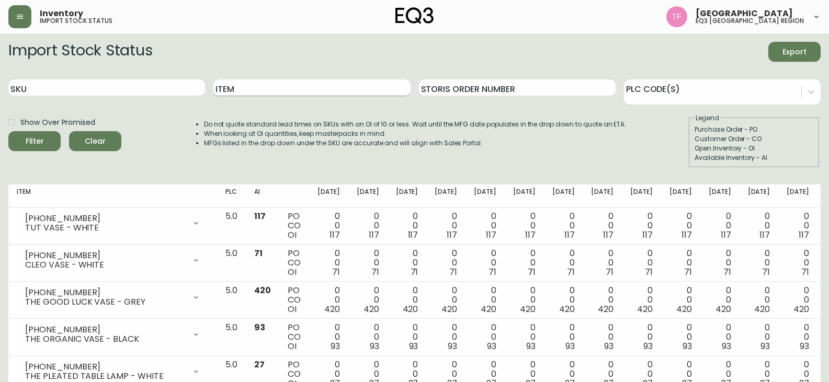
click at [221, 91] on input "Item" at bounding box center [311, 88] width 197 height 17
type input "design"
click at [40, 133] on button "Filter" at bounding box center [34, 141] width 52 height 20
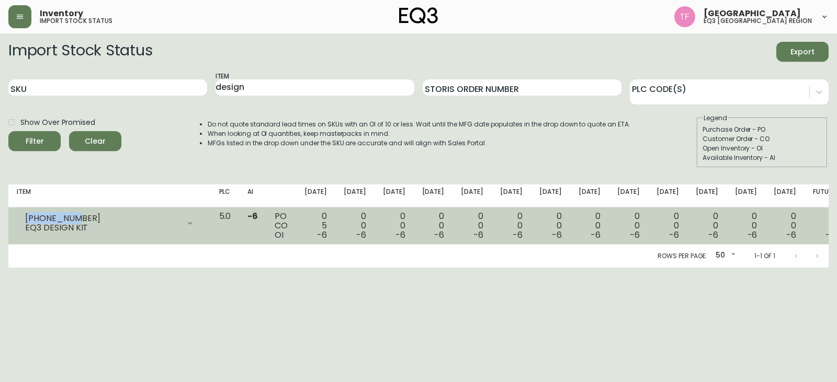
drag, startPoint x: 88, startPoint y: 216, endPoint x: 20, endPoint y: 216, distance: 68.0
click at [20, 216] on div "[PHONE_NUMBER] EQ3 DESIGN KIT" at bounding box center [110, 223] width 186 height 23
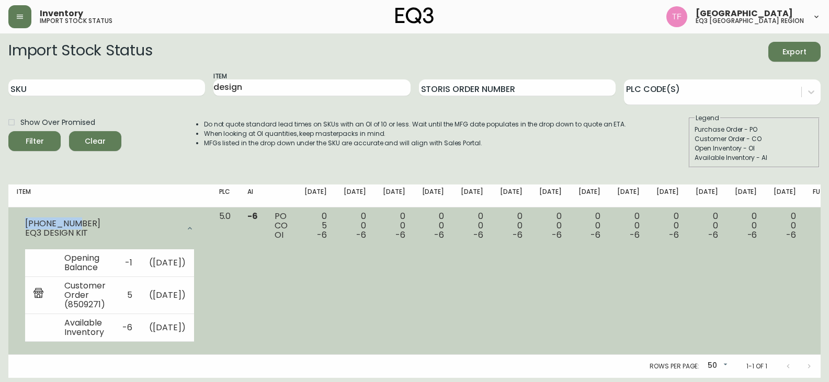
copy div "[PHONE_NUMBER]"
